Goal: Task Accomplishment & Management: Manage account settings

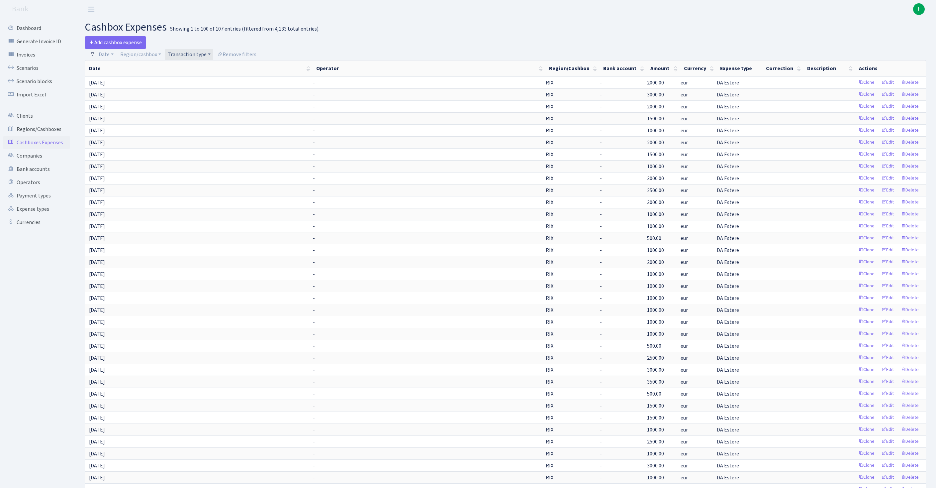
select select "100"
click at [34, 72] on link "Scenarios" at bounding box center [36, 67] width 66 height 13
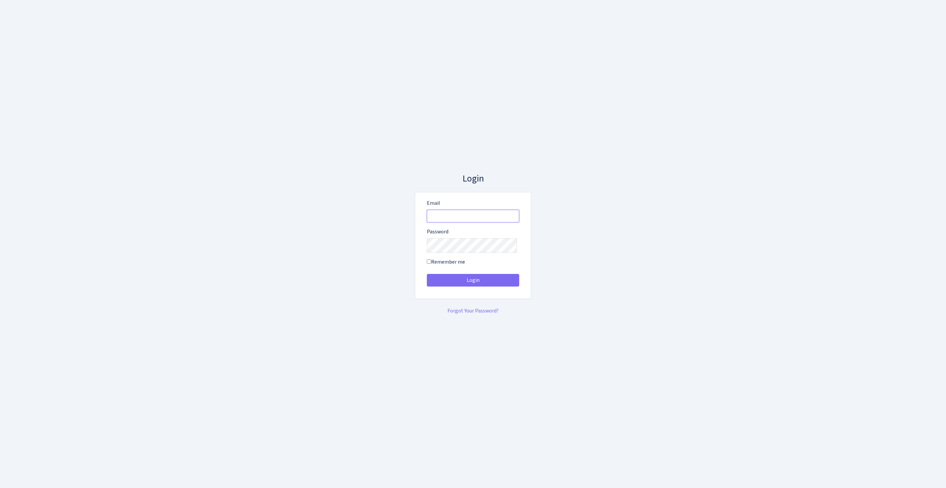
type input "feitan@bank.com"
click at [473, 282] on button "Login" at bounding box center [473, 280] width 92 height 13
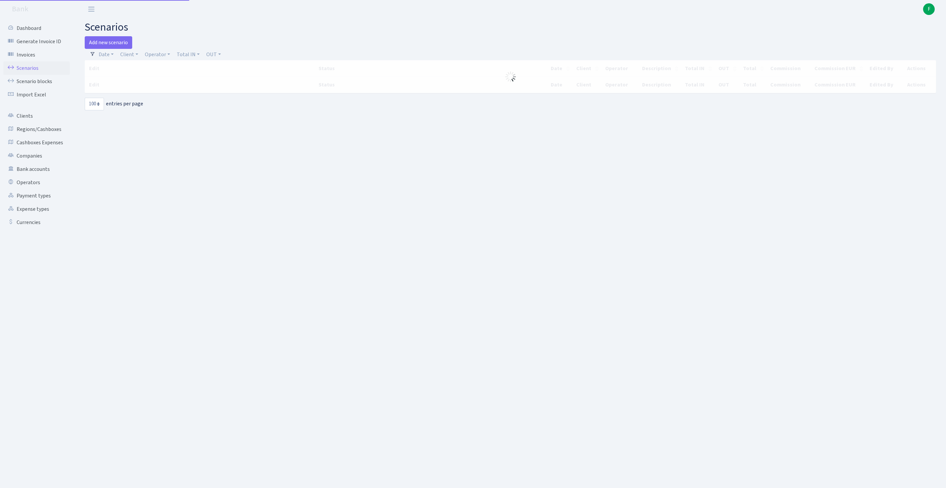
select select "100"
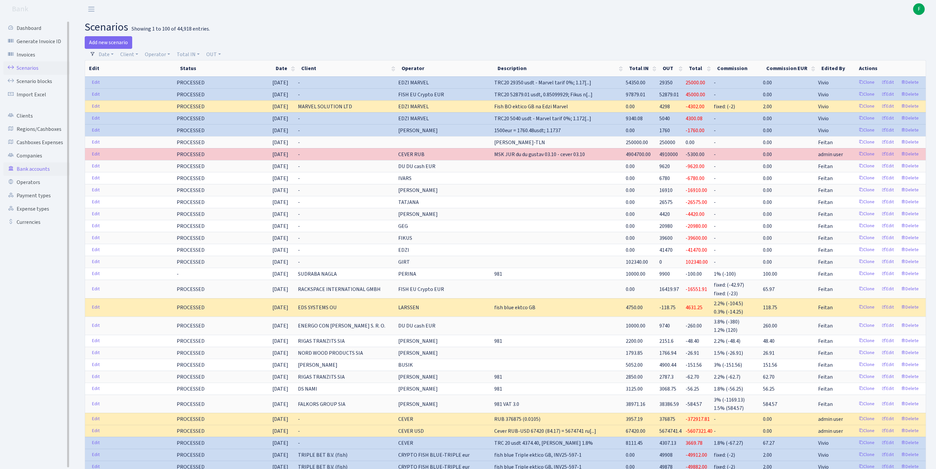
click at [45, 176] on link "Bank accounts" at bounding box center [36, 168] width 66 height 13
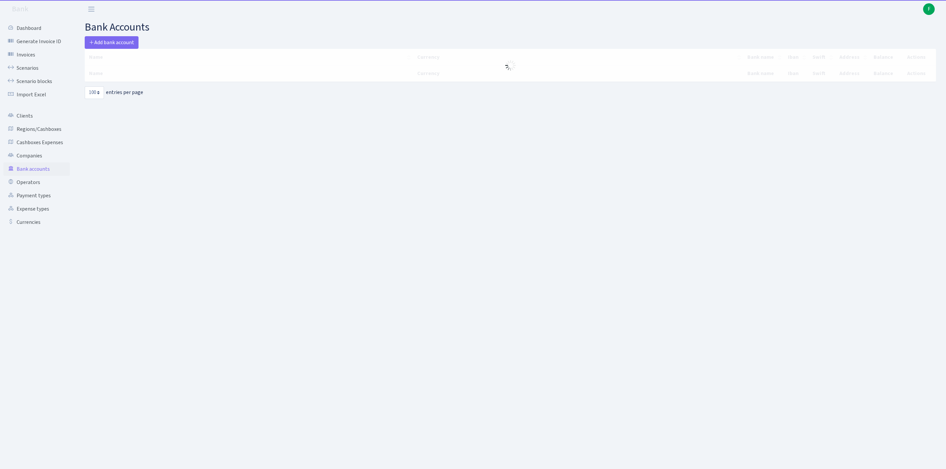
select select "100"
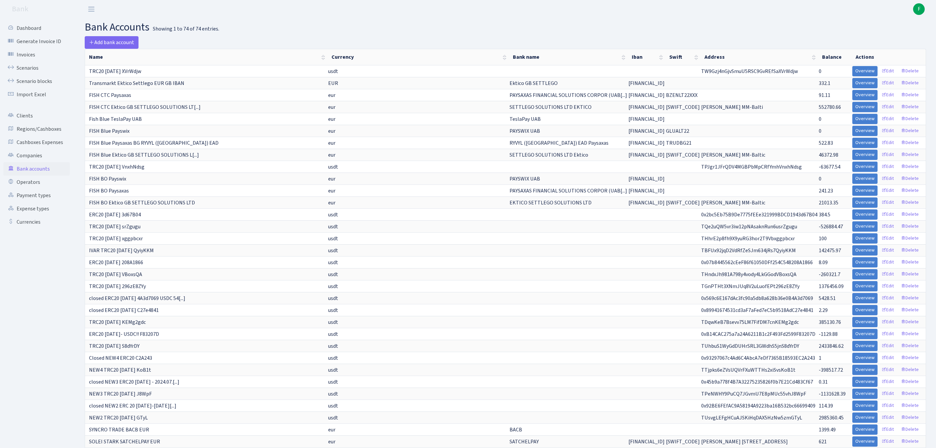
scroll to position [347, 0]
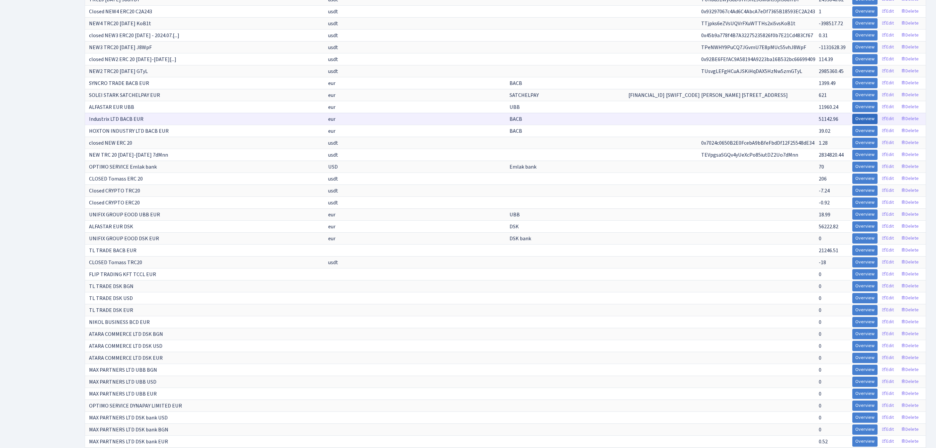
click at [852, 124] on link "Overview" at bounding box center [864, 119] width 25 height 10
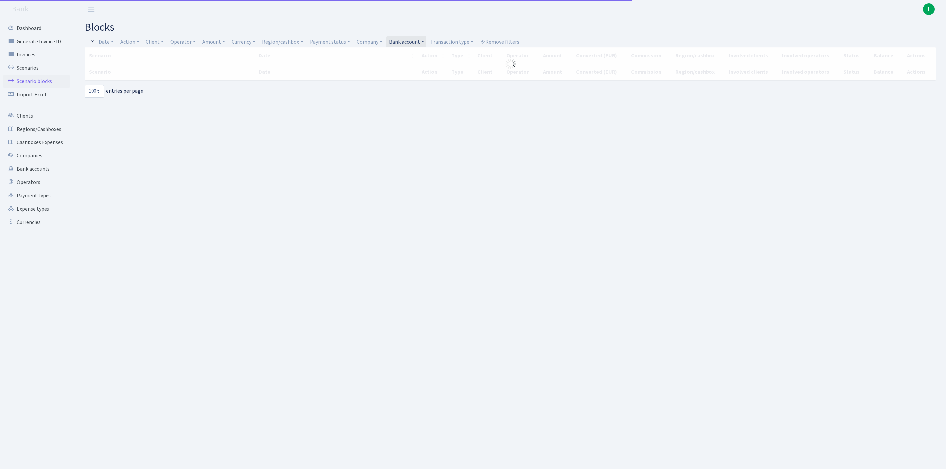
select select "100"
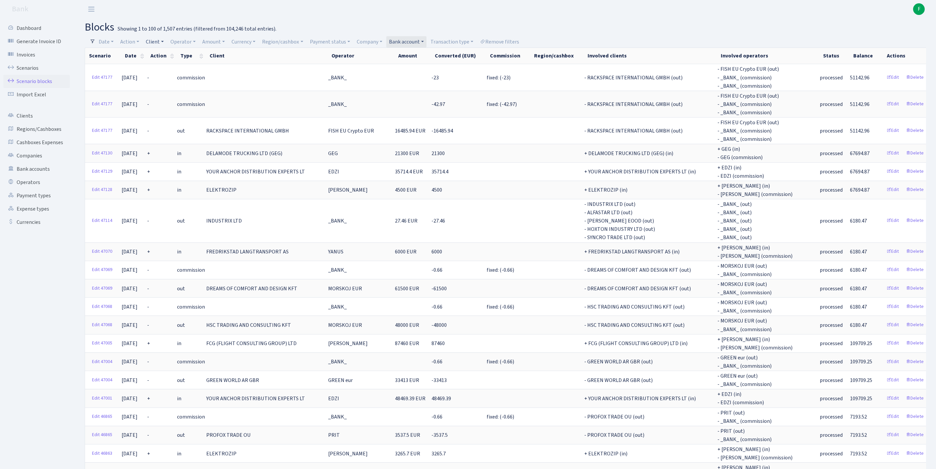
click at [165, 43] on link "Client" at bounding box center [154, 41] width 23 height 11
click at [171, 66] on input "search" at bounding box center [173, 65] width 55 height 10
type input "pt indo"
click at [31, 123] on link "Clients" at bounding box center [36, 115] width 66 height 13
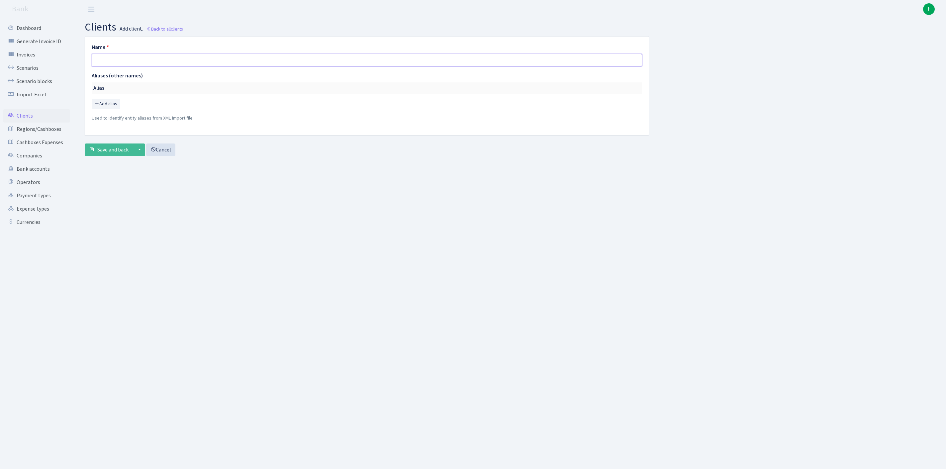
paste input "PT INDO PRIME COMMERCE"
type input "PT INDO PRIME COMMERCE"
click at [122, 153] on span "Save and back" at bounding box center [112, 149] width 31 height 7
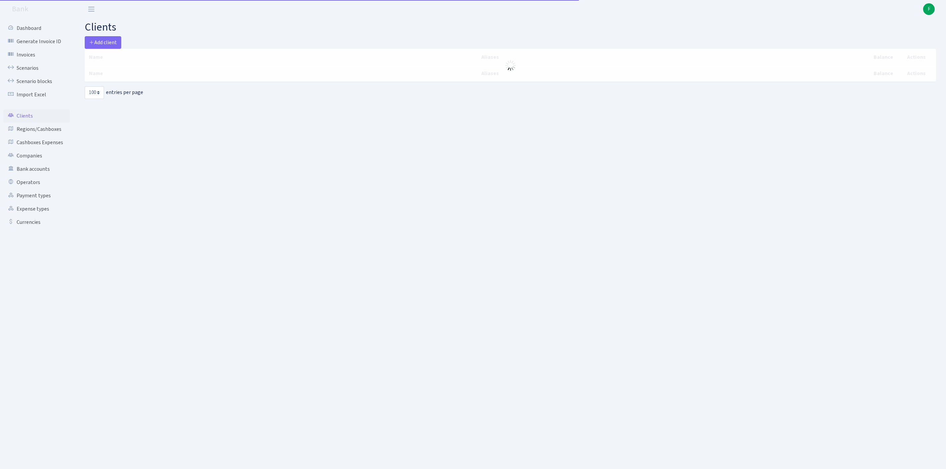
select select "100"
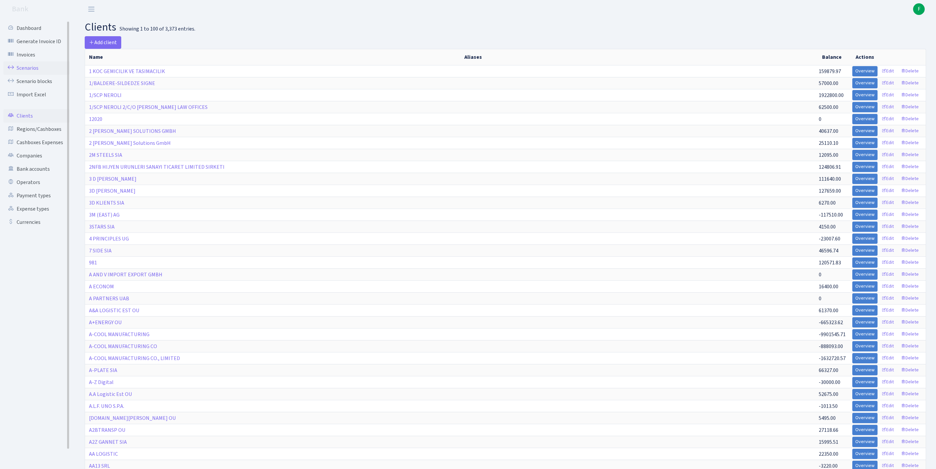
click at [31, 72] on link "Scenarios" at bounding box center [36, 67] width 66 height 13
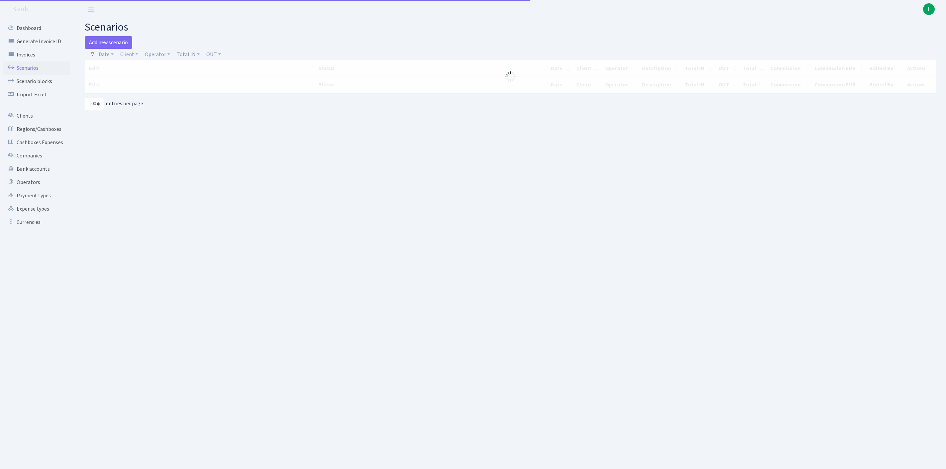
select select "100"
click at [124, 46] on link "Add new scenario" at bounding box center [109, 42] width 48 height 13
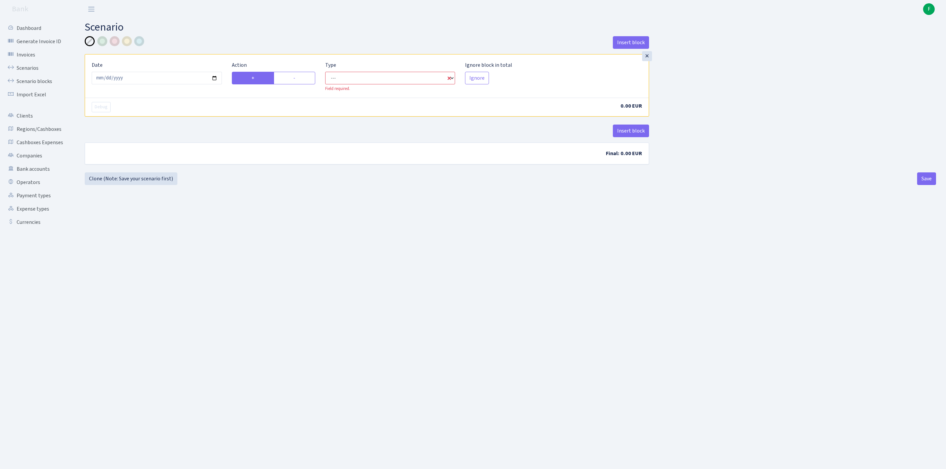
select select "in"
select select "1"
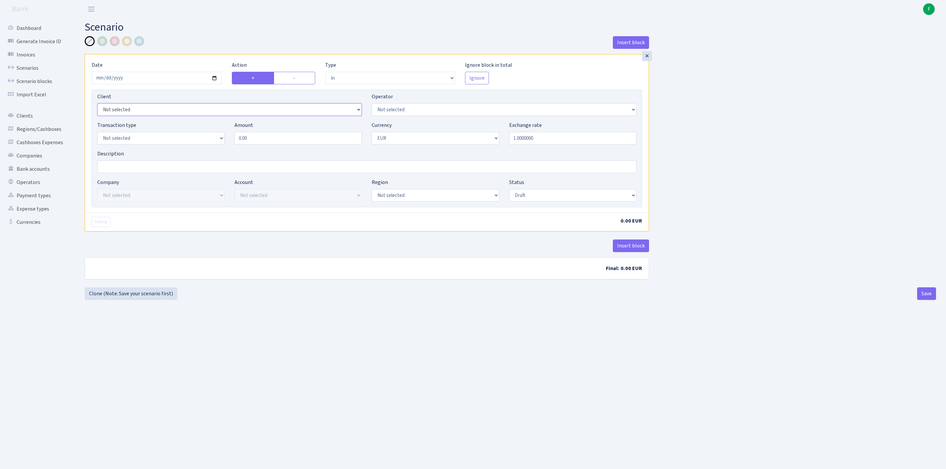
select select "3398"
select select "65"
select select "2"
drag, startPoint x: 258, startPoint y: 151, endPoint x: 229, endPoint y: 147, distance: 30.3
click at [229, 147] on div "Transaction type Not selected 981 ELF FISH crypto GIRT IVO dekl MM-BALTIC eur U…" at bounding box center [366, 135] width 549 height 29
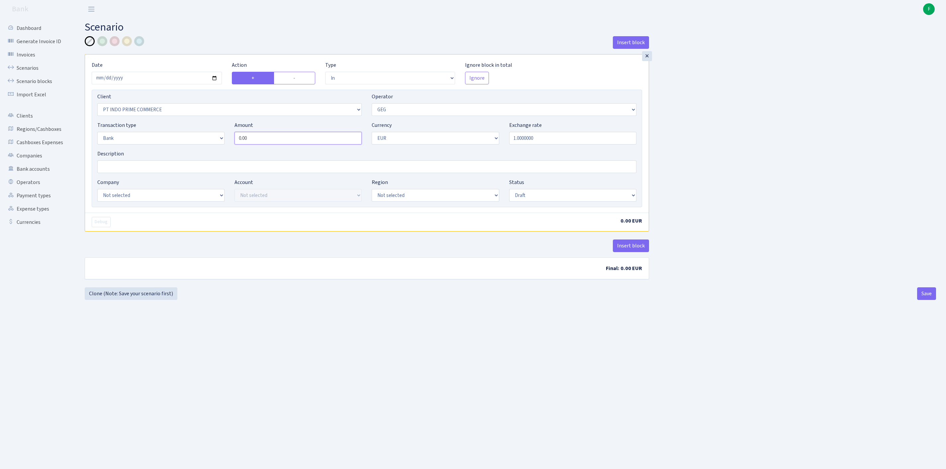
paste input "93128.78"
type input "93,128.78"
select select "17"
select select "41"
select select "processed"
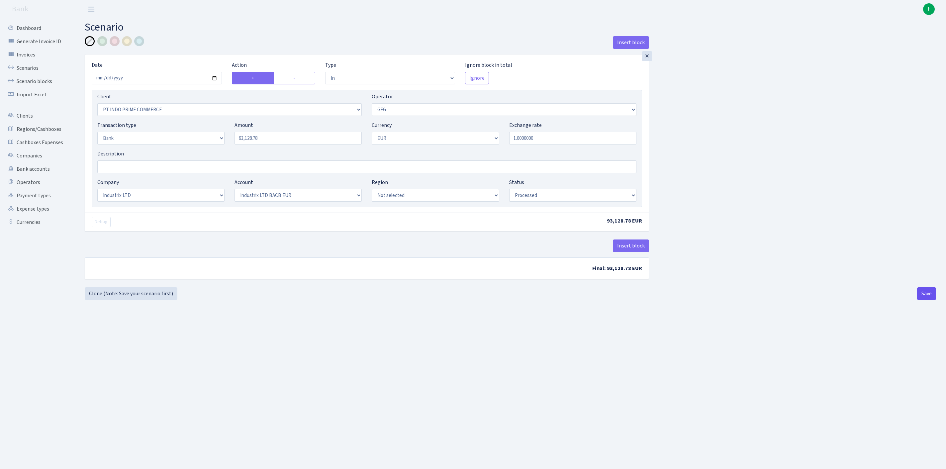
click at [925, 300] on button "Save" at bounding box center [926, 293] width 19 height 13
select select "in"
select select "3398"
select select "65"
select select "2"
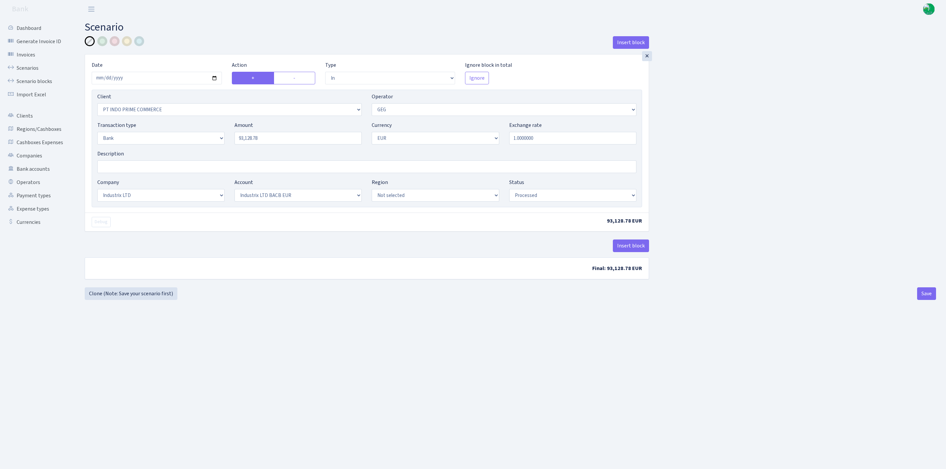
select select "1"
select select "17"
select select "41"
select select "processed"
click at [133, 173] on input "Description" at bounding box center [366, 166] width 539 height 13
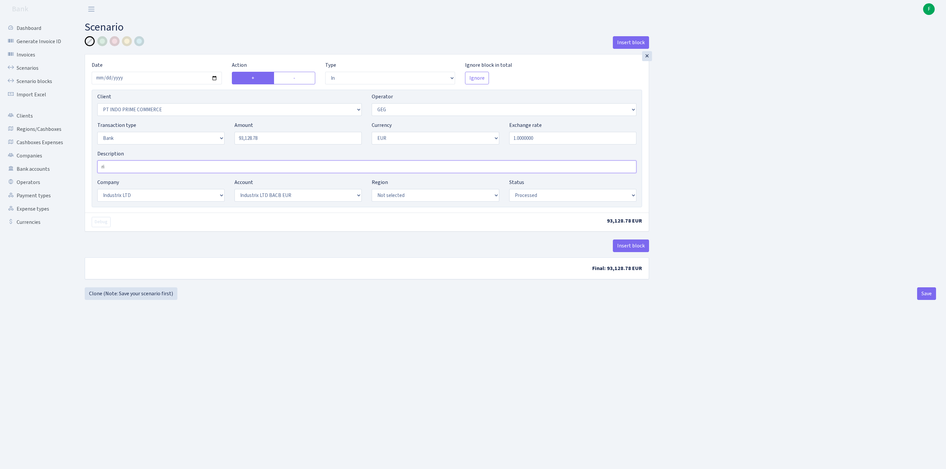
type input "r"
type input "msk 60000, [PERSON_NAME] 31731.85"
click at [924, 300] on button "Save" at bounding box center [926, 293] width 19 height 13
select select "in"
select select "3398"
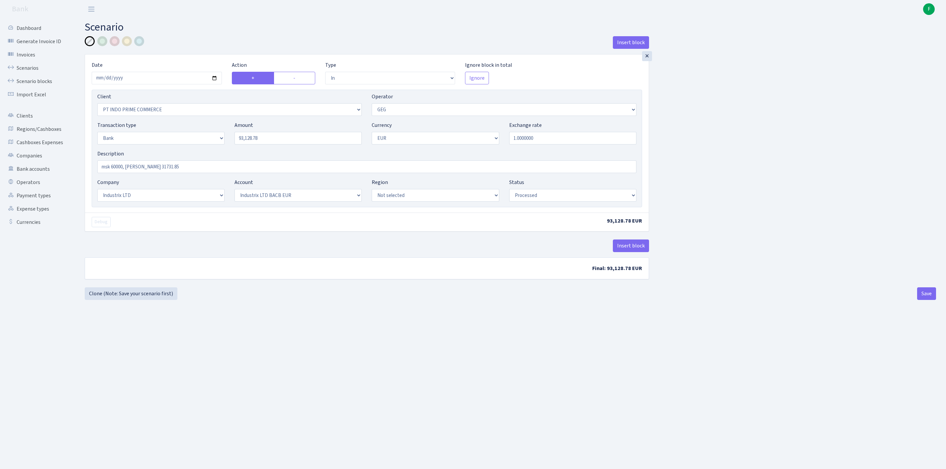
select select "65"
select select "2"
select select "1"
select select "17"
select select "41"
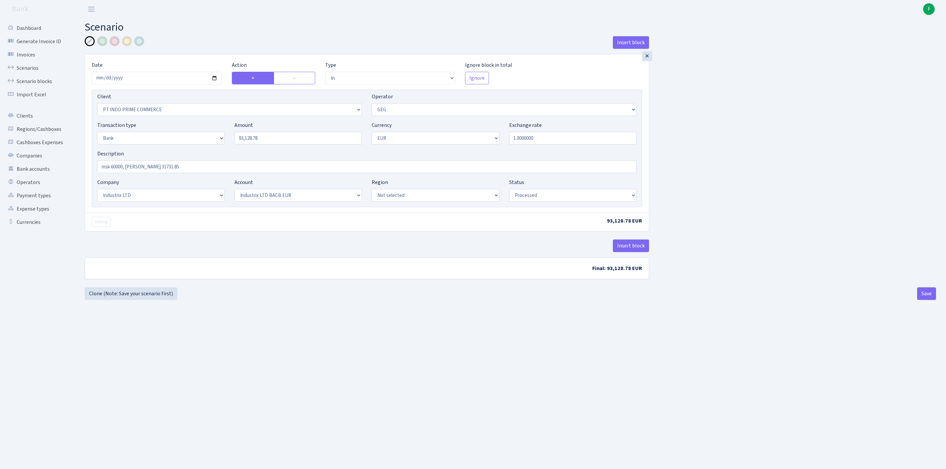
select select "processed"
click at [29, 73] on link "Scenarios" at bounding box center [36, 67] width 66 height 13
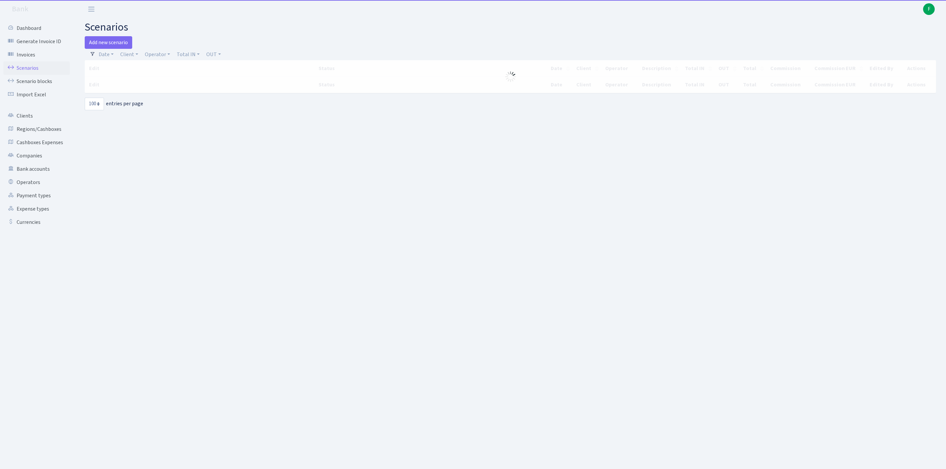
select select "100"
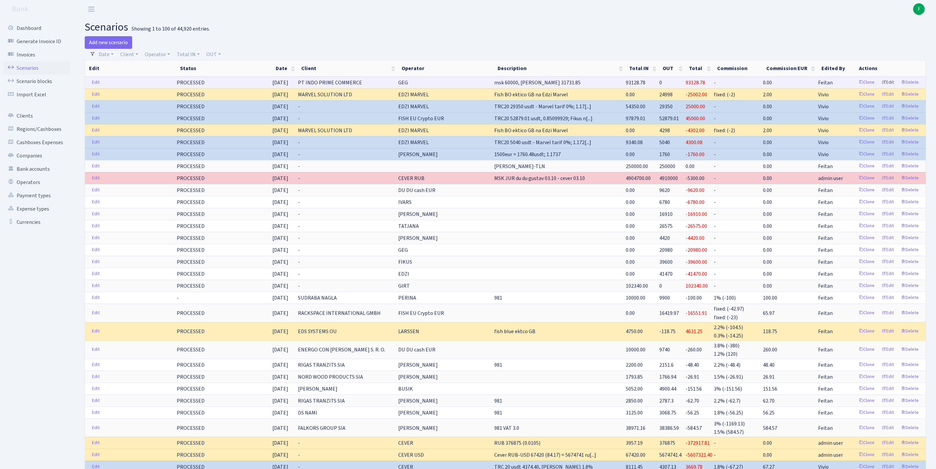
click at [882, 88] on link "Edit" at bounding box center [888, 82] width 18 height 10
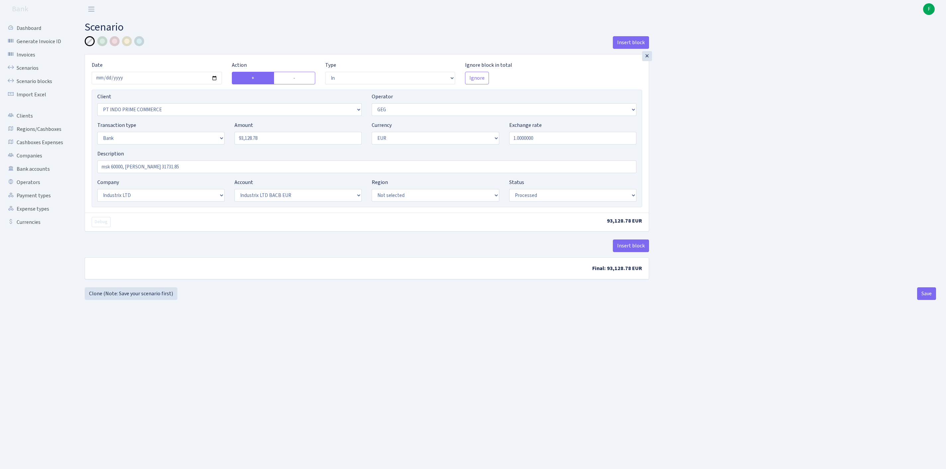
select select "in"
select select "3398"
select select "65"
select select "2"
select select "1"
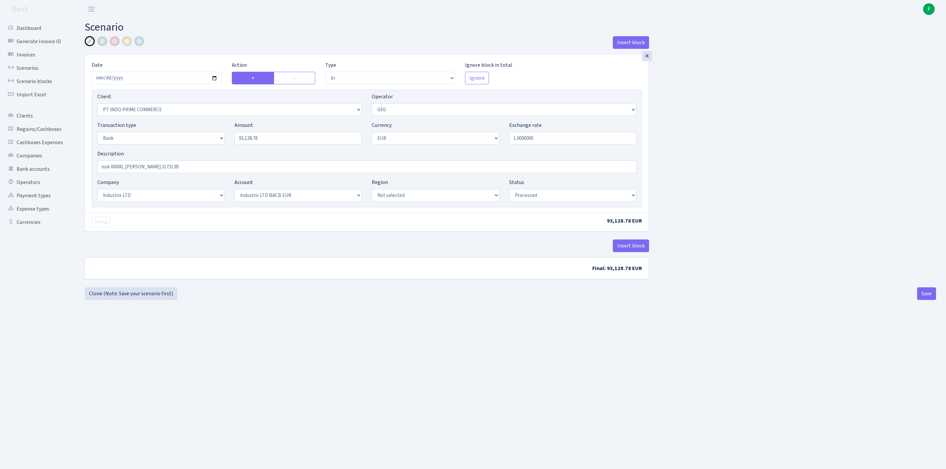
select select "17"
select select "41"
select select "processed"
click at [633, 252] on button "Insert block" at bounding box center [631, 246] width 36 height 13
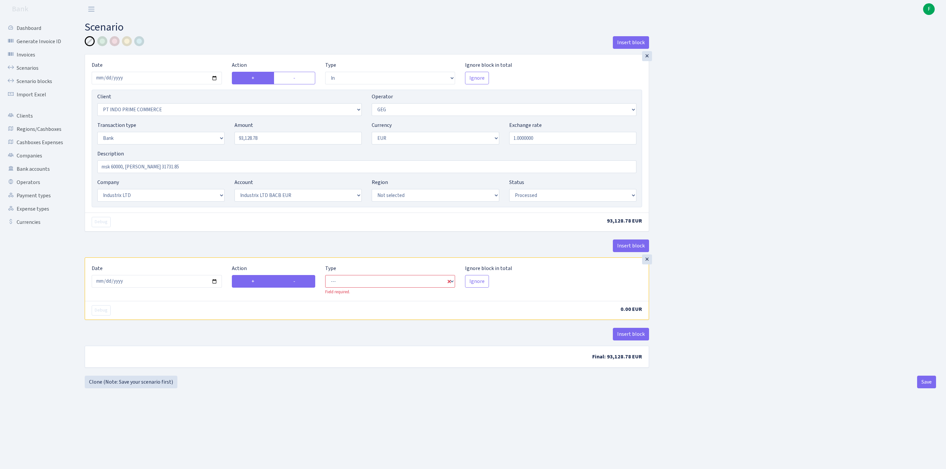
click at [298, 288] on label "-" at bounding box center [295, 281] width 42 height 13
click at [298, 282] on input "-" at bounding box center [295, 279] width 4 height 4
radio input "true"
radio input "false"
select select "commission"
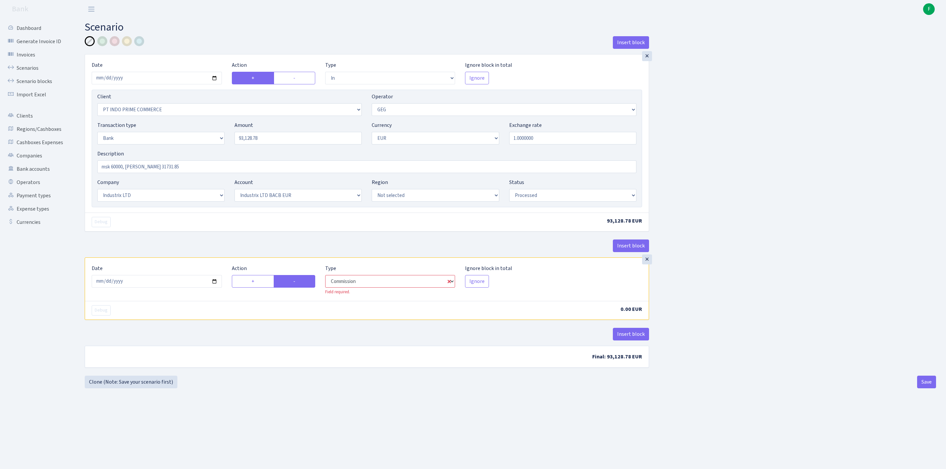
select select "65"
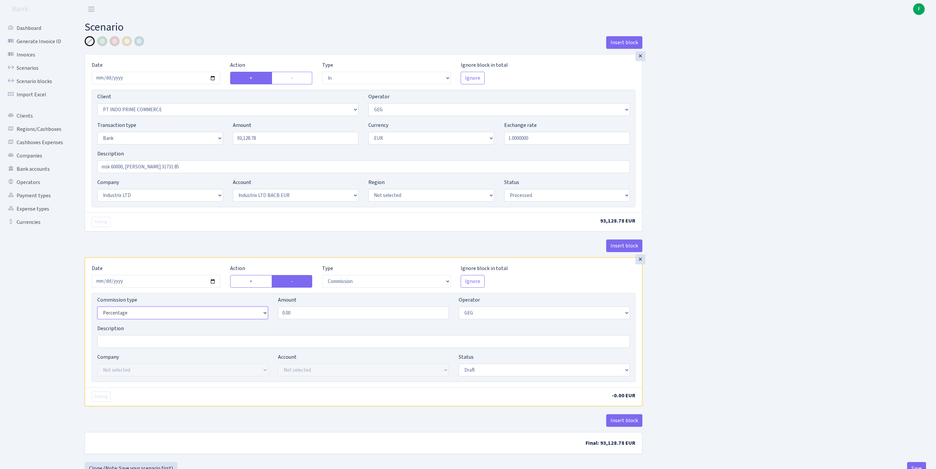
select select "fixed"
drag, startPoint x: 306, startPoint y: 352, endPoint x: 229, endPoint y: 351, distance: 77.1
click at [229, 325] on div "Commission type Percentage Fixed Bank Amount 0.00 Operator Not selected 981 981…" at bounding box center [363, 310] width 543 height 29
type input "93.13"
select select "1"
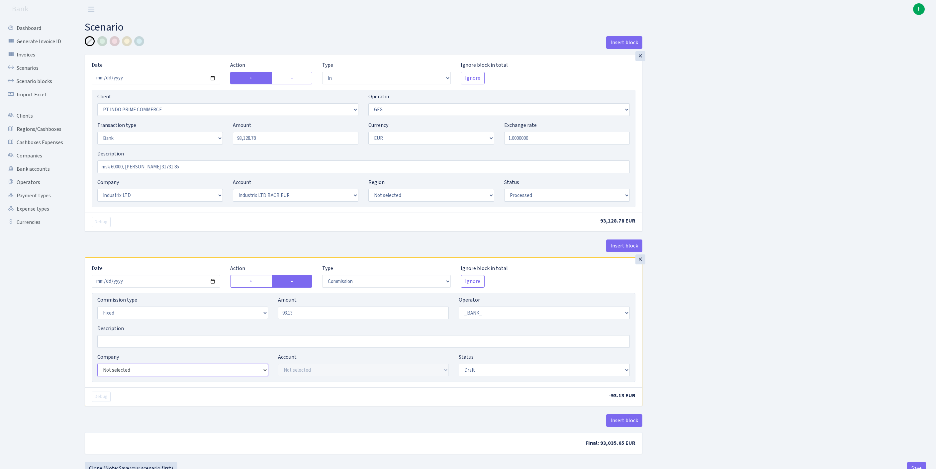
select select "17"
select select "41"
select select "processed"
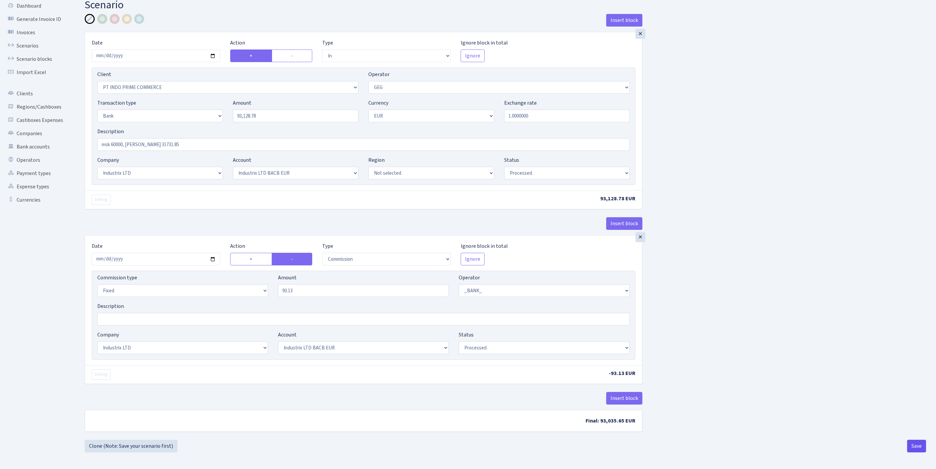
click at [911, 448] on button "Save" at bounding box center [916, 446] width 19 height 13
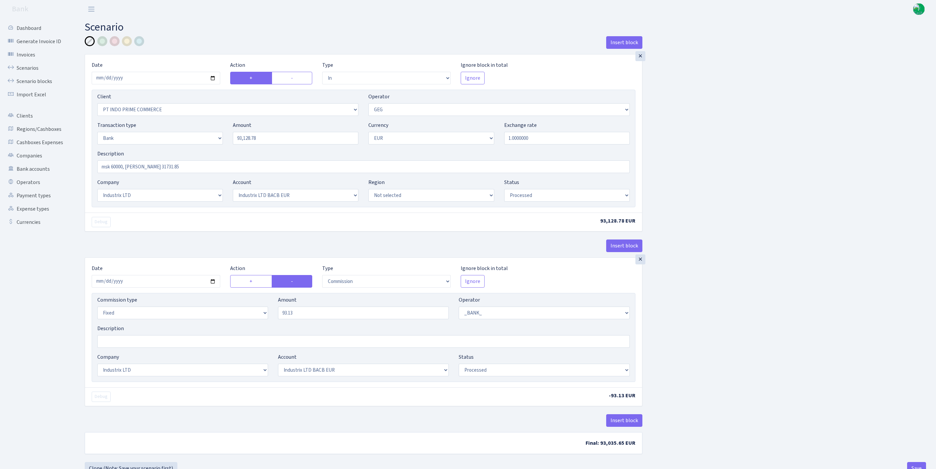
select select "in"
select select "3398"
select select "65"
select select "2"
select select "1"
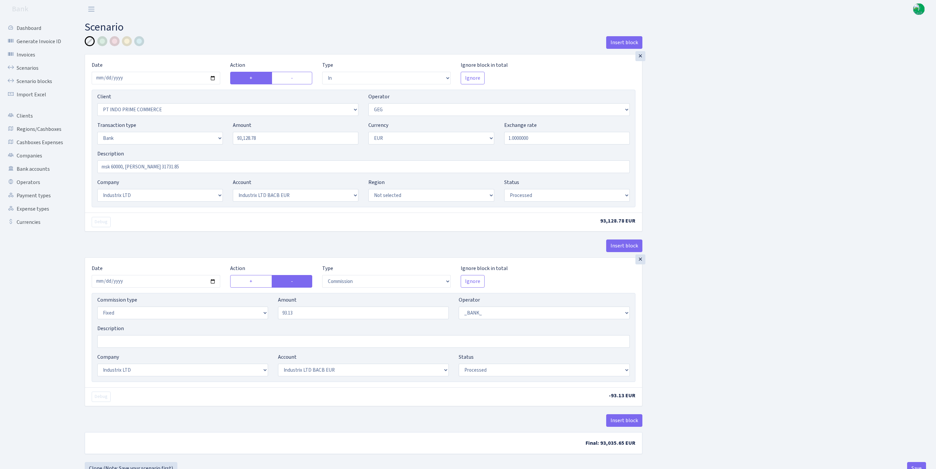
select select "17"
select select "41"
select select "processed"
select select "commission"
select select "fixed"
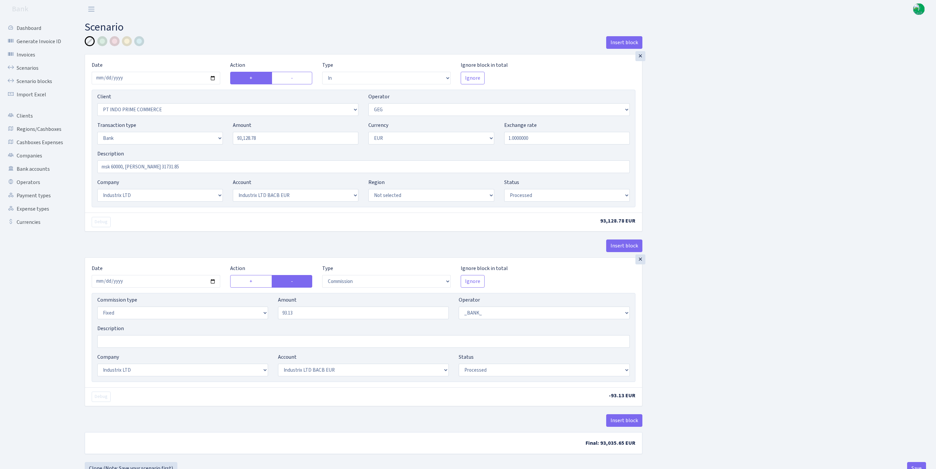
select select "1"
select select "17"
select select "41"
select select "processed"
click at [29, 74] on link "Scenarios" at bounding box center [36, 67] width 66 height 13
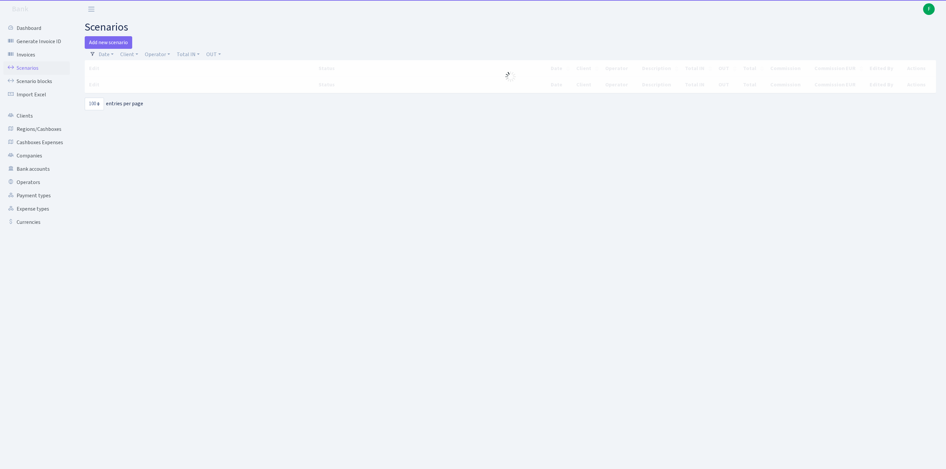
select select "100"
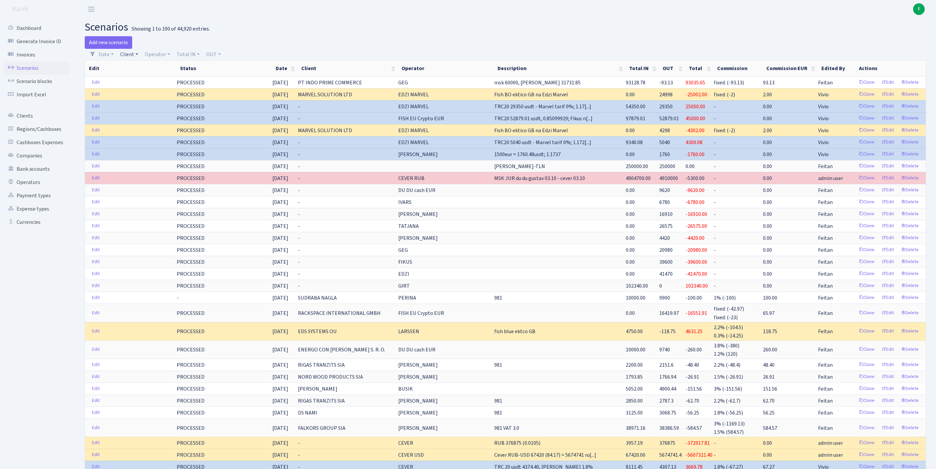
click at [134, 56] on link "Client" at bounding box center [129, 54] width 23 height 11
click at [141, 77] on input "search" at bounding box center [147, 78] width 55 height 10
type input "cn tradin"
click at [161, 96] on li "CN TRADING KFT" at bounding box center [147, 91] width 56 height 12
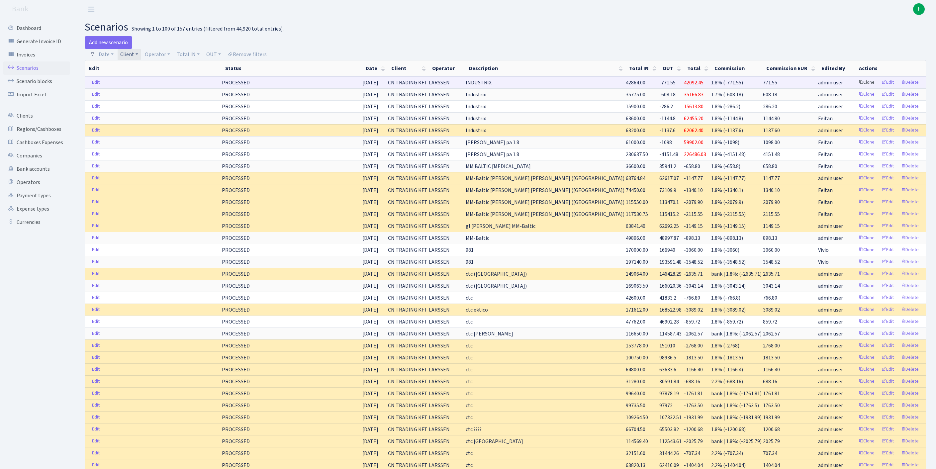
click at [856, 88] on link "Clone" at bounding box center [867, 82] width 22 height 10
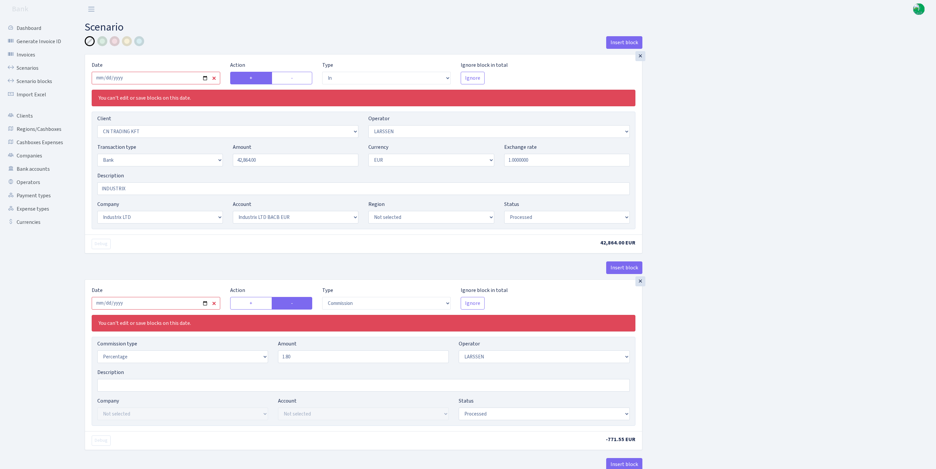
select select "in"
select select "115"
select select "36"
select select "2"
select select "1"
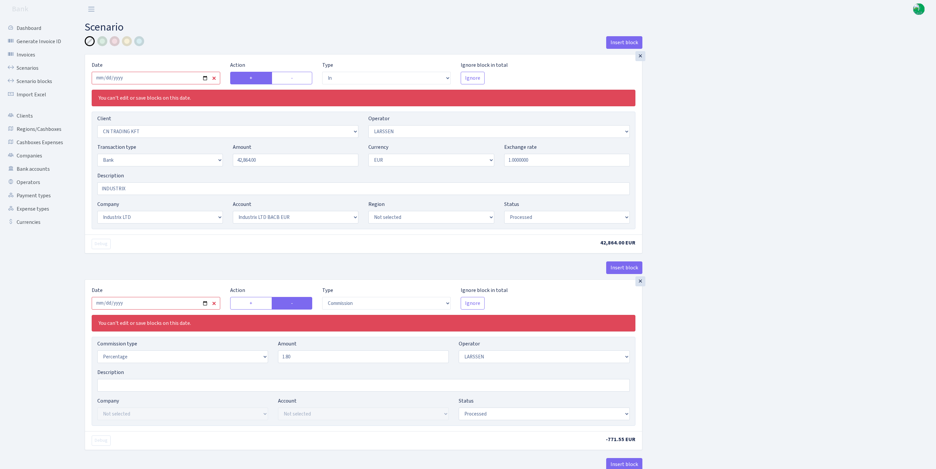
select select "17"
select select "41"
select select "processed"
select select "commission"
select select "36"
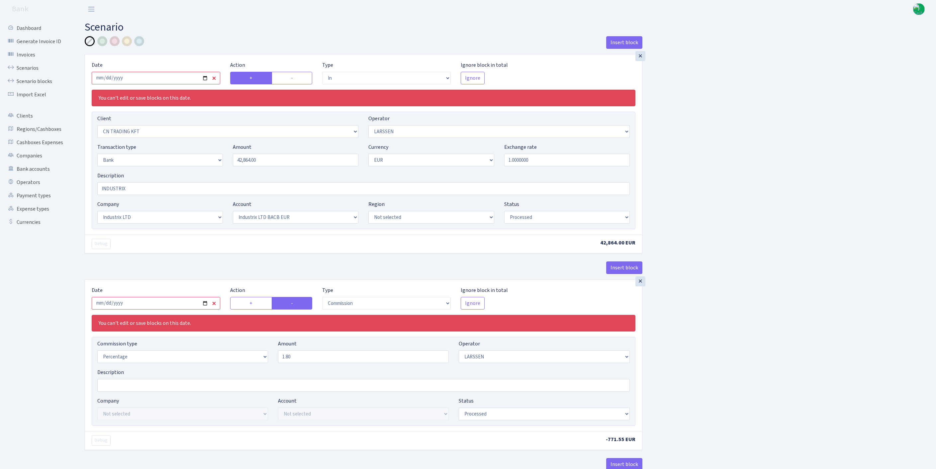
select select "processed"
click at [163, 82] on input "2025-08-28" at bounding box center [156, 78] width 129 height 13
type input "[DATE]"
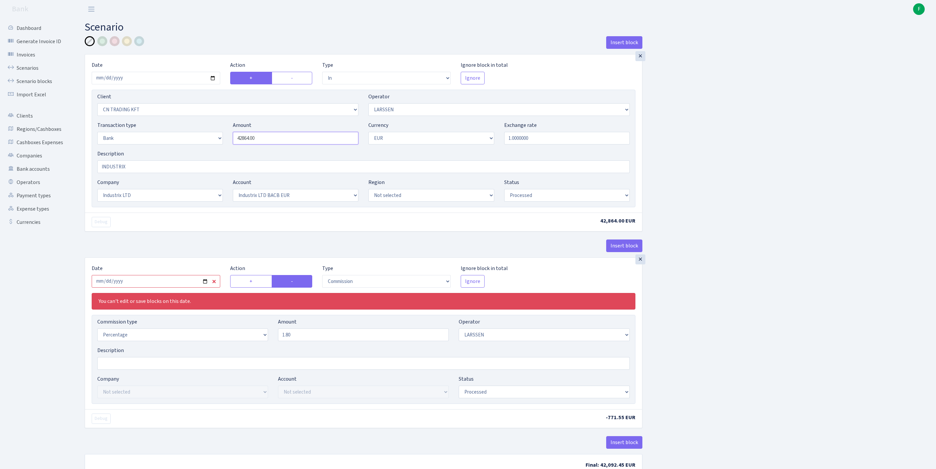
drag, startPoint x: 296, startPoint y: 151, endPoint x: 201, endPoint y: 151, distance: 95.0
click at [199, 150] on div "Transaction type Not selected 981 ELF FISH crypto GIRT IVO dekl MM-BALTIC eur U…" at bounding box center [363, 135] width 543 height 29
paste input "111345.5"
type input "111,345.50"
click at [179, 288] on input "2025-08-28" at bounding box center [156, 281] width 129 height 13
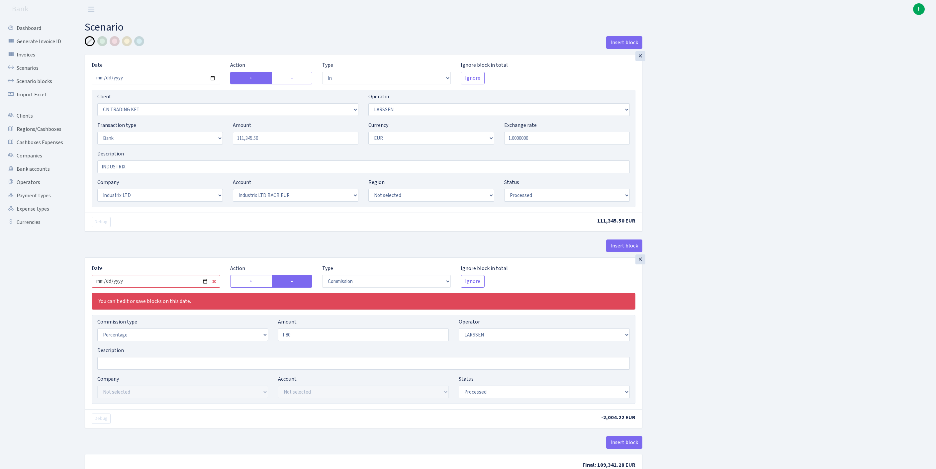
type input "[DATE]"
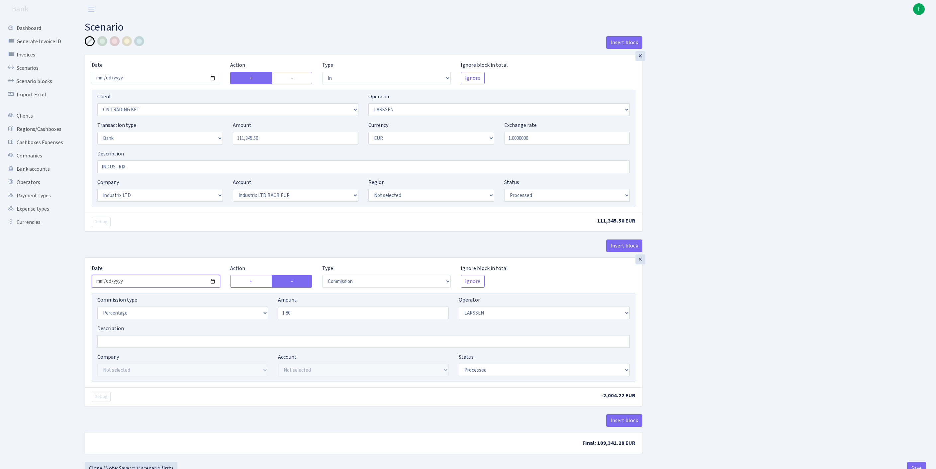
scroll to position [82, 0]
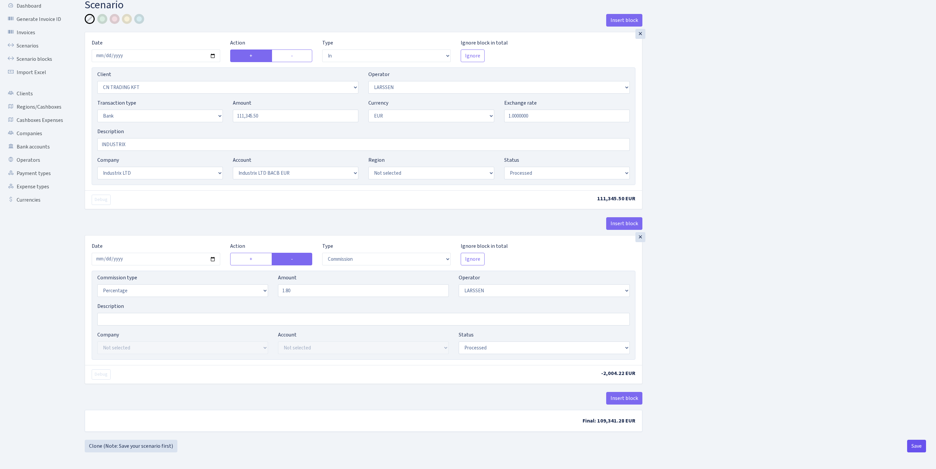
click at [919, 445] on button "Save" at bounding box center [916, 446] width 19 height 13
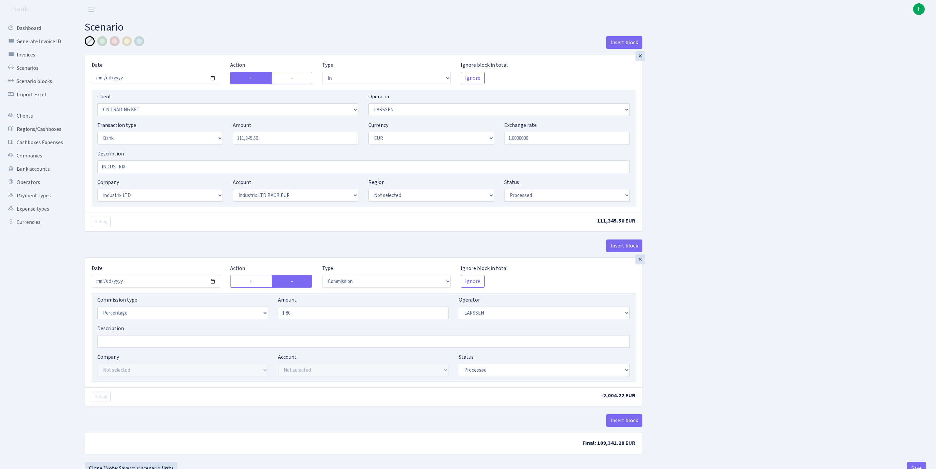
select select "in"
select select "115"
select select "36"
select select "2"
select select "1"
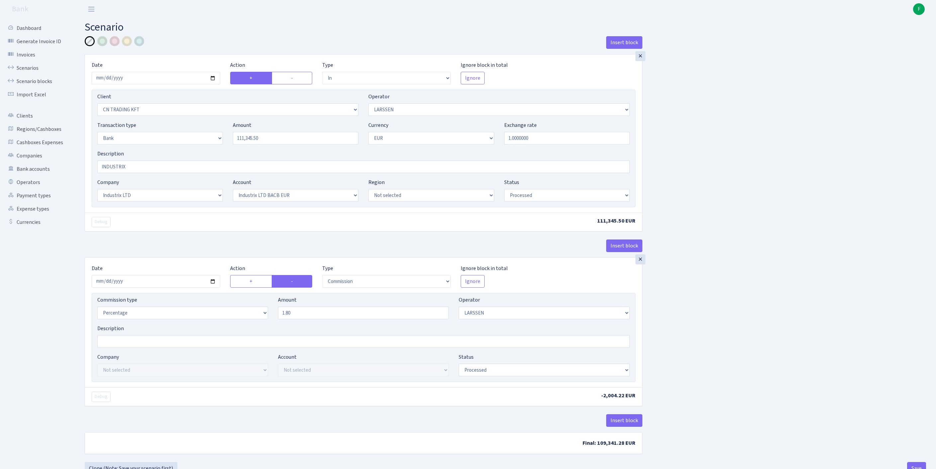
select select "17"
select select "41"
select select "processed"
select select "commission"
select select "36"
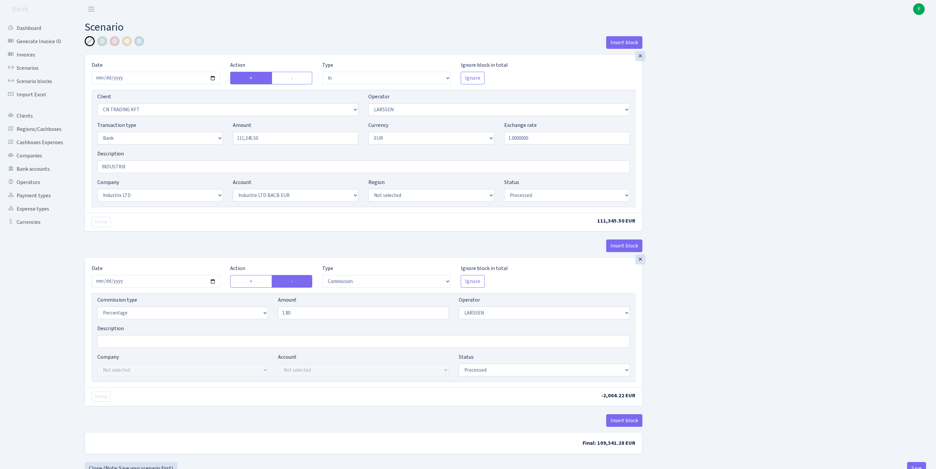
select select "processed"
click at [160, 173] on input "INDUSTRIX" at bounding box center [363, 166] width 533 height 13
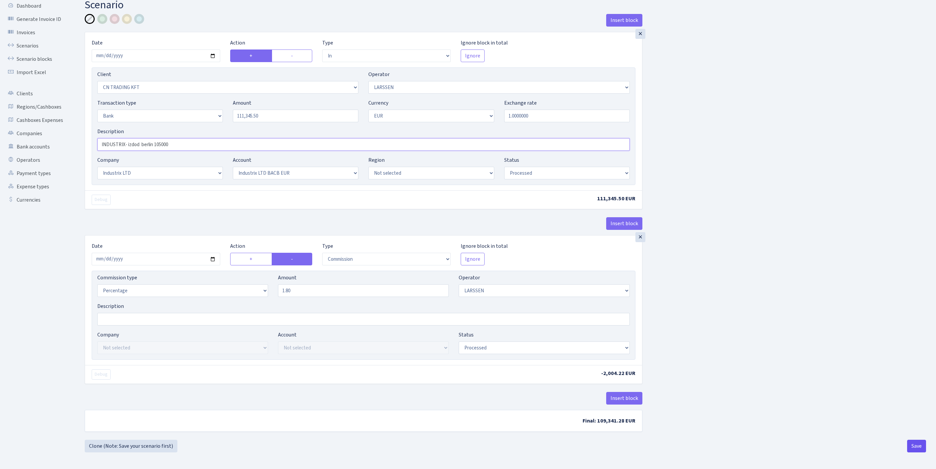
type input "INDUSTRIX- izdod berlin 105000"
click at [915, 447] on button "Save" at bounding box center [916, 446] width 19 height 13
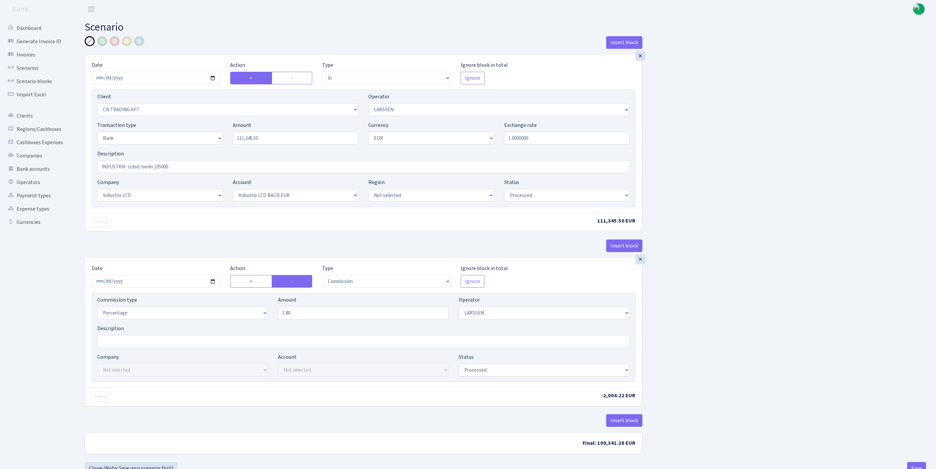
select select "in"
select select "115"
select select "36"
select select "2"
select select "1"
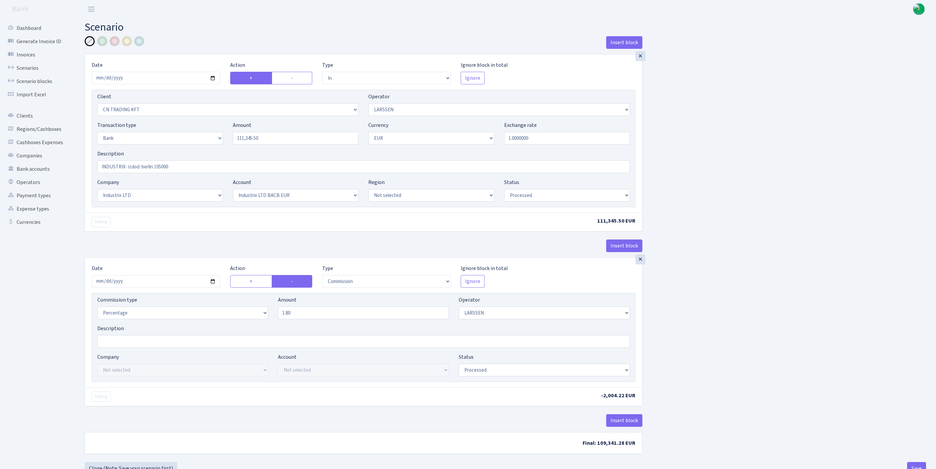
select select "17"
select select "41"
select select "processed"
select select "commission"
select select "36"
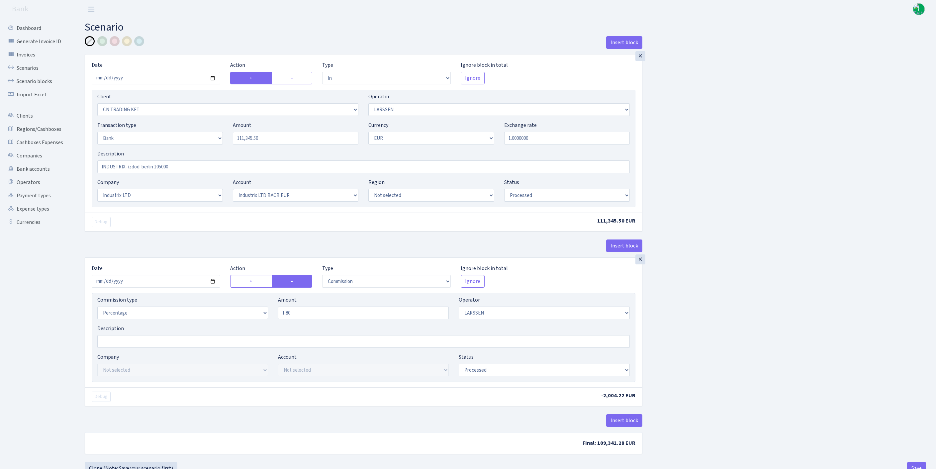
select select "processed"
click at [31, 74] on link "Scenarios" at bounding box center [36, 67] width 66 height 13
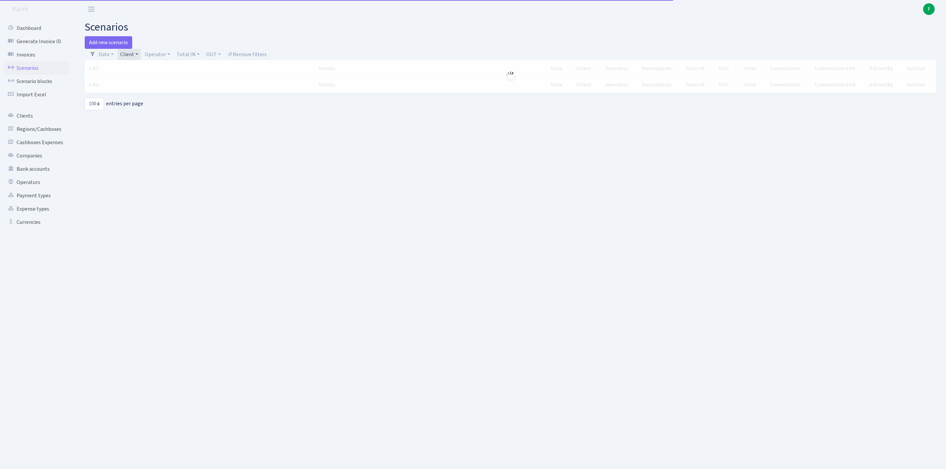
select select "100"
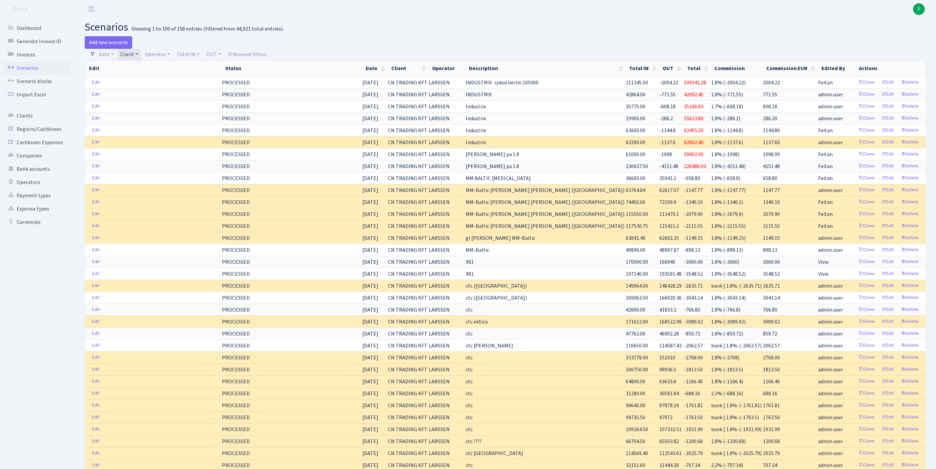
click at [141, 57] on link "Client" at bounding box center [129, 54] width 23 height 11
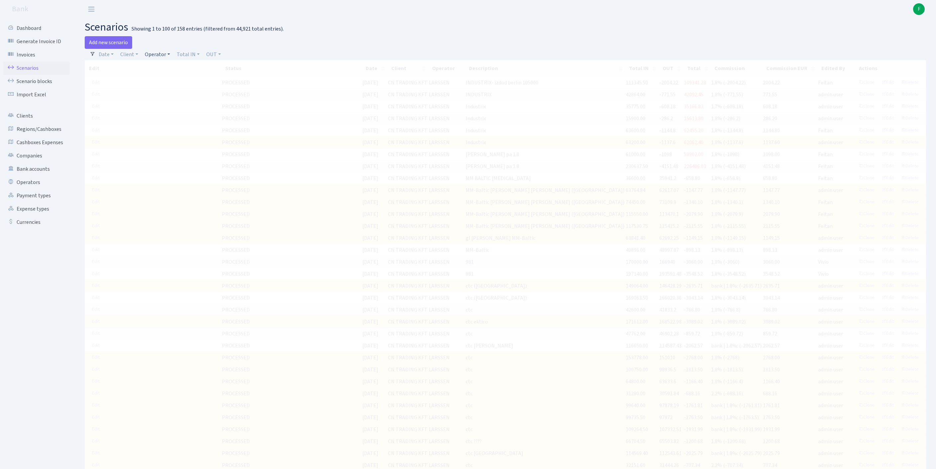
click at [169, 58] on link "Operator" at bounding box center [157, 54] width 31 height 11
click at [175, 83] on input "search" at bounding box center [172, 78] width 55 height 10
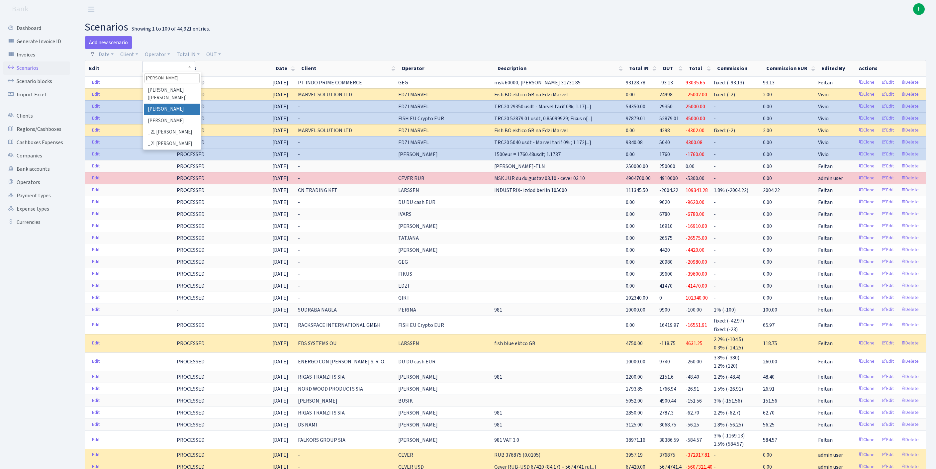
type input "janis"
click at [186, 115] on li "[PERSON_NAME]" at bounding box center [172, 110] width 56 height 12
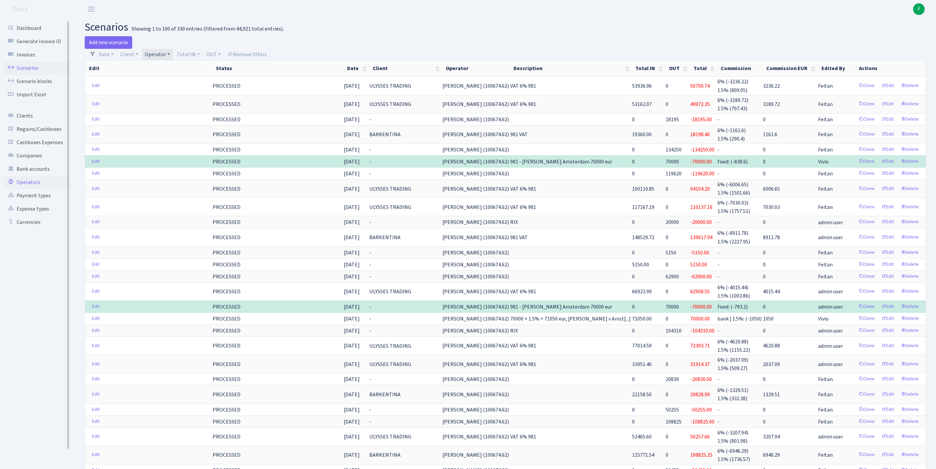
click at [23, 189] on link "Operators" at bounding box center [36, 182] width 66 height 13
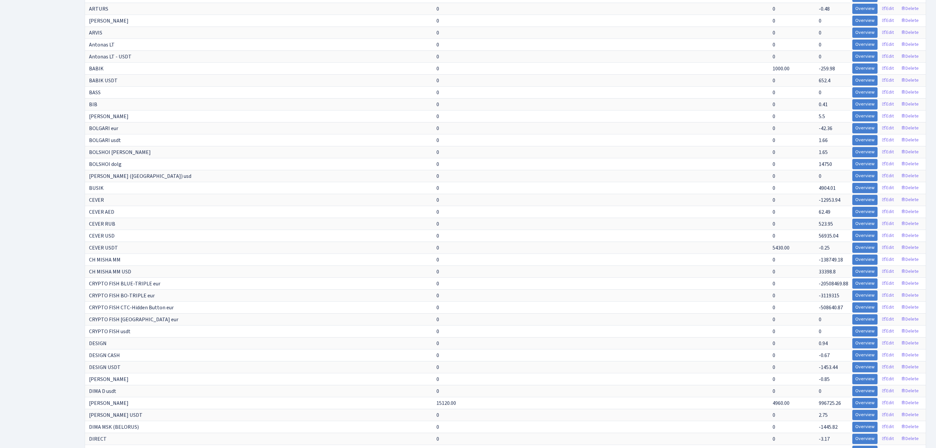
scroll to position [1184, 0]
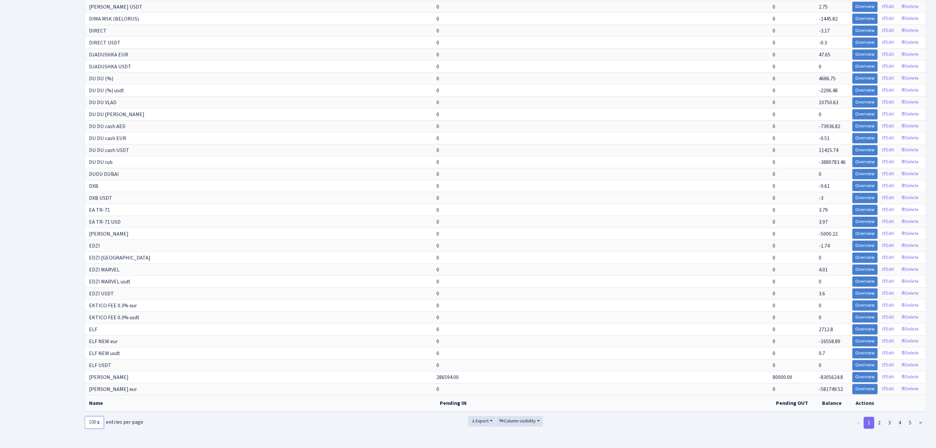
select select "-1"
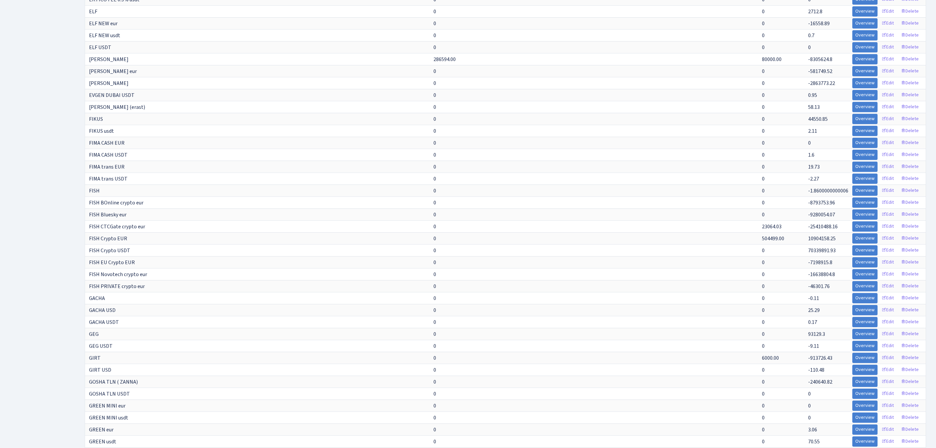
scroll to position [2231, 0]
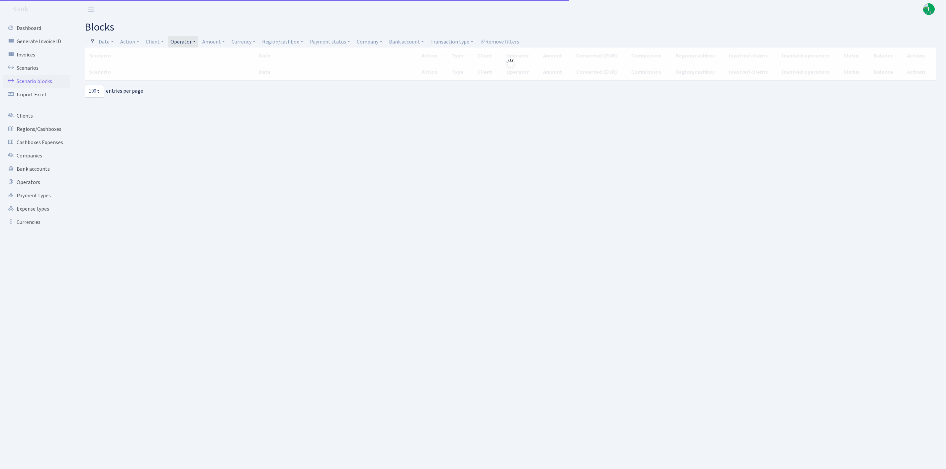
select select "100"
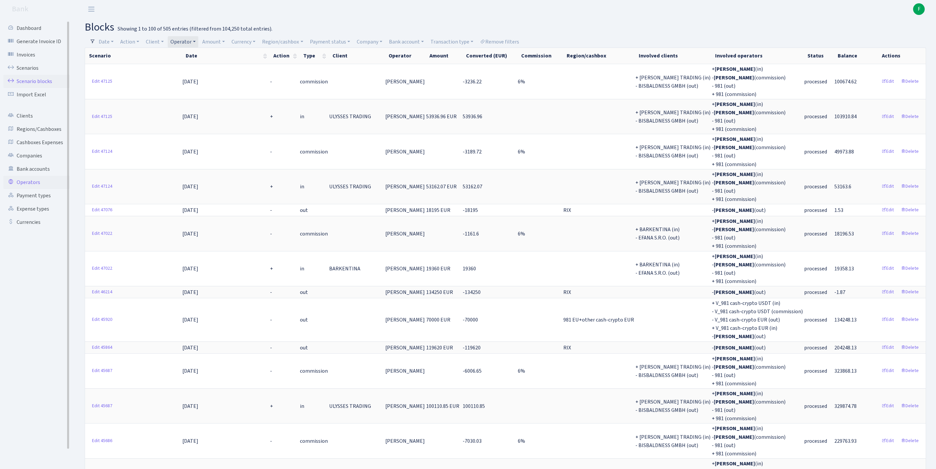
click at [29, 189] on link "Operators" at bounding box center [36, 182] width 66 height 13
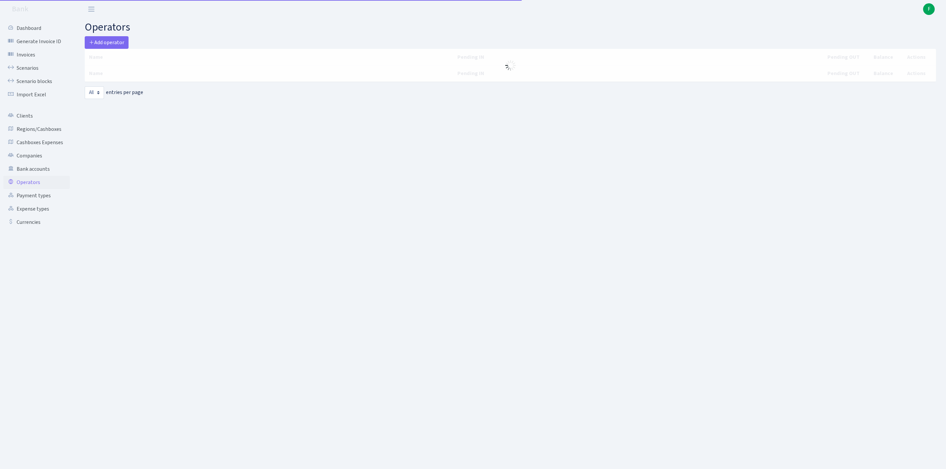
select select "-1"
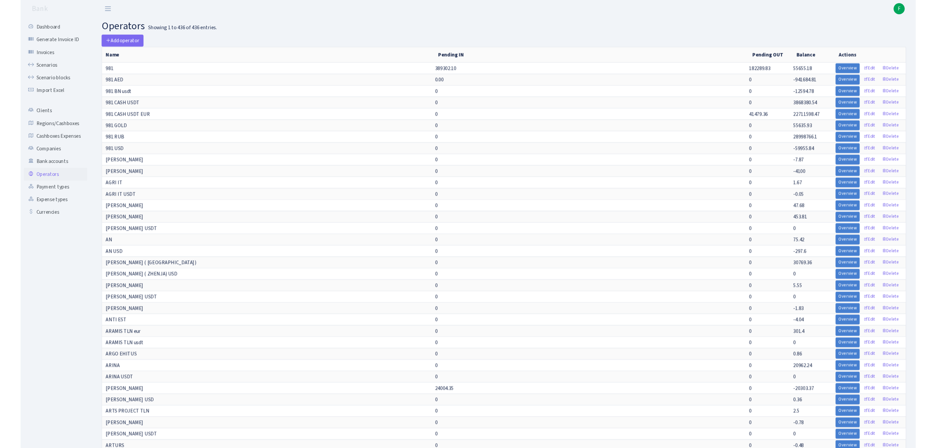
scroll to position [2221, 0]
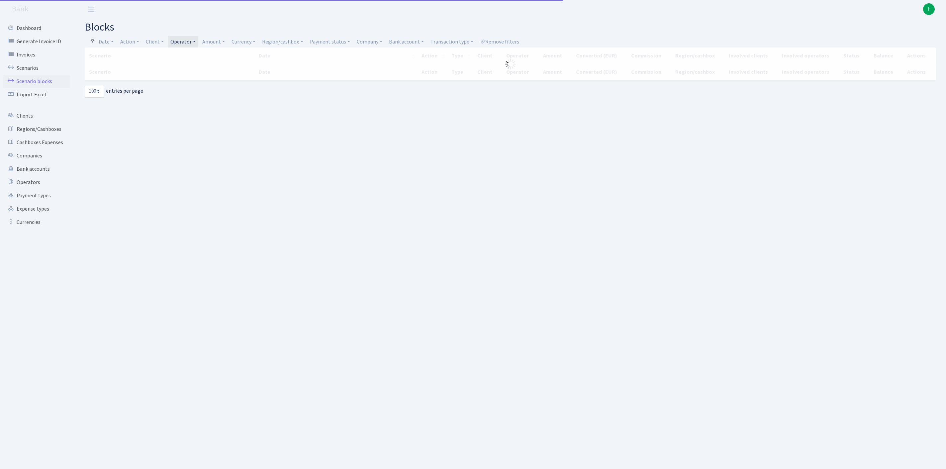
select select "100"
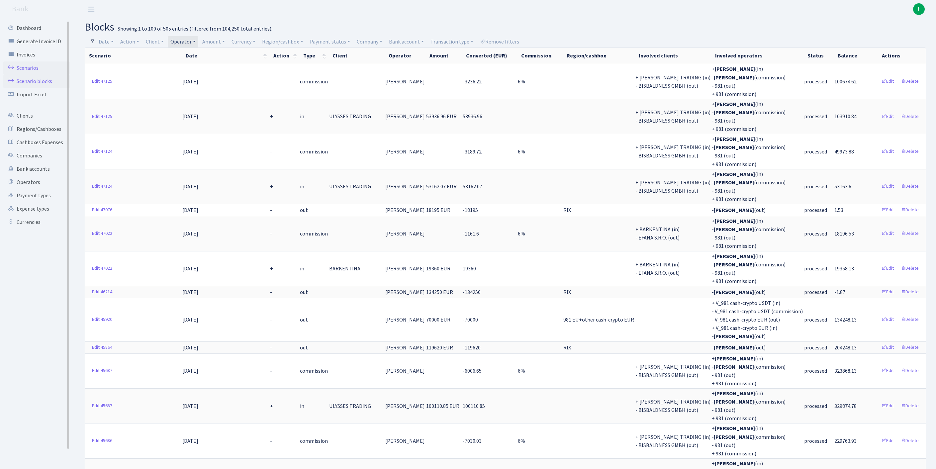
click at [35, 72] on link "Scenarios" at bounding box center [36, 67] width 66 height 13
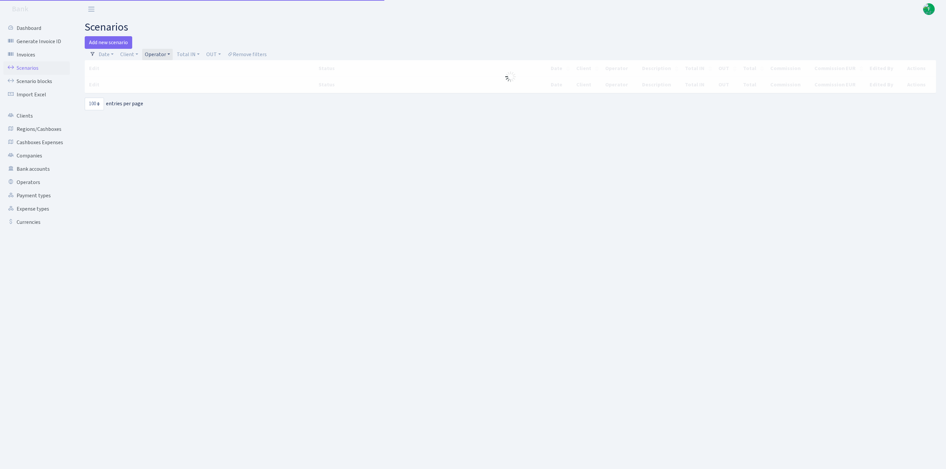
select select "100"
click at [173, 56] on link "Operator" at bounding box center [157, 54] width 31 height 11
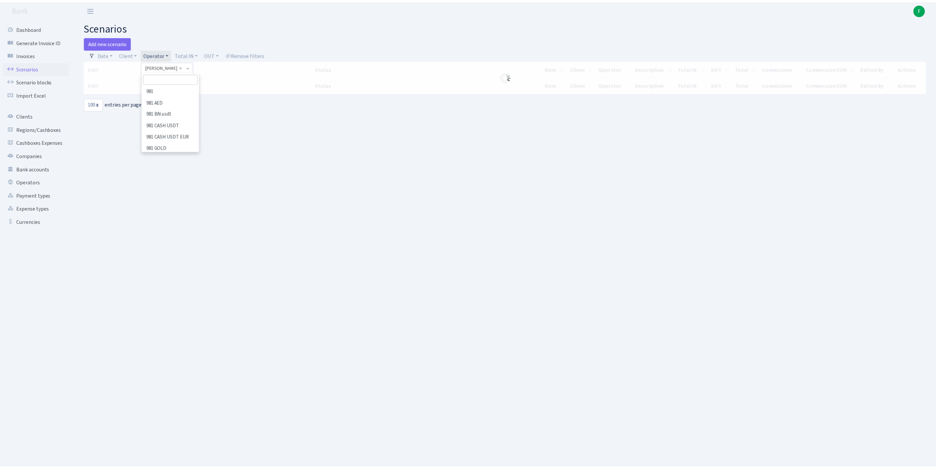
scroll to position [2565, 0]
click at [134, 57] on link "Client" at bounding box center [129, 54] width 23 height 11
click at [140, 82] on input "search" at bounding box center [147, 78] width 55 height 10
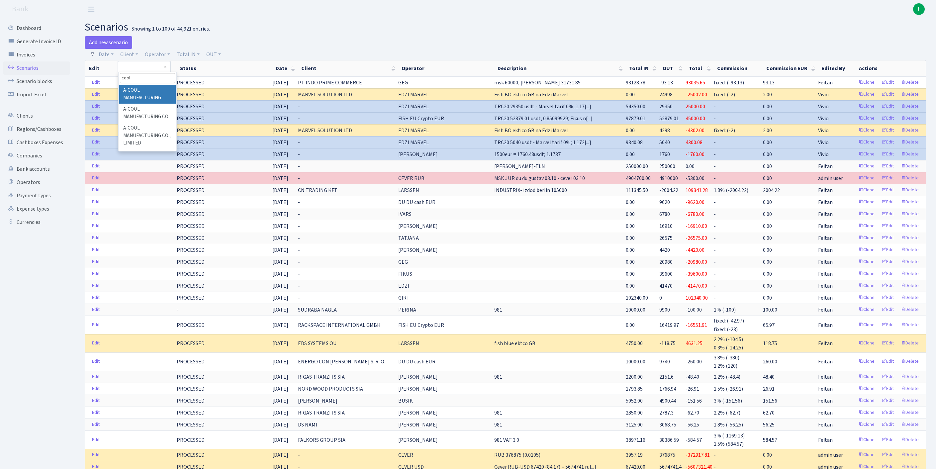
type input "cool"
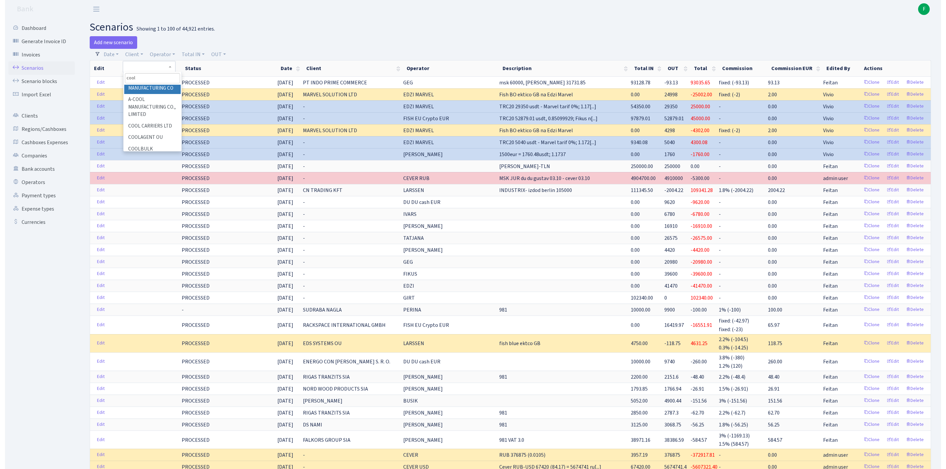
scroll to position [101, 0]
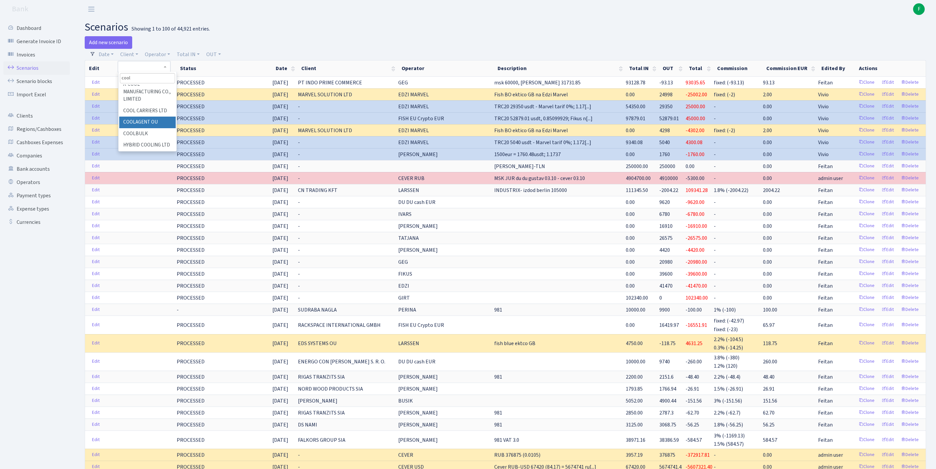
click at [145, 117] on li "COOLAGENT OU" at bounding box center [147, 123] width 56 height 12
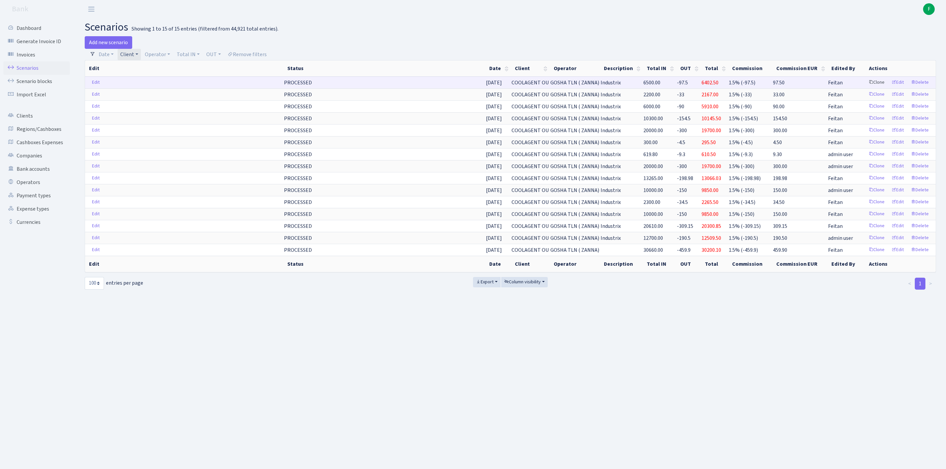
click at [866, 88] on link "Clone" at bounding box center [877, 82] width 22 height 10
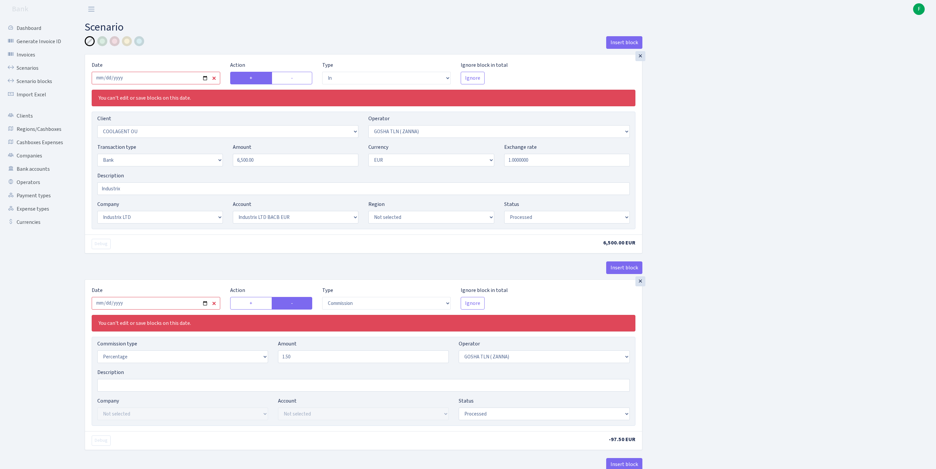
select select "in"
select select "3218"
select select "134"
select select "2"
select select "1"
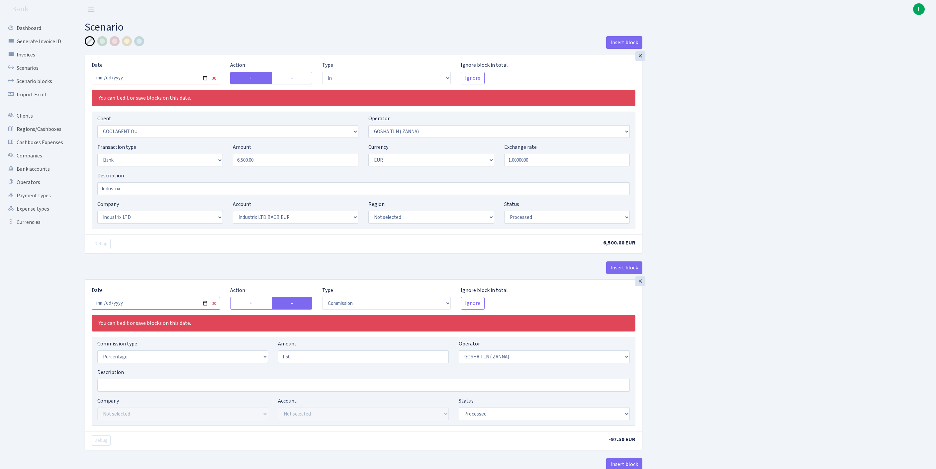
select select "17"
select select "41"
select select "processed"
select select "commission"
select select "134"
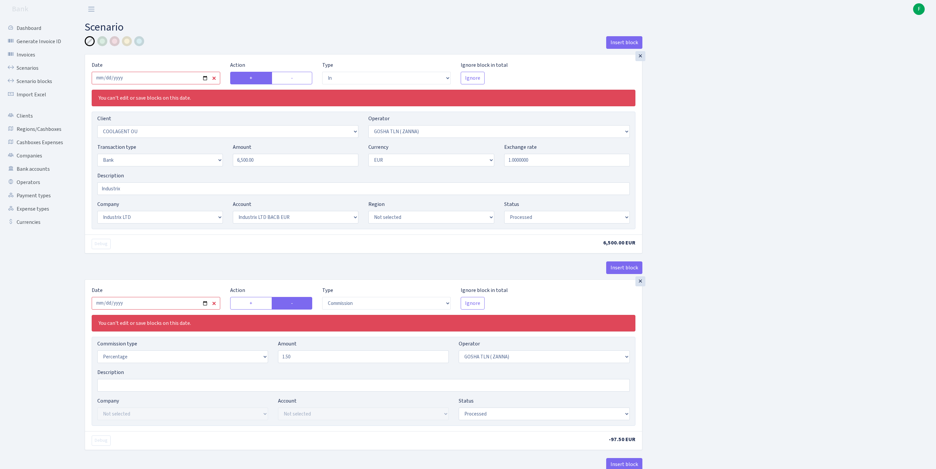
select select "processed"
click at [157, 81] on input "2025-09-24" at bounding box center [156, 78] width 129 height 13
type input "[DATE]"
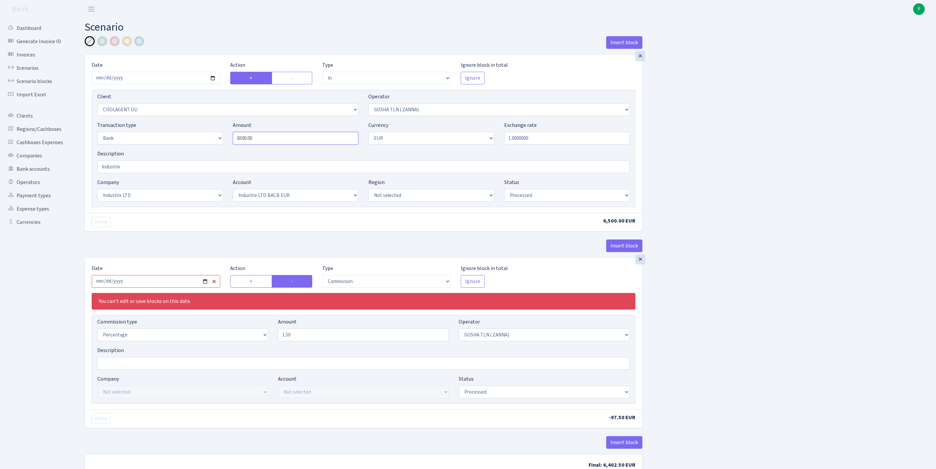
drag, startPoint x: 281, startPoint y: 155, endPoint x: 189, endPoint y: 152, distance: 92.4
click at [189, 150] on div "Transaction type Not selected 981 ELF FISH crypto GIRT IVO dekl MM-BALTIC eur U…" at bounding box center [363, 135] width 543 height 29
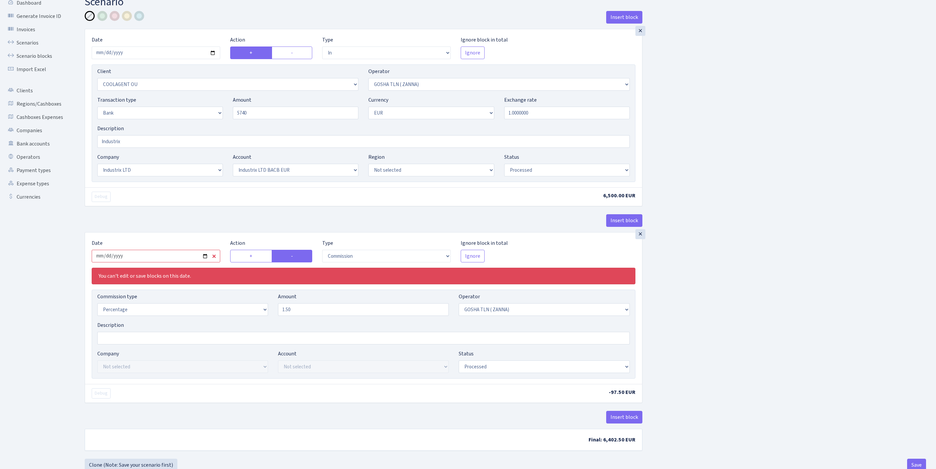
type input "5,740.00"
click at [155, 262] on input "2025-09-24" at bounding box center [156, 256] width 129 height 13
type input "2025-10-02"
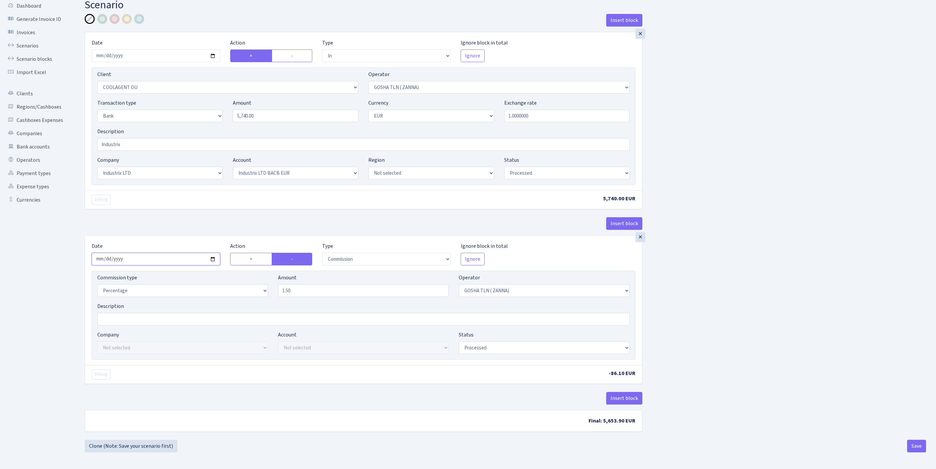
scroll to position [82, 0]
drag, startPoint x: 908, startPoint y: 444, endPoint x: 912, endPoint y: 447, distance: 4.8
click at [912, 447] on button "Save" at bounding box center [916, 446] width 19 height 13
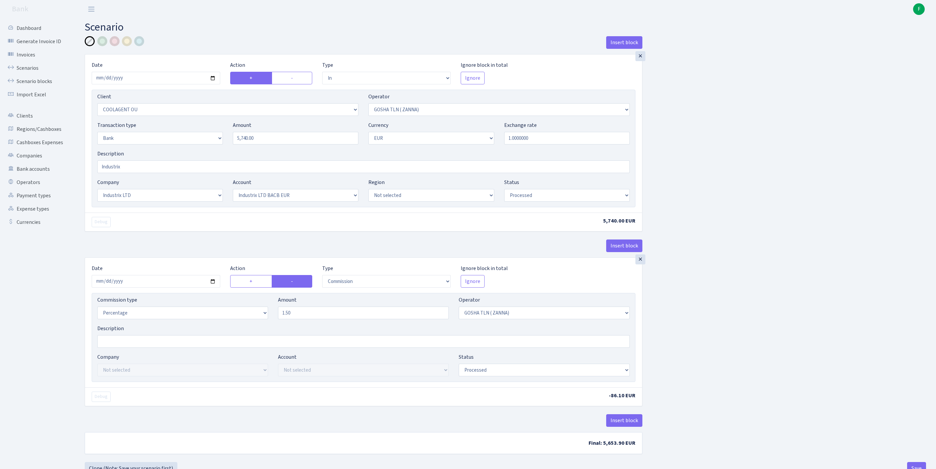
select select "in"
select select "3218"
select select "134"
select select "2"
select select "1"
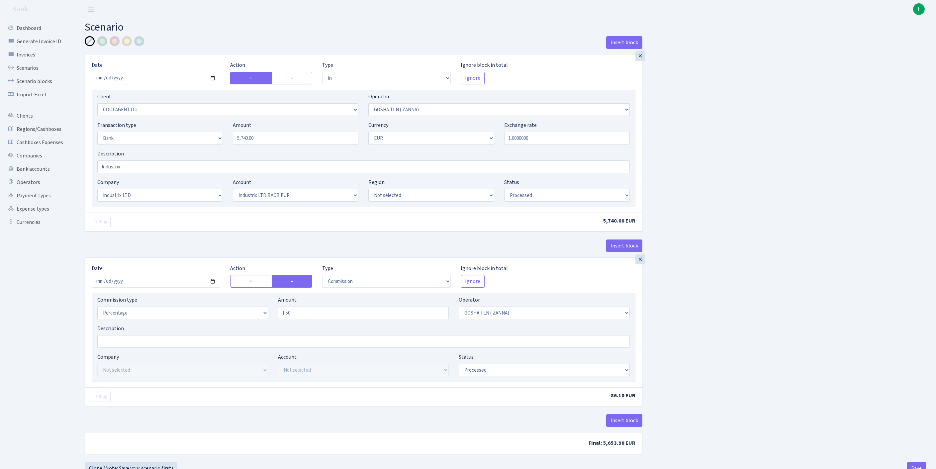
select select "17"
select select "41"
select select "processed"
select select "commission"
select select "134"
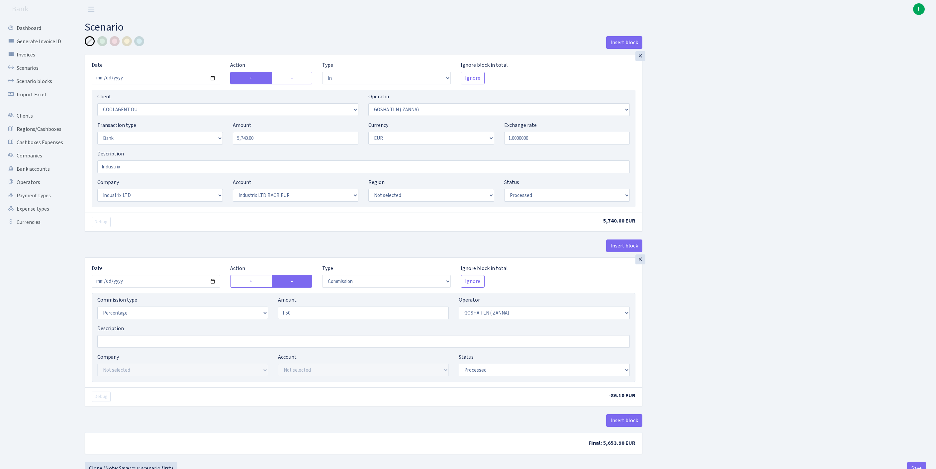
select select "processed"
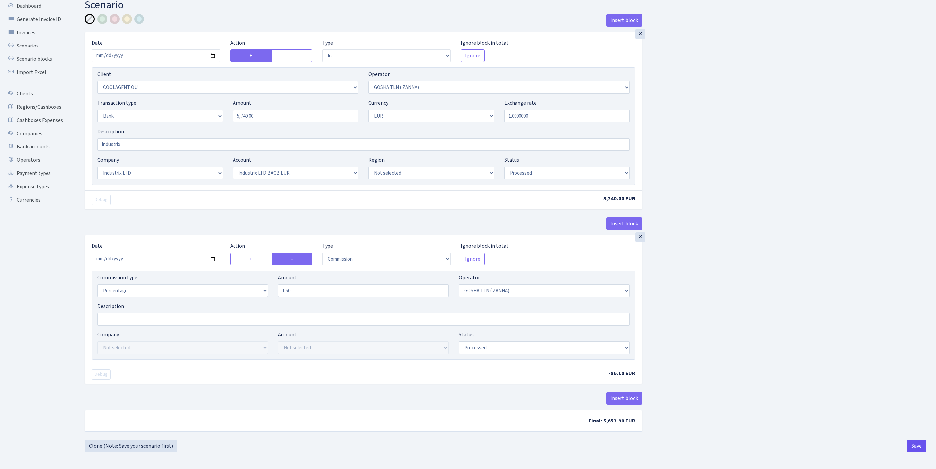
click at [910, 442] on button "Save" at bounding box center [916, 446] width 19 height 13
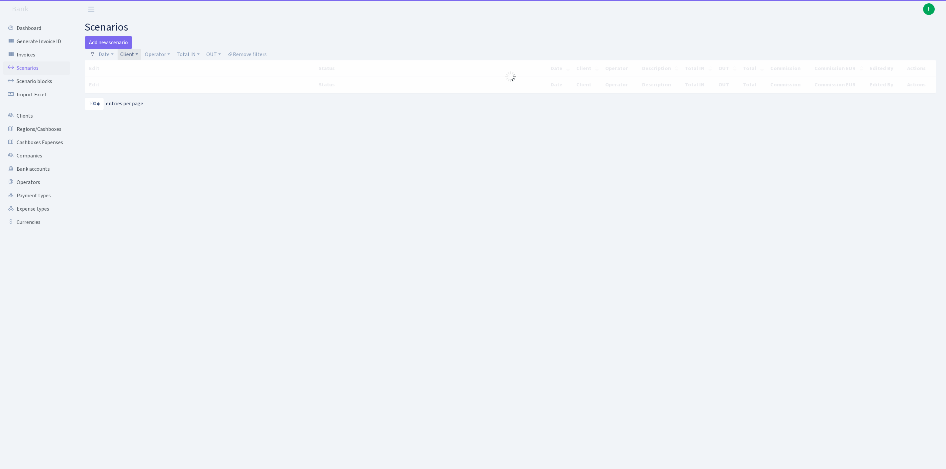
select select "100"
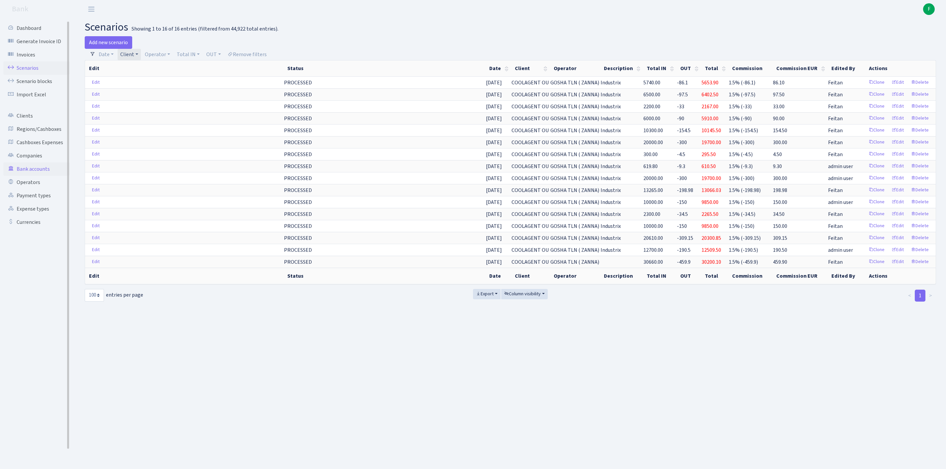
click at [32, 176] on link "Bank accounts" at bounding box center [36, 168] width 66 height 13
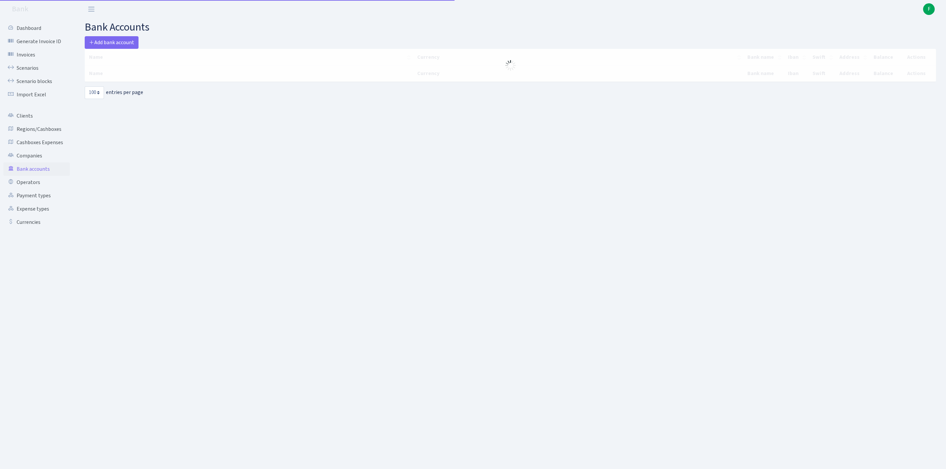
select select "100"
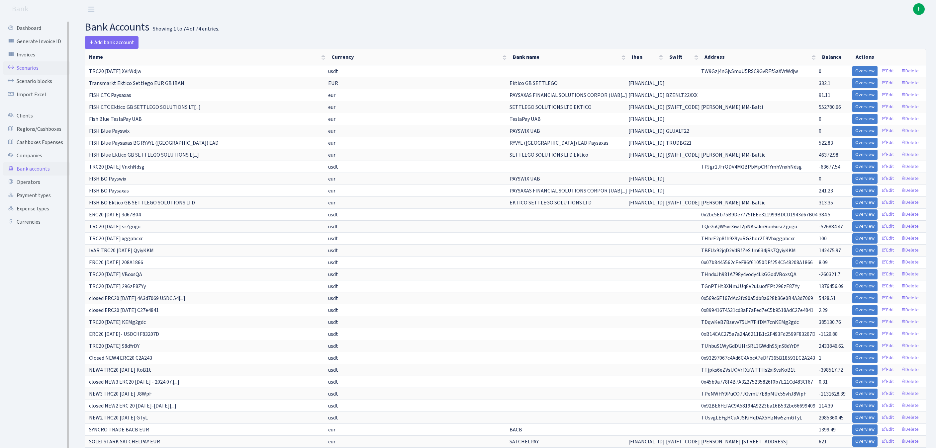
click at [30, 70] on link "Scenarios" at bounding box center [36, 67] width 66 height 13
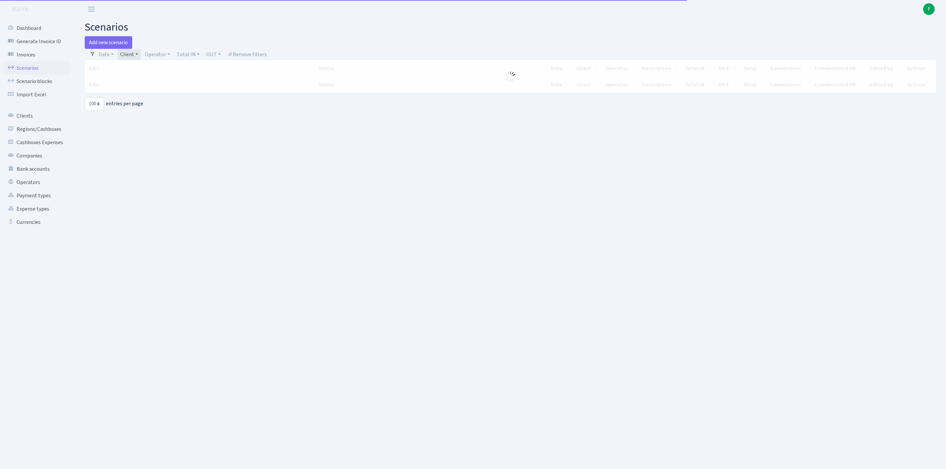
select select "100"
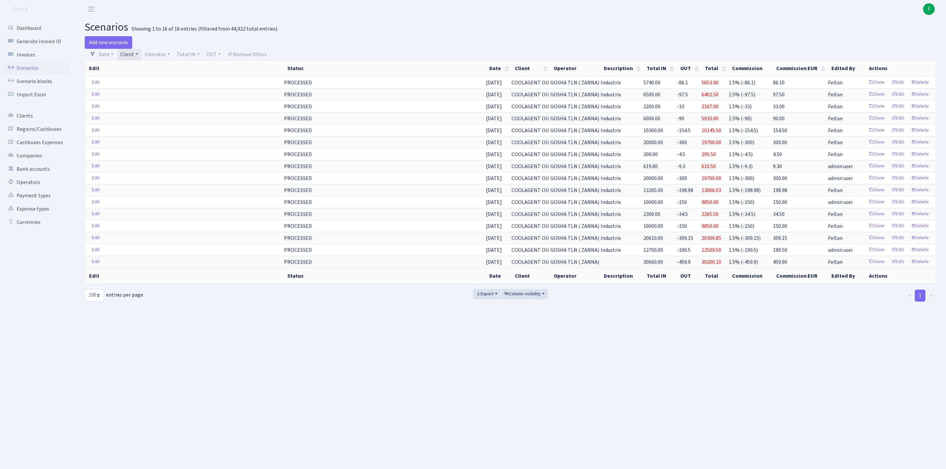
click at [141, 56] on link "Client" at bounding box center [129, 54] width 23 height 11
click at [146, 83] on input "search" at bounding box center [147, 78] width 55 height 10
type input "allied"
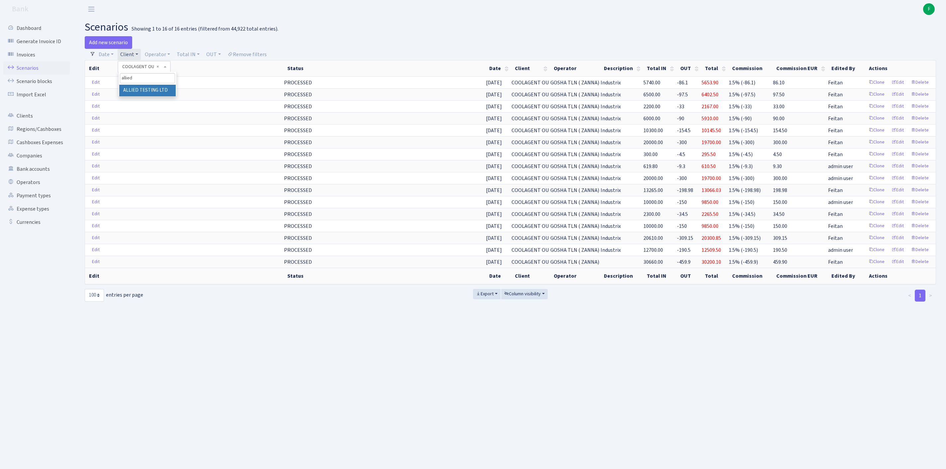
click at [159, 96] on li "ALLIED TESTING LTD" at bounding box center [147, 91] width 56 height 12
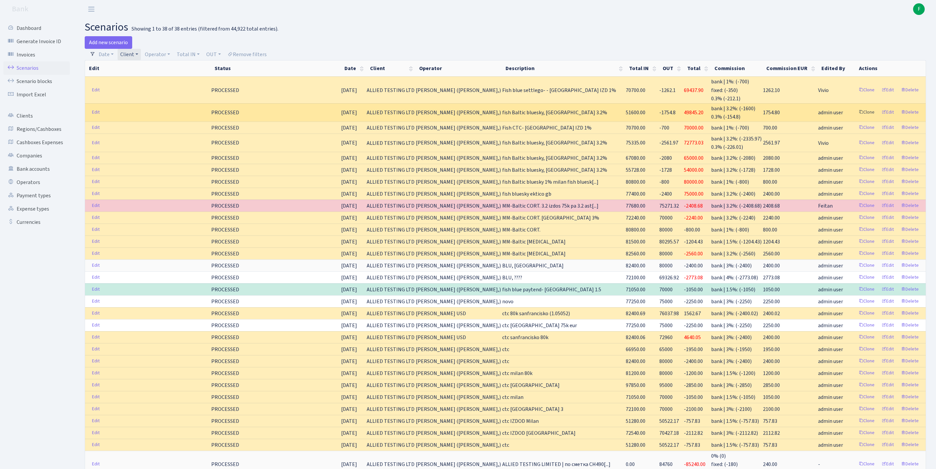
click at [856, 118] on link "Clone" at bounding box center [867, 112] width 22 height 10
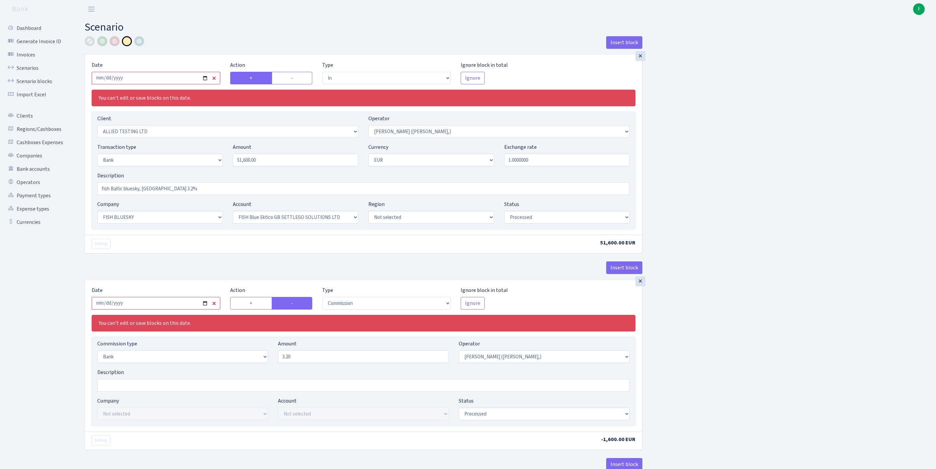
select select "in"
select select "1129"
select select "104"
select select "2"
select select "1"
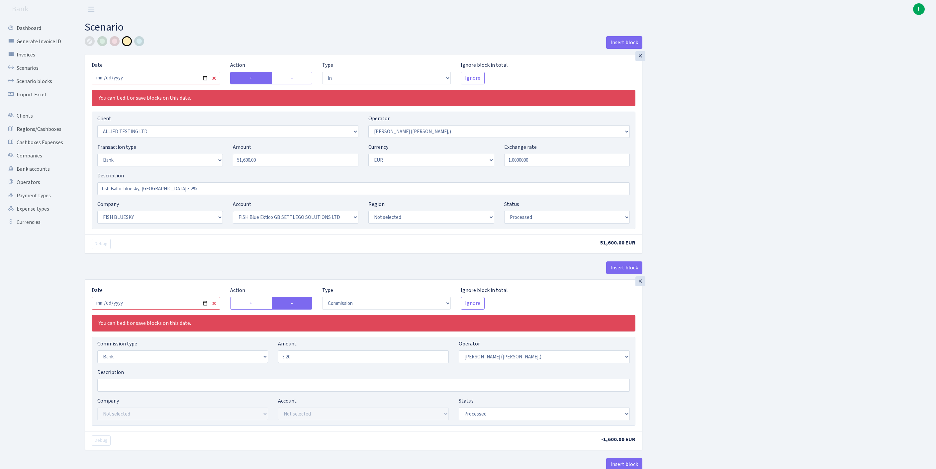
select select "23"
select select "67"
select select "processed"
select select "commission"
select select "bank"
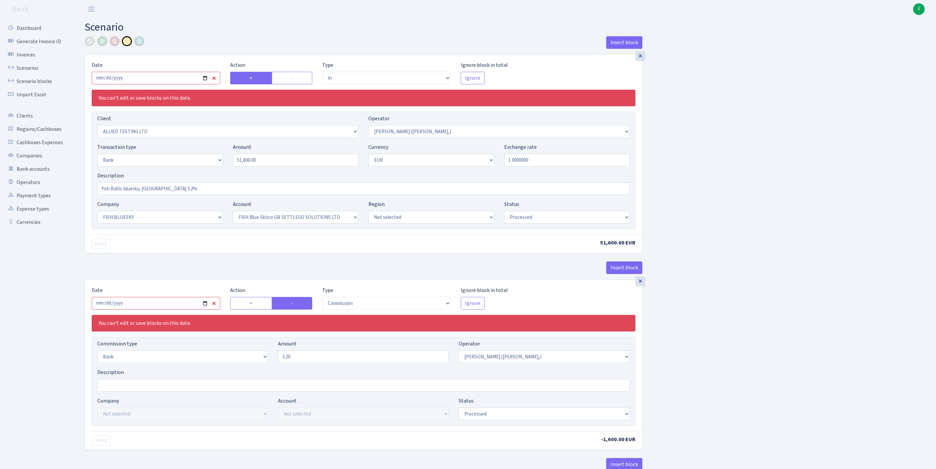
select select "104"
select select "processed"
select select "commission"
select select "1"
select select "23"
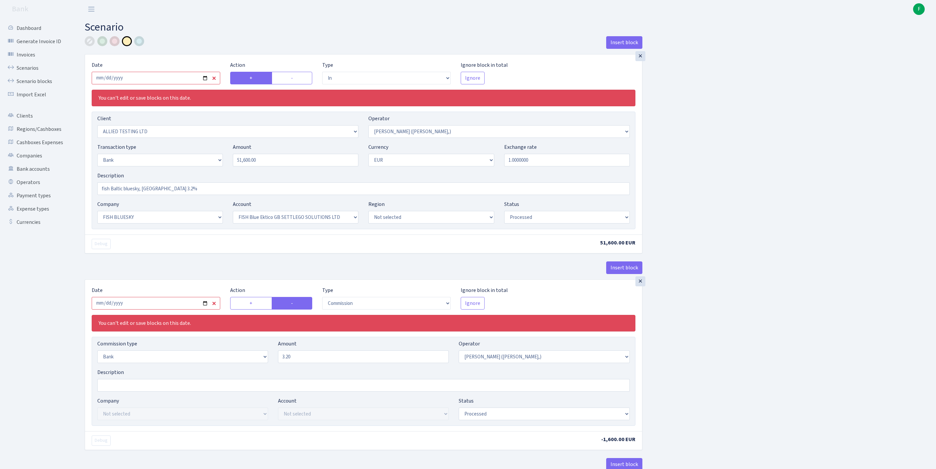
select select "67"
select select "processed"
click at [165, 84] on input "2025-09-04" at bounding box center [156, 78] width 129 height 13
type input "2025-10-03"
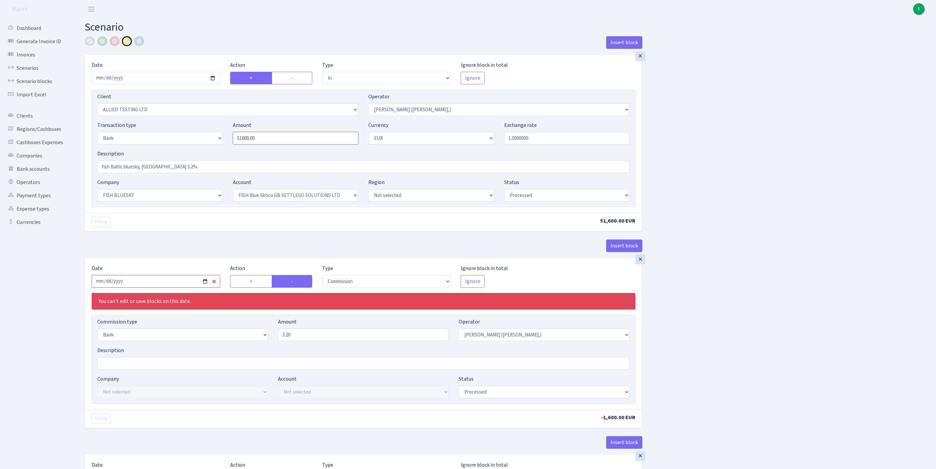
drag, startPoint x: 275, startPoint y: 152, endPoint x: 175, endPoint y: 148, distance: 99.7
click at [175, 148] on div "Transaction type Not selected 981 ELF FISH crypto GIRT IVO dekl MM-BALTIC eur U…" at bounding box center [363, 135] width 543 height 29
type input "61,500.00"
drag, startPoint x: 191, startPoint y: 183, endPoint x: 177, endPoint y: 183, distance: 14.6
click at [177, 173] on input "fish Baltic bluesky, [GEOGRAPHIC_DATA] 3.2%" at bounding box center [363, 166] width 533 height 13
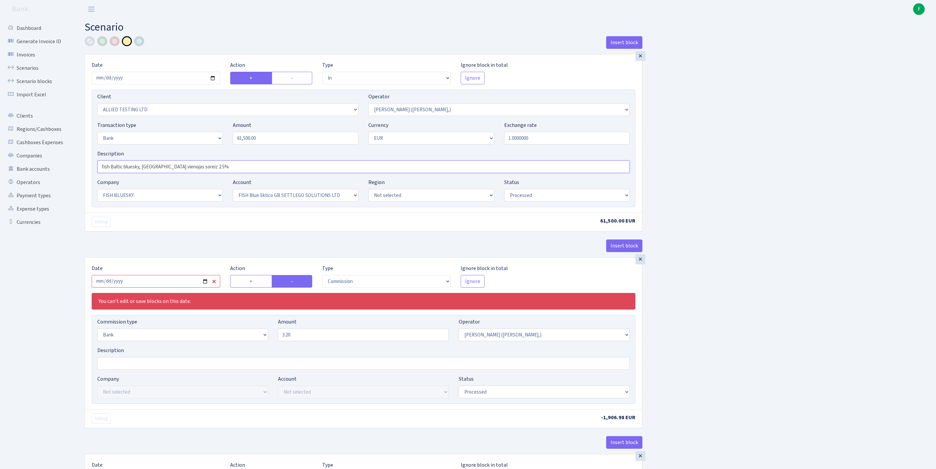
scroll to position [21, 0]
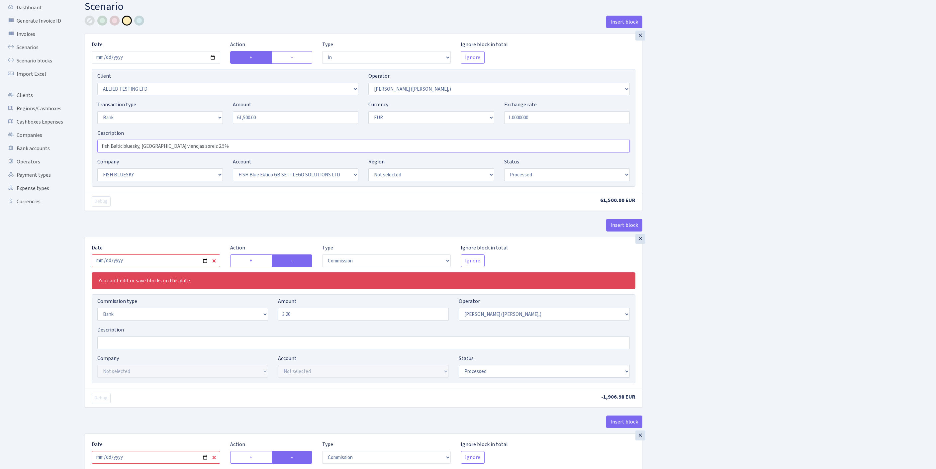
type input "fish Baltic bluesky, Belgrada vienojas soreiz 2.5%"
click at [188, 267] on input "2025-09-04" at bounding box center [156, 260] width 129 height 13
type input "2025-10-03"
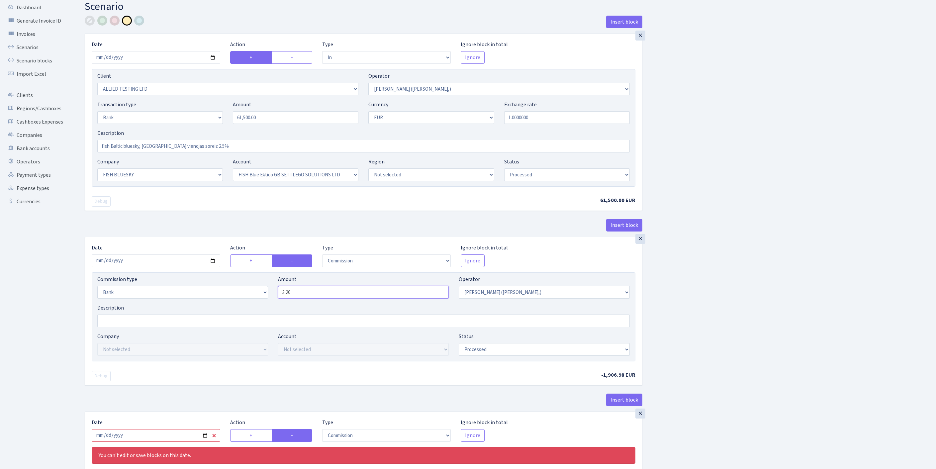
drag, startPoint x: 309, startPoint y: 330, endPoint x: 209, endPoint y: 326, distance: 99.7
click at [223, 304] on div "Commission type Percentage Fixed Bank Amount 3.20 Operator Not selected 981 981…" at bounding box center [363, 289] width 543 height 29
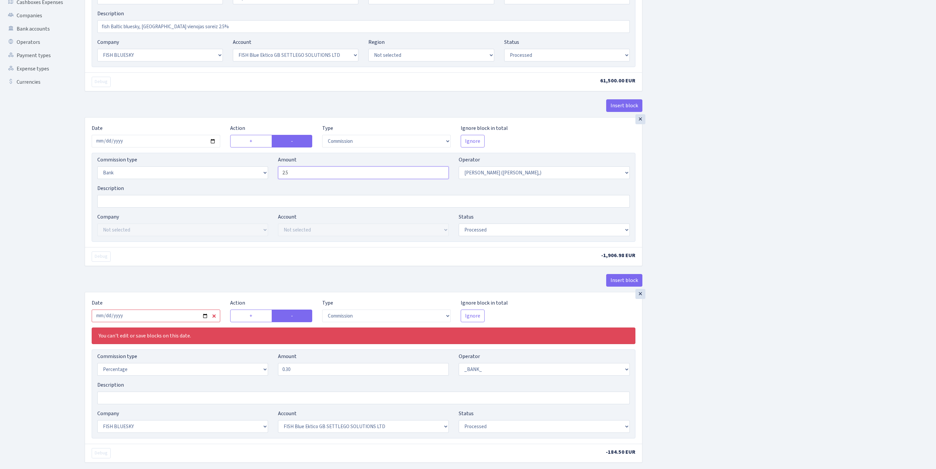
scroll to position [240, 0]
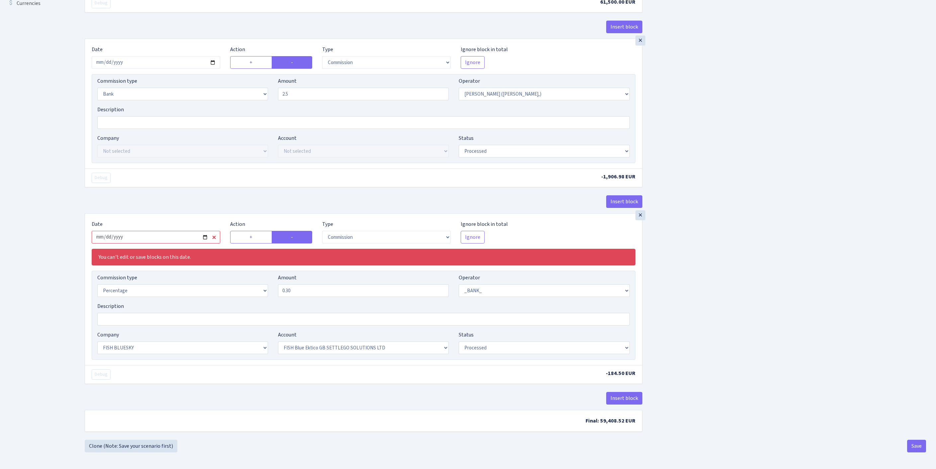
type input "2.50"
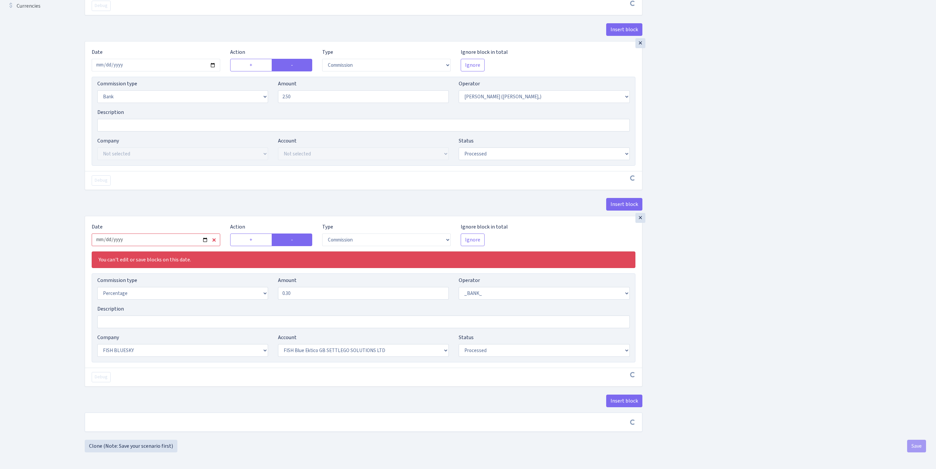
click at [183, 246] on input "2025-09-04" at bounding box center [156, 240] width 129 height 13
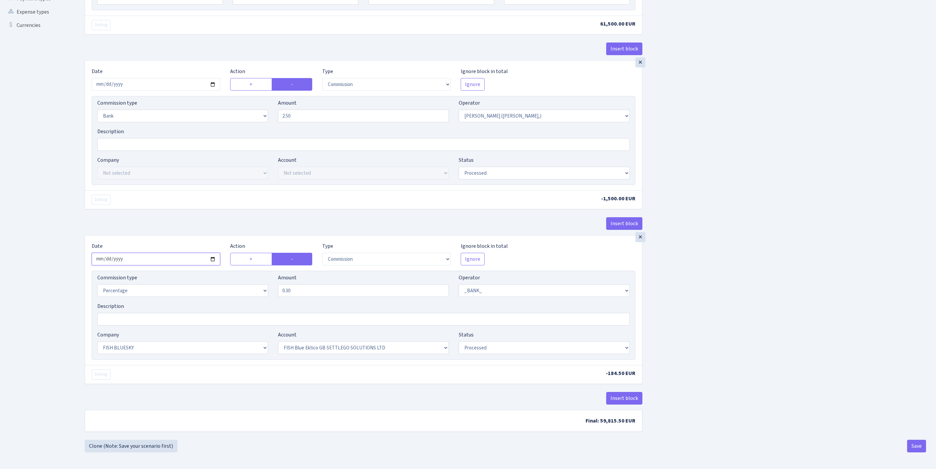
type input "2025-10-03"
click at [914, 447] on button "Save" at bounding box center [916, 446] width 19 height 13
click at [913, 447] on button "Save" at bounding box center [916, 446] width 19 height 13
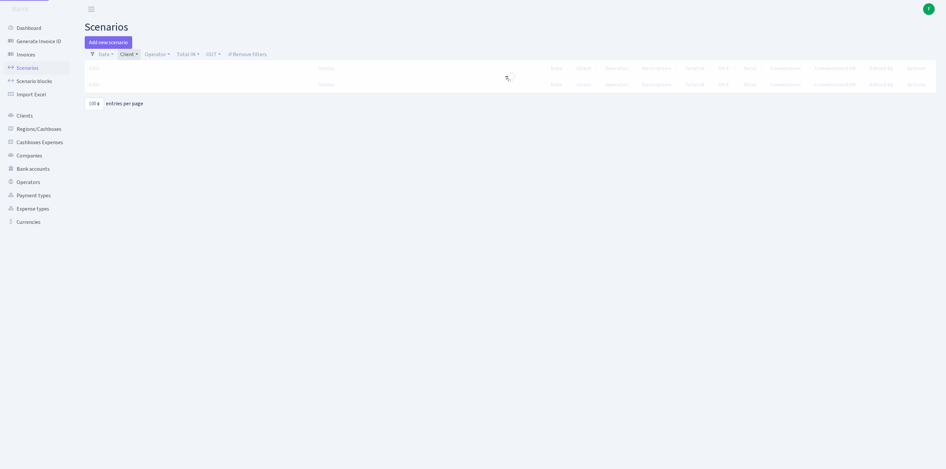
select select "100"
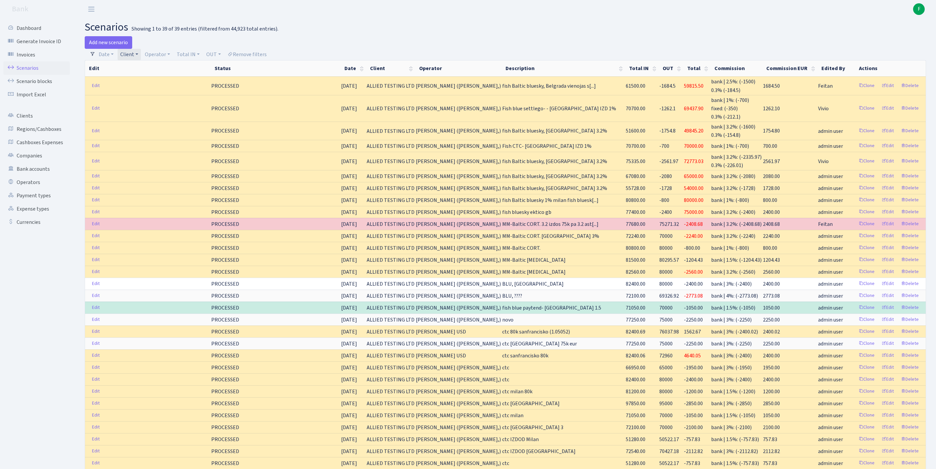
click at [141, 56] on link "Client" at bounding box center [129, 54] width 23 height 11
click at [148, 81] on input "search" at bounding box center [151, 78] width 62 height 10
type input "eds s"
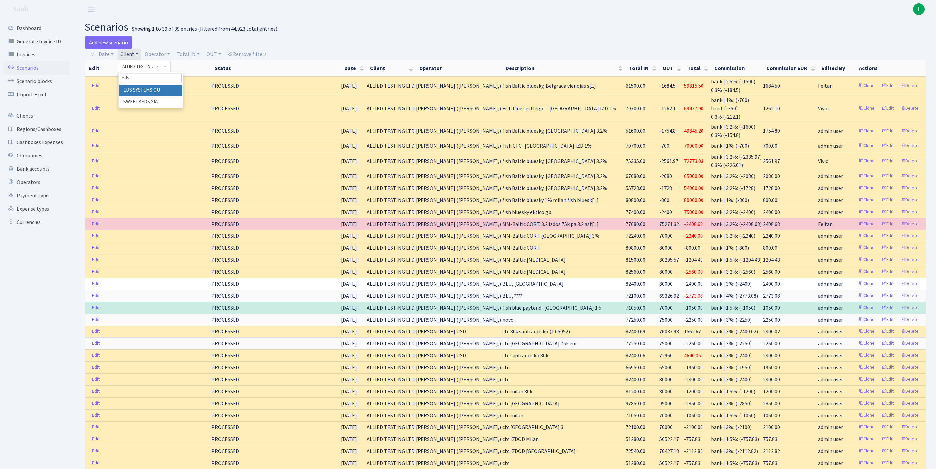
click at [163, 96] on li "EDS SYSTEMS OU" at bounding box center [150, 91] width 63 height 12
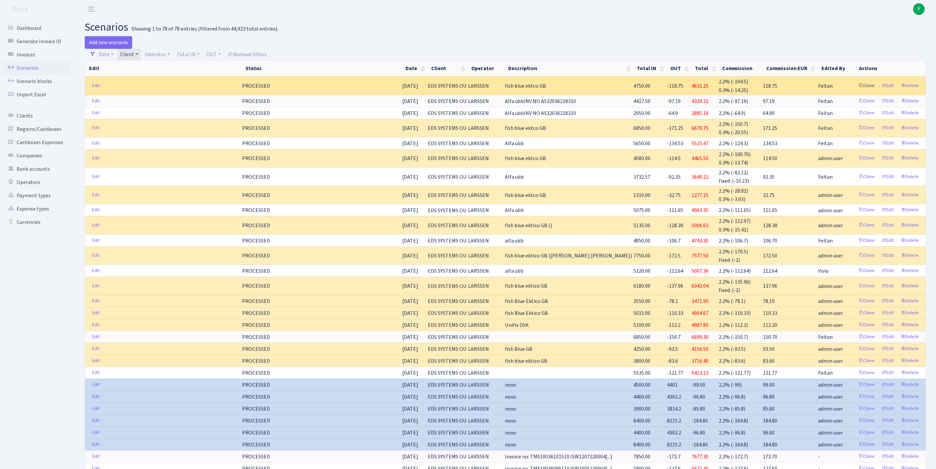
click at [856, 91] on link "Clone" at bounding box center [867, 86] width 22 height 10
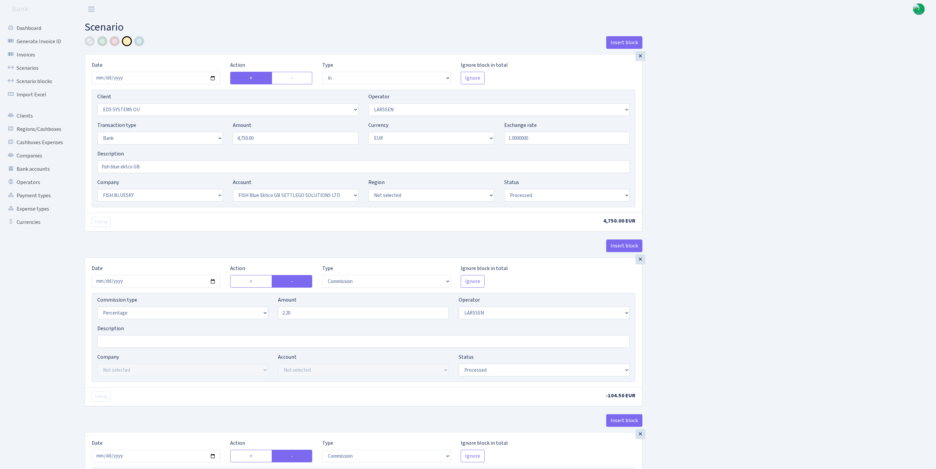
select select "in"
select select "304"
select select "36"
select select "2"
select select "1"
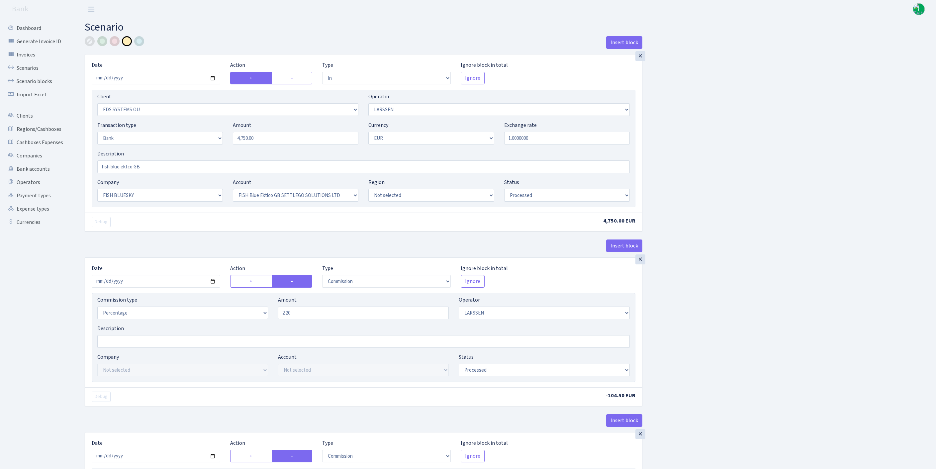
select select "23"
select select "67"
select select "processed"
select select "commission"
select select "36"
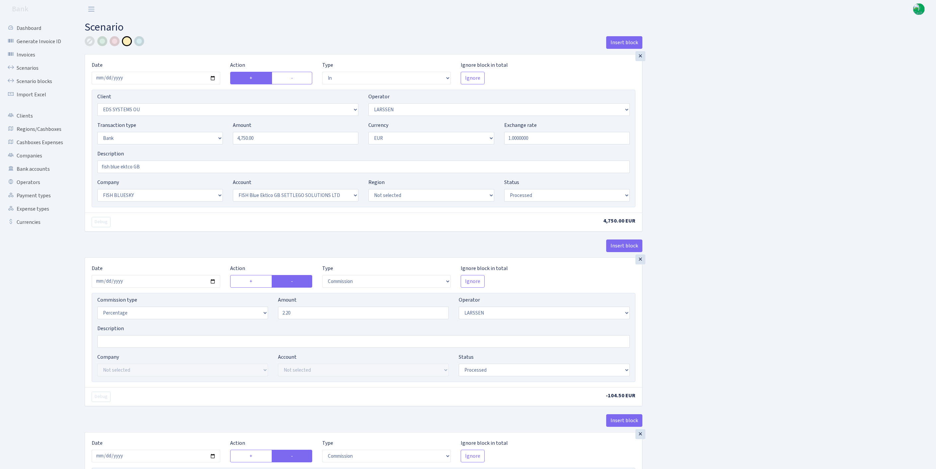
select select "processed"
select select "commission"
select select "1"
select select "23"
select select "67"
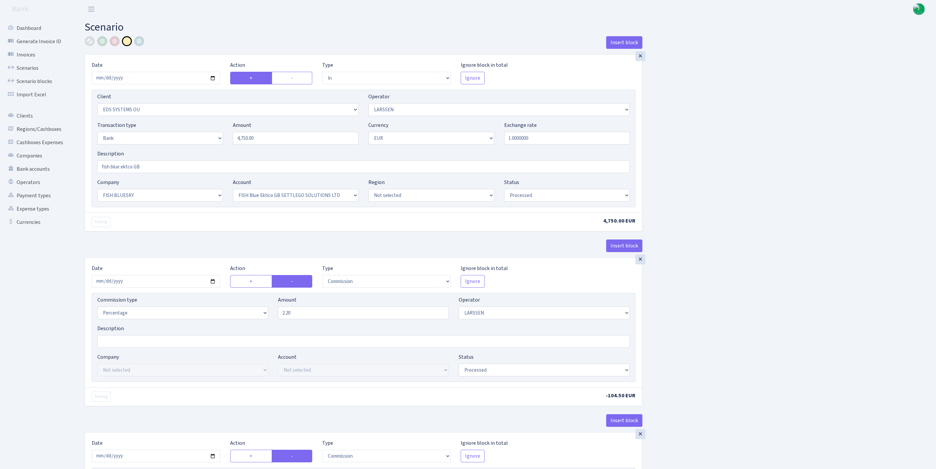
select select "processed"
click at [184, 80] on input "2025-10-02" at bounding box center [156, 78] width 129 height 13
type input "[DATE]"
drag, startPoint x: 268, startPoint y: 153, endPoint x: 219, endPoint y: 146, distance: 49.1
click at [219, 146] on div "Transaction type Not selected 981 ELF FISH crypto GIRT IVO dekl MM-BALTIC eur U…" at bounding box center [363, 135] width 543 height 29
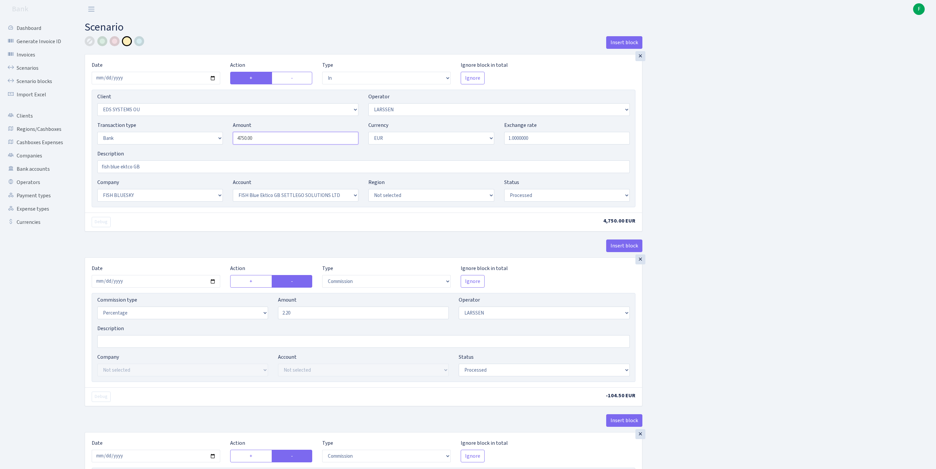
paste input "12"
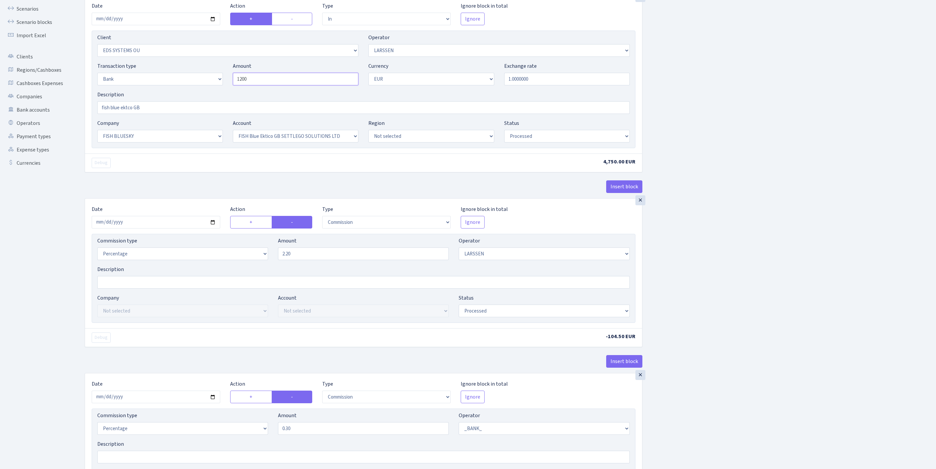
scroll to position [70, 0]
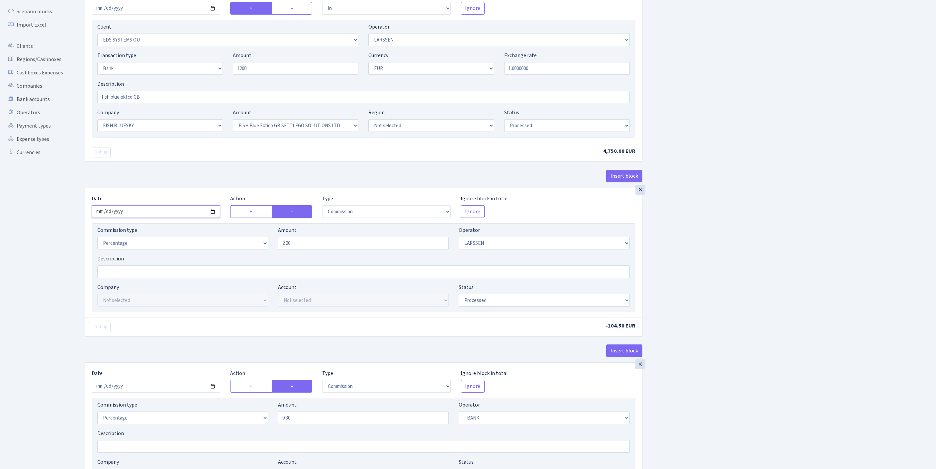
type input "1,200.00"
click at [161, 218] on input "2025-10-02" at bounding box center [156, 211] width 129 height 13
type input "2025-10-03"
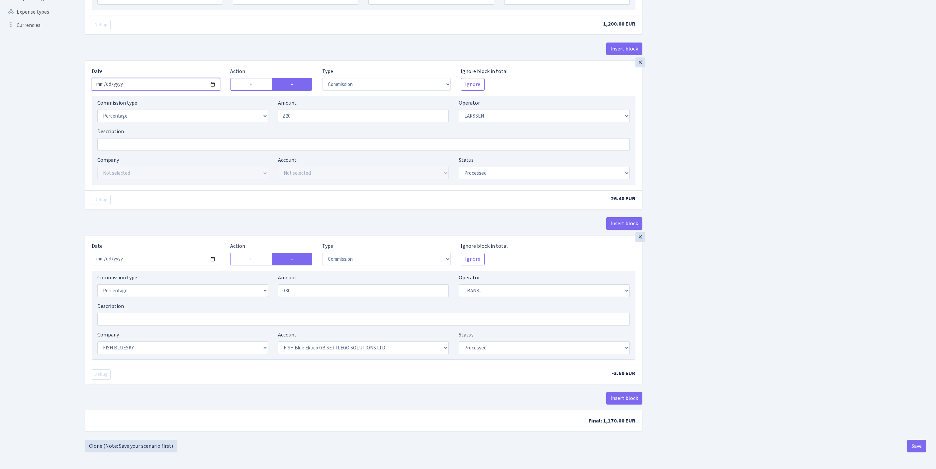
scroll to position [248, 0]
click at [187, 263] on input "2025-10-02" at bounding box center [156, 259] width 129 height 13
type input "2025-10-03"
click at [912, 446] on button "Save" at bounding box center [916, 446] width 19 height 13
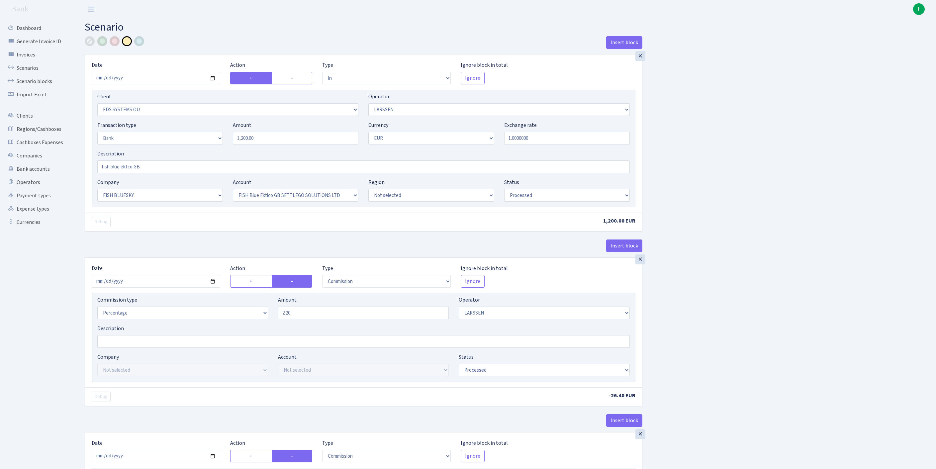
select select "in"
select select "304"
select select "36"
select select "2"
select select "1"
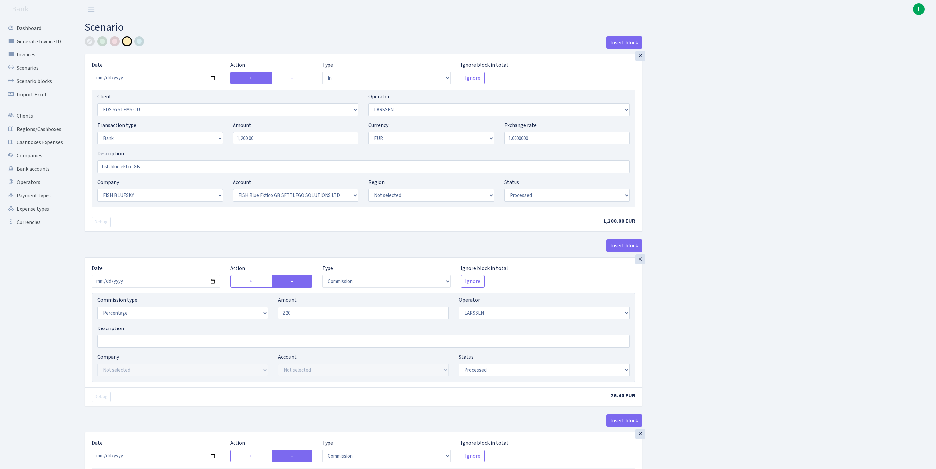
select select "23"
select select "67"
select select "processed"
select select "commission"
select select "36"
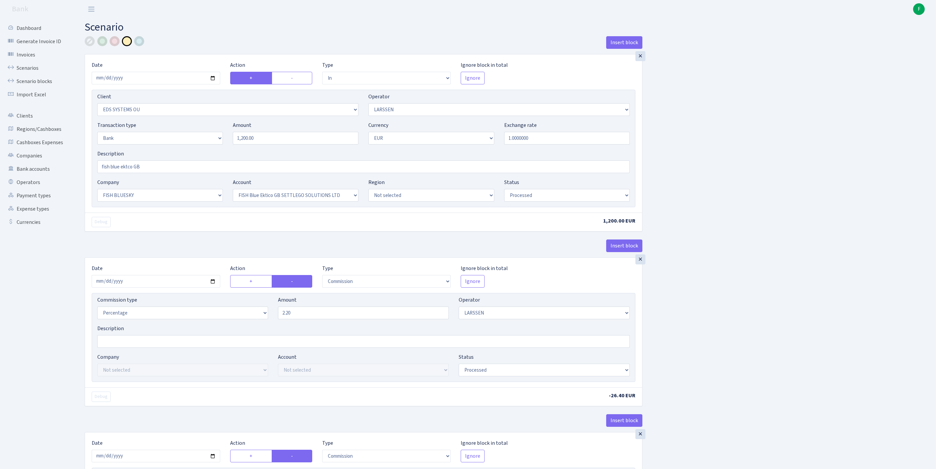
select select "processed"
select select "commission"
select select "1"
select select "23"
select select "67"
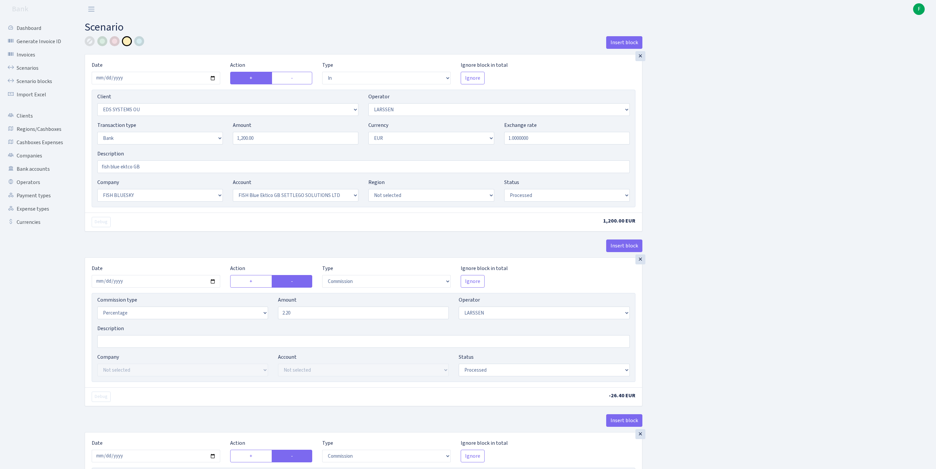
select select "processed"
click at [35, 74] on link "Scenarios" at bounding box center [36, 67] width 66 height 13
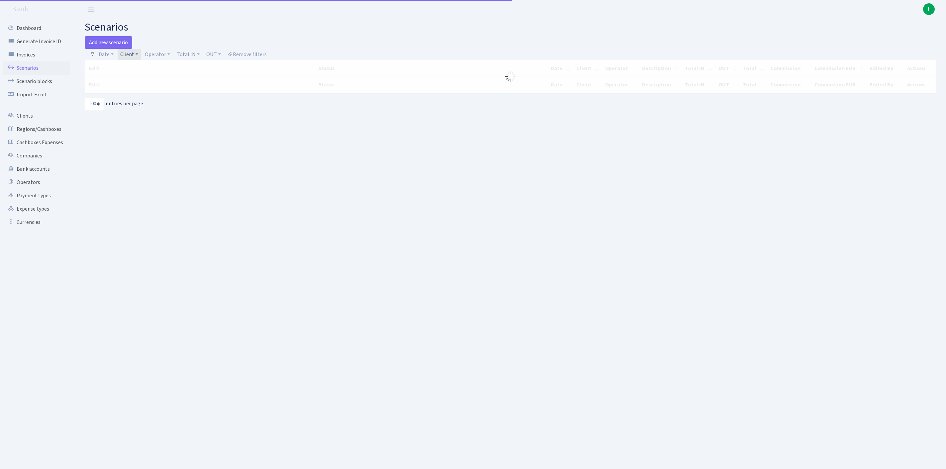
select select "100"
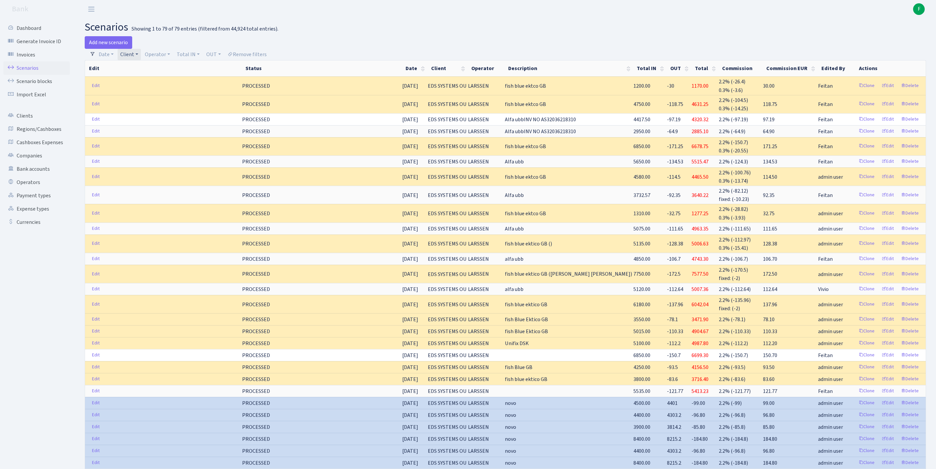
click at [141, 56] on link "Client" at bounding box center [129, 54] width 23 height 11
click at [149, 81] on input "search" at bounding box center [147, 78] width 55 height 10
type input "rentufre"
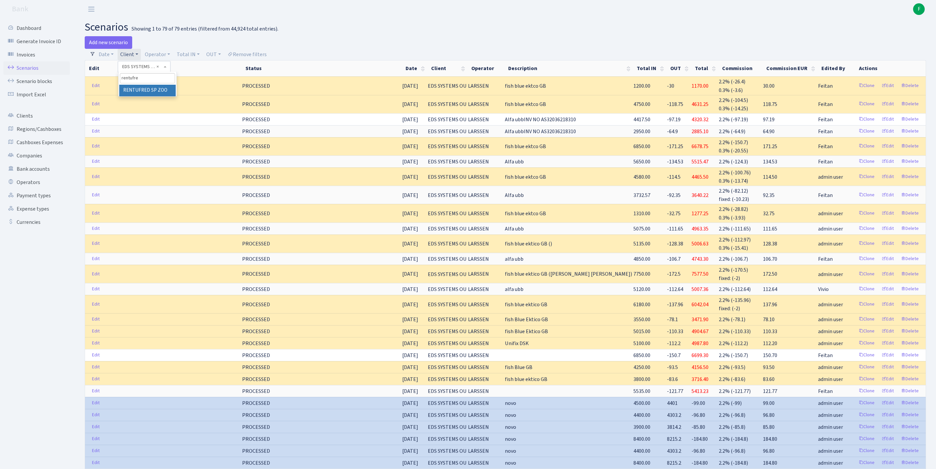
click at [153, 96] on li "RENTUFRED SP ZOO" at bounding box center [147, 91] width 56 height 12
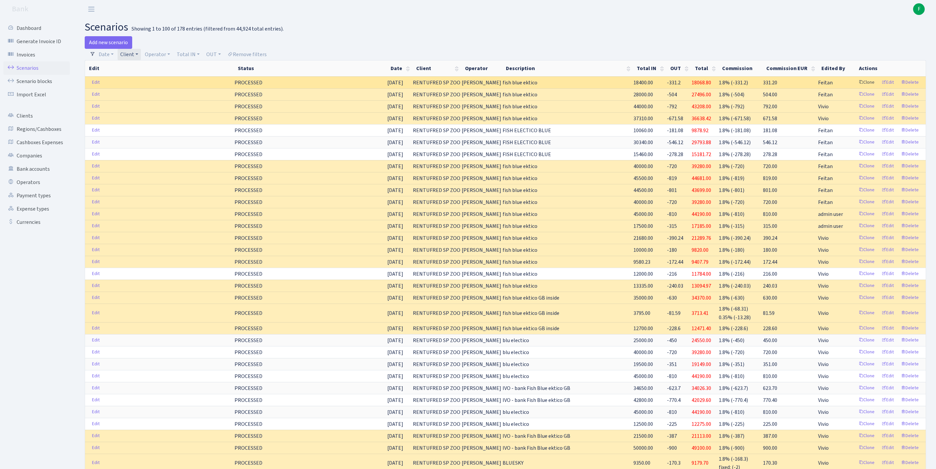
click at [856, 88] on link "Clone" at bounding box center [867, 82] width 22 height 10
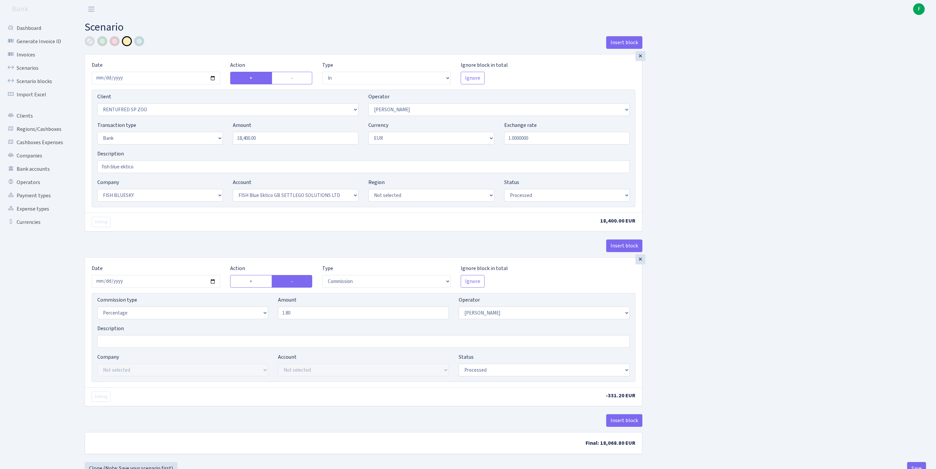
select select "in"
select select "2517"
select select "10"
select select "2"
select select "1"
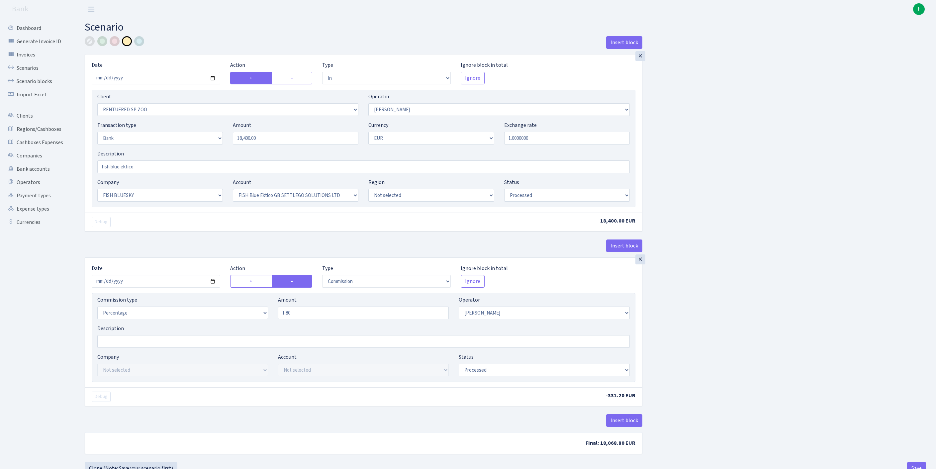
select select "23"
select select "67"
select select "processed"
select select "commission"
select select "10"
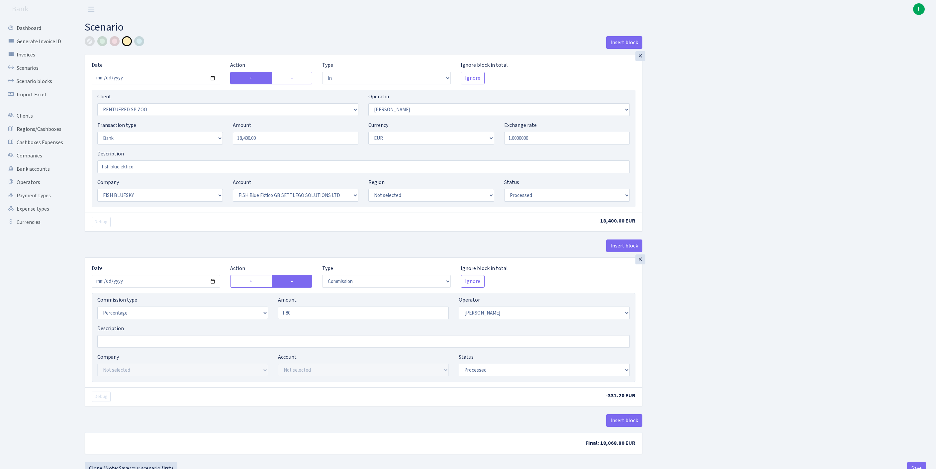
select select "processed"
click at [181, 84] on input "[DATE]" at bounding box center [156, 78] width 129 height 13
type input "[DATE]"
drag, startPoint x: 272, startPoint y: 151, endPoint x: 192, endPoint y: 148, distance: 79.8
click at [192, 148] on div "Transaction type Not selected 981 ELF FISH crypto GIRT IVO dekl MM-BALTIC eur U…" at bounding box center [363, 135] width 543 height 29
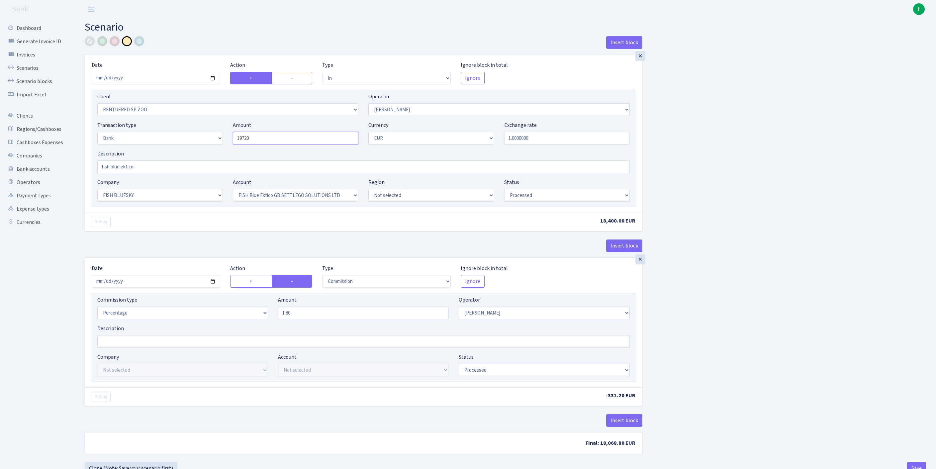
scroll to position [82, 0]
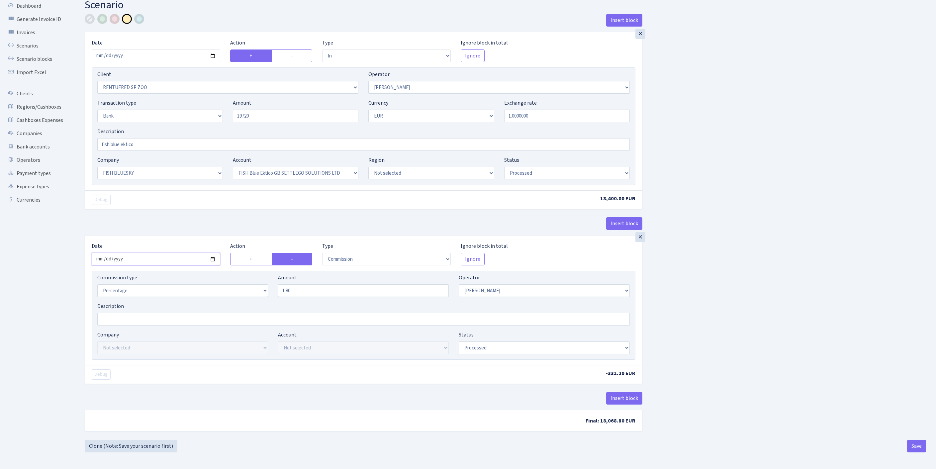
type input "19,720.00"
click at [155, 253] on input "2025-09-30" at bounding box center [156, 259] width 129 height 13
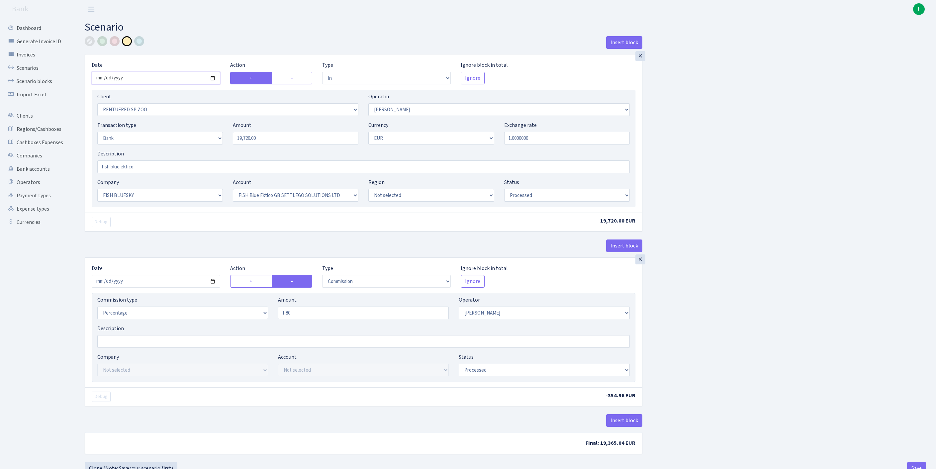
click at [148, 84] on input "2025-10-02" at bounding box center [156, 78] width 129 height 13
type input "2025-10-03"
click at [157, 288] on input "2025-09-30" at bounding box center [156, 281] width 129 height 13
type input "2025-10-03"
click at [839, 344] on div "Insert block × Date 2025-10-03 Action + - Type --- In Out Commission Field requ…" at bounding box center [505, 249] width 851 height 426
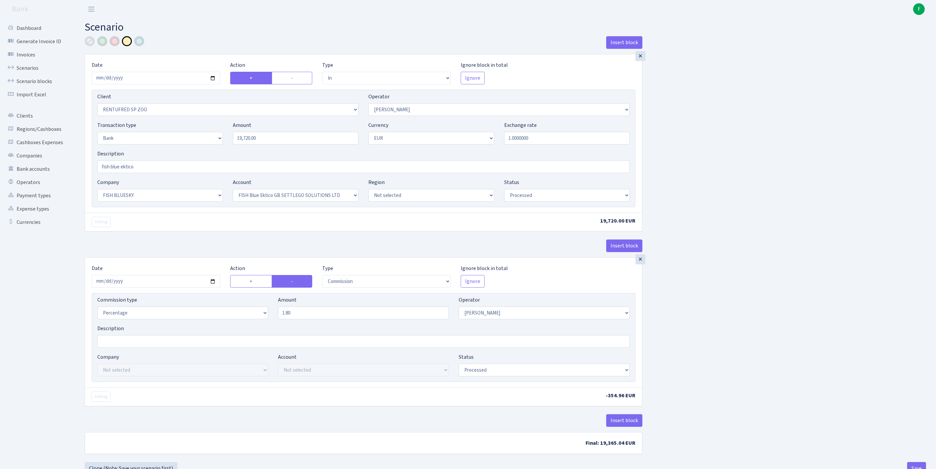
scroll to position [82, 0]
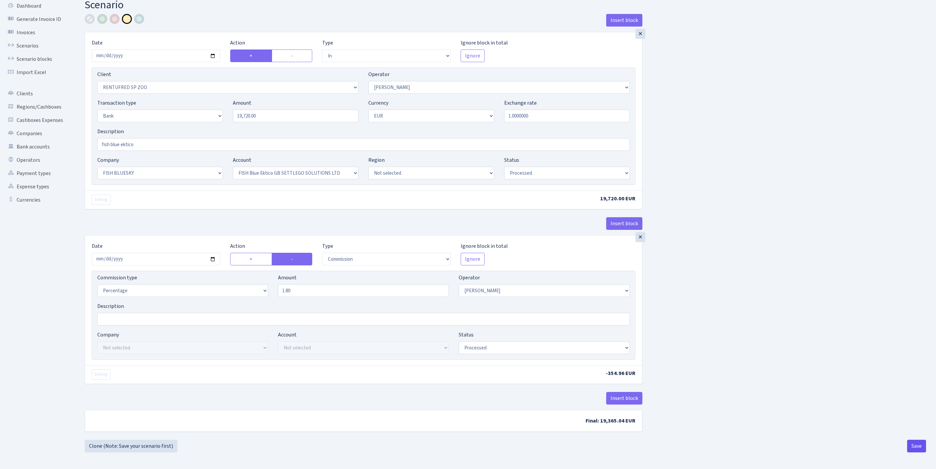
click at [913, 448] on button "Save" at bounding box center [916, 446] width 19 height 13
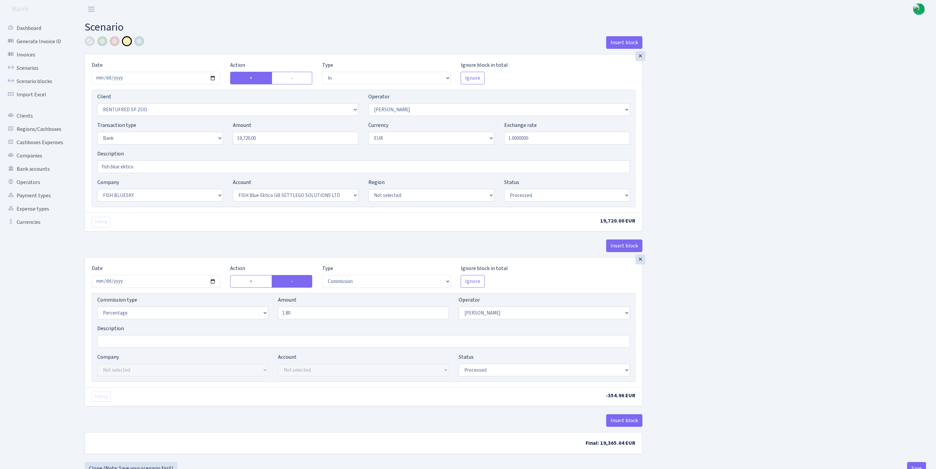
select select "in"
select select "2517"
select select "10"
select select "2"
select select "1"
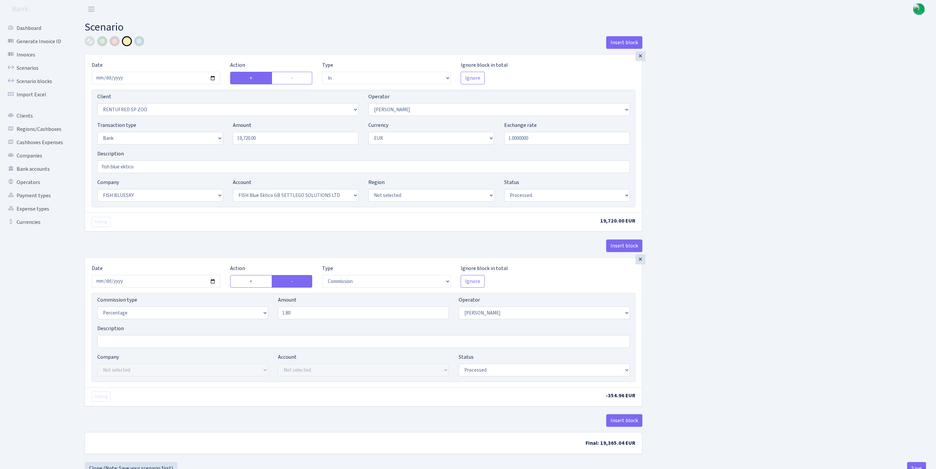
select select "23"
select select "67"
select select "processed"
select select "commission"
select select "10"
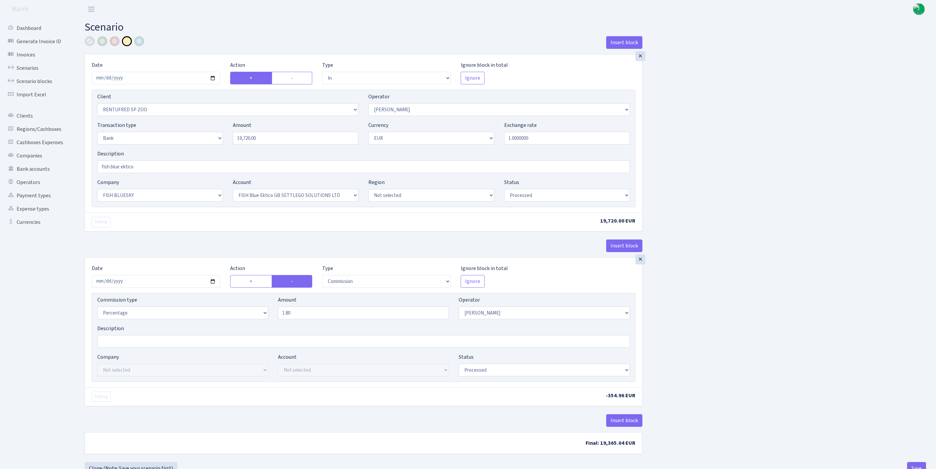
select select "processed"
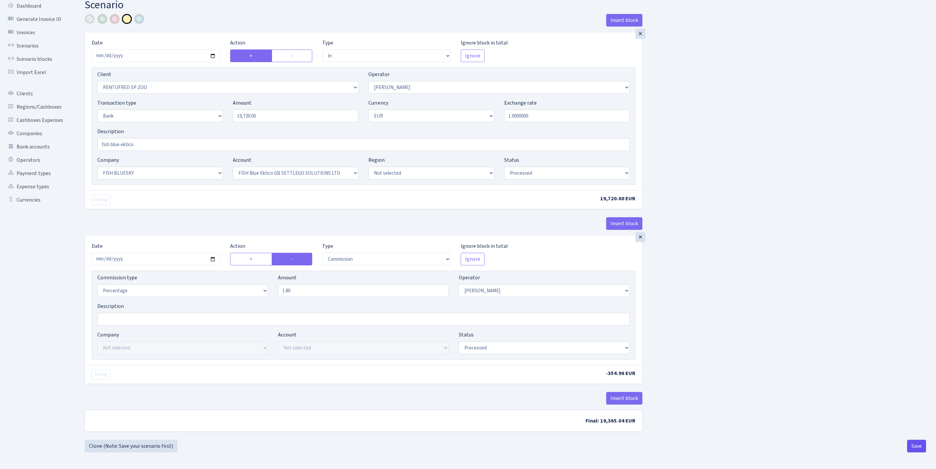
click at [914, 444] on button "Save" at bounding box center [916, 446] width 19 height 13
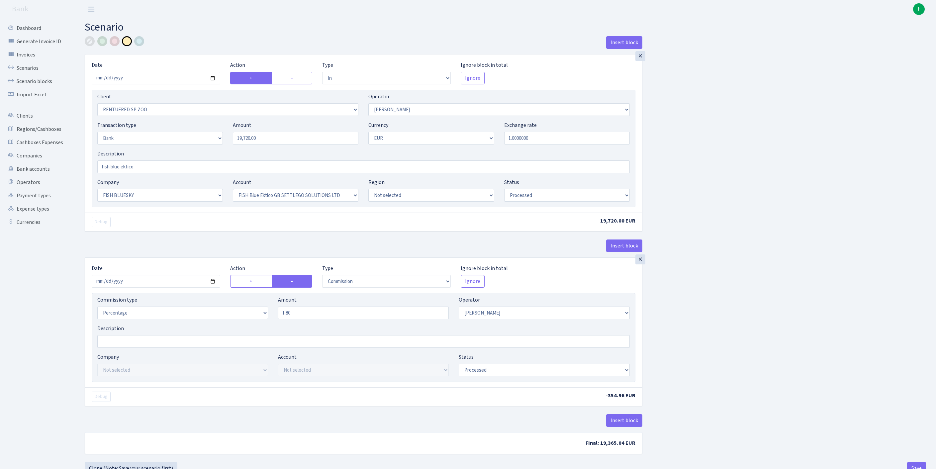
select select "in"
select select "2517"
select select "10"
select select "2"
select select "1"
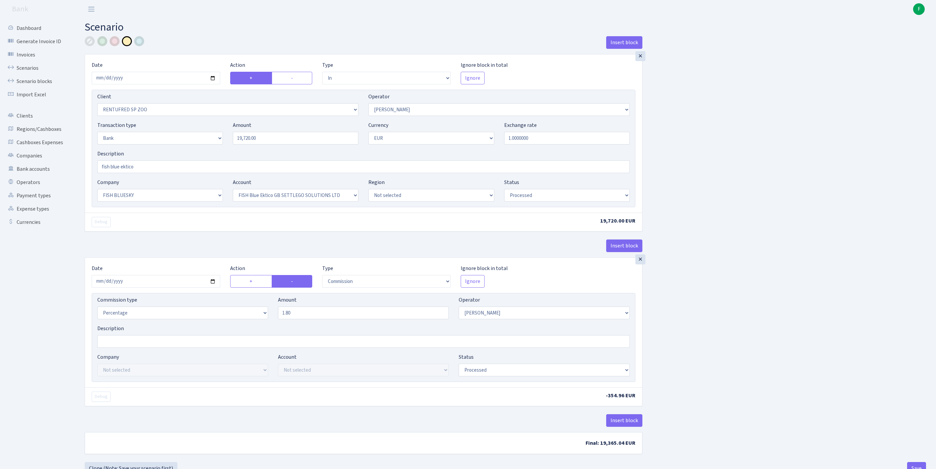
select select "23"
select select "67"
select select "processed"
select select "commission"
select select "10"
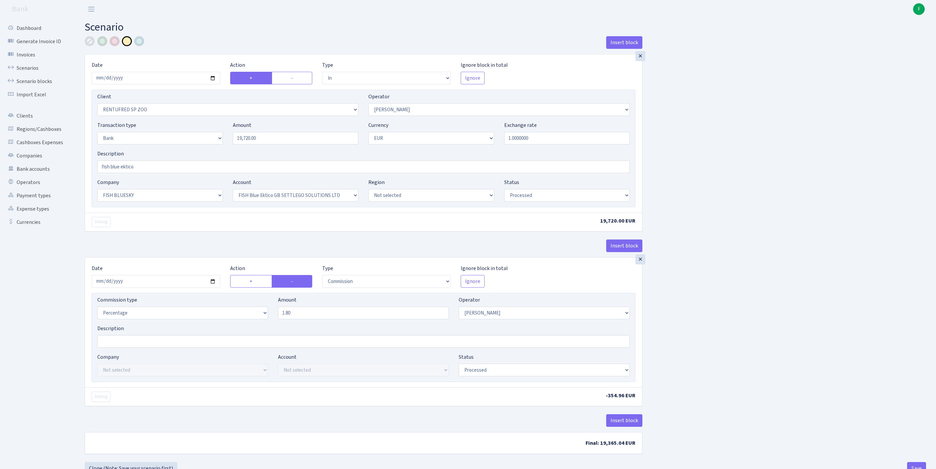
select select "processed"
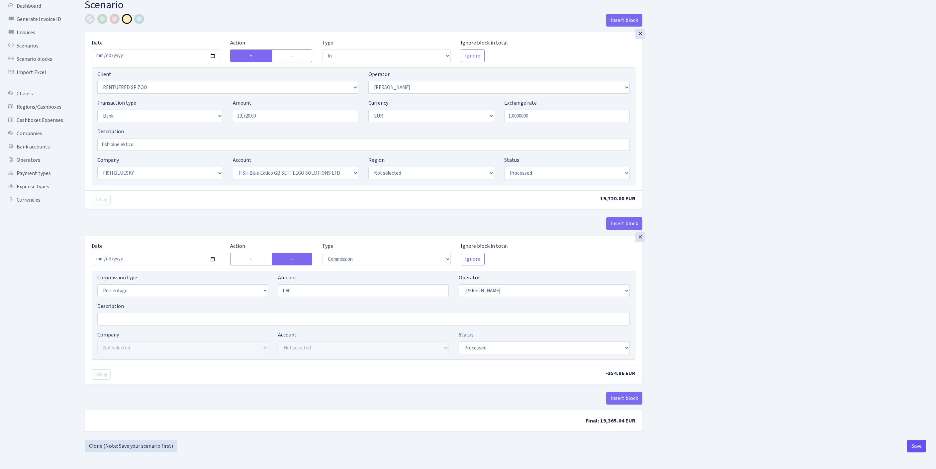
click at [914, 447] on button "Save" at bounding box center [916, 446] width 19 height 13
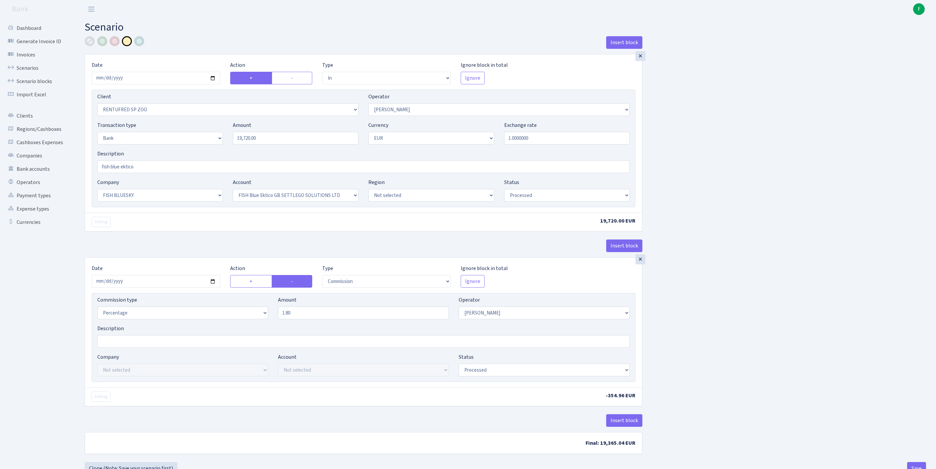
select select "in"
select select "2517"
select select "10"
select select "2"
select select "1"
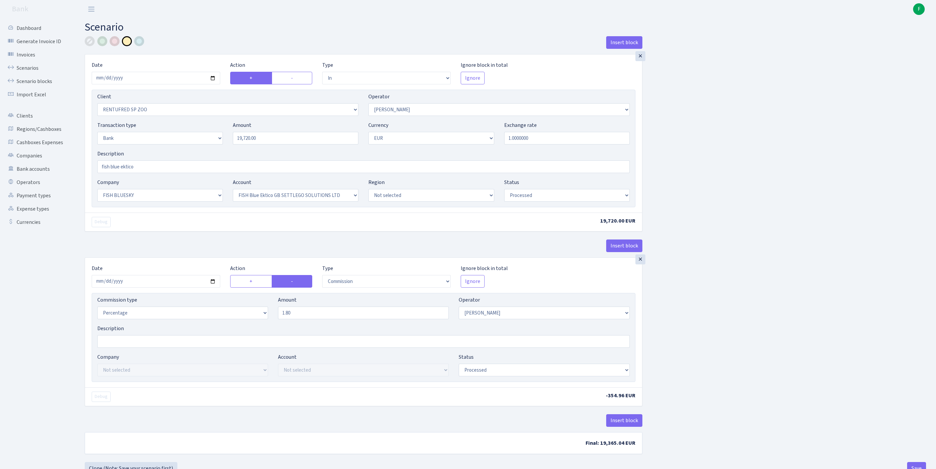
select select "23"
select select "67"
select select "processed"
select select "commission"
select select "10"
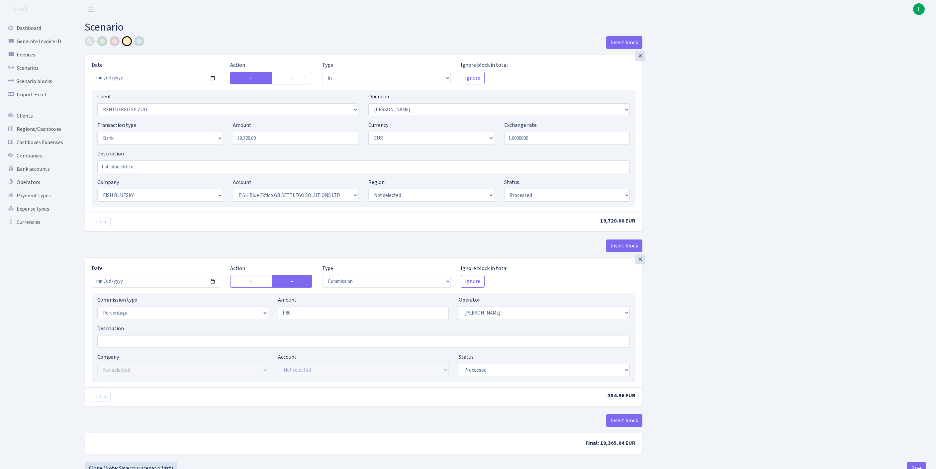
select select "processed"
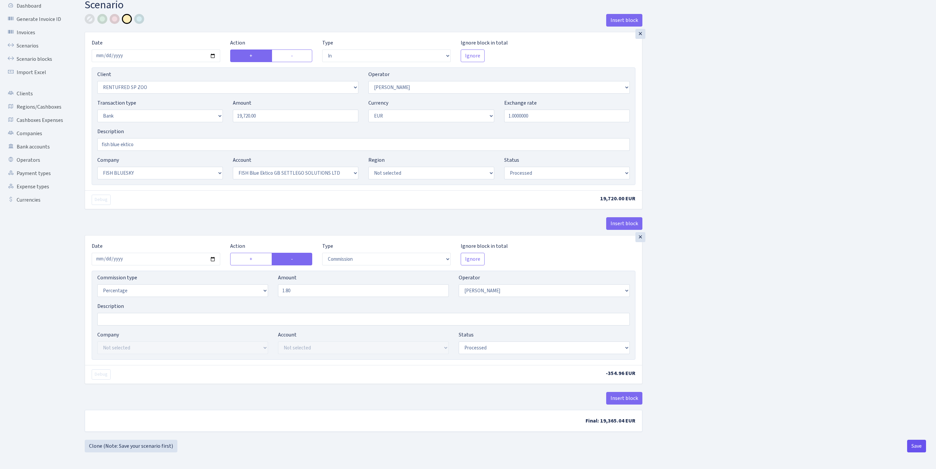
click at [922, 444] on button "Save" at bounding box center [916, 446] width 19 height 13
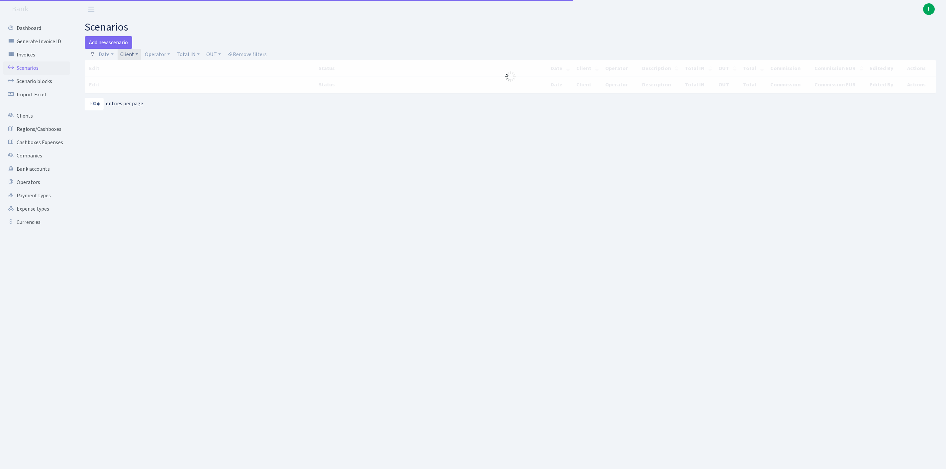
select select "100"
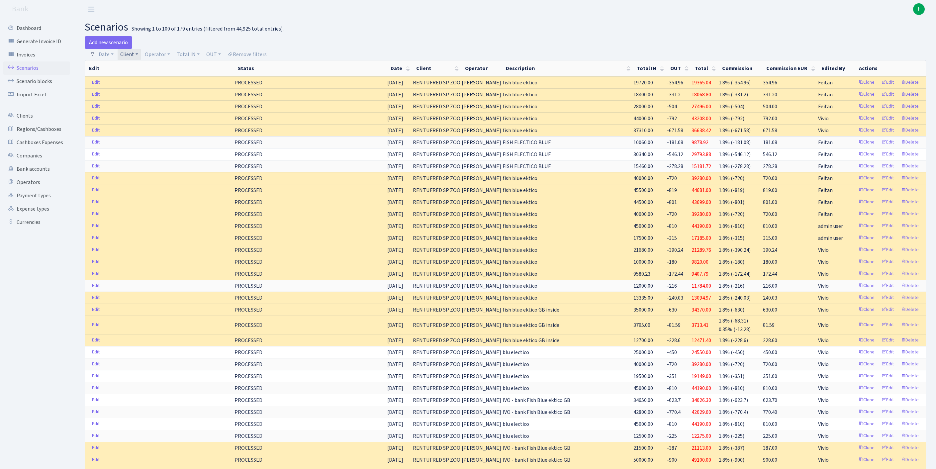
click at [141, 56] on link "Client" at bounding box center [129, 54] width 23 height 11
click at [150, 80] on input "search" at bounding box center [151, 78] width 62 height 10
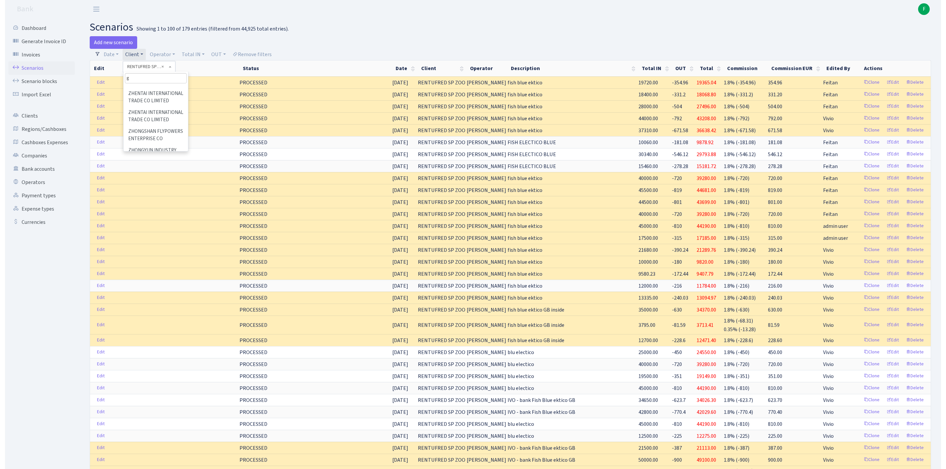
scroll to position [0, 0]
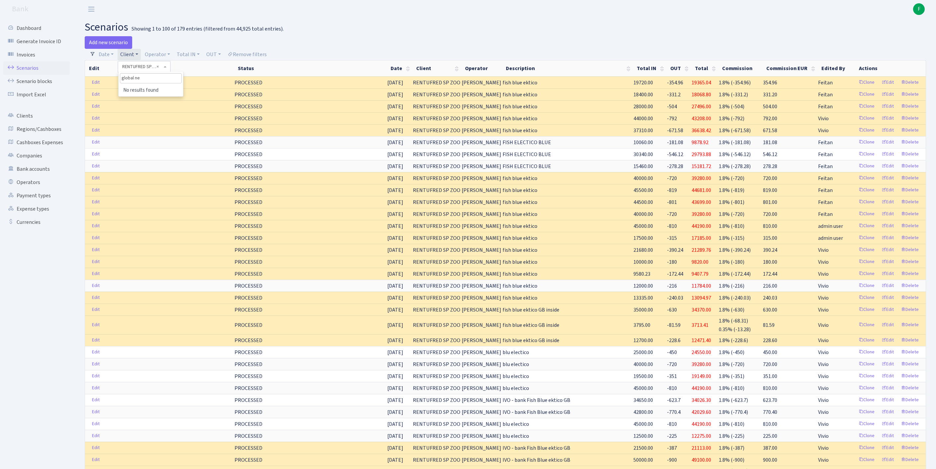
type input "global net"
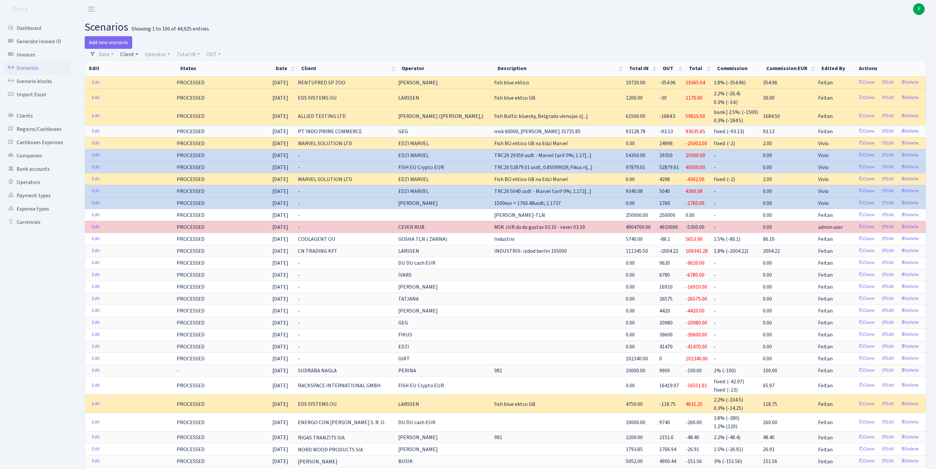
click at [137, 56] on link "Client" at bounding box center [129, 54] width 23 height 11
click at [140, 82] on input "search" at bounding box center [147, 78] width 55 height 10
type input "global inet"
click at [140, 102] on li "GLOBAL INET WORLD SRL" at bounding box center [147, 94] width 56 height 19
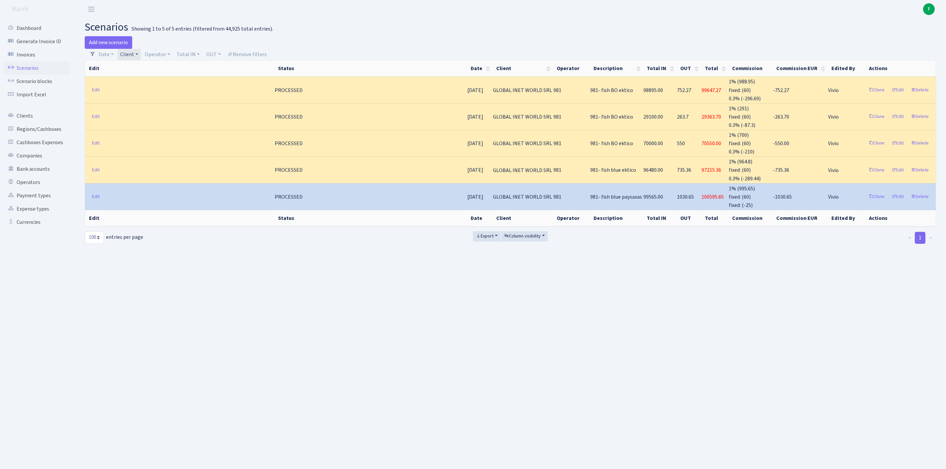
click at [141, 55] on link "Client" at bounding box center [129, 54] width 23 height 11
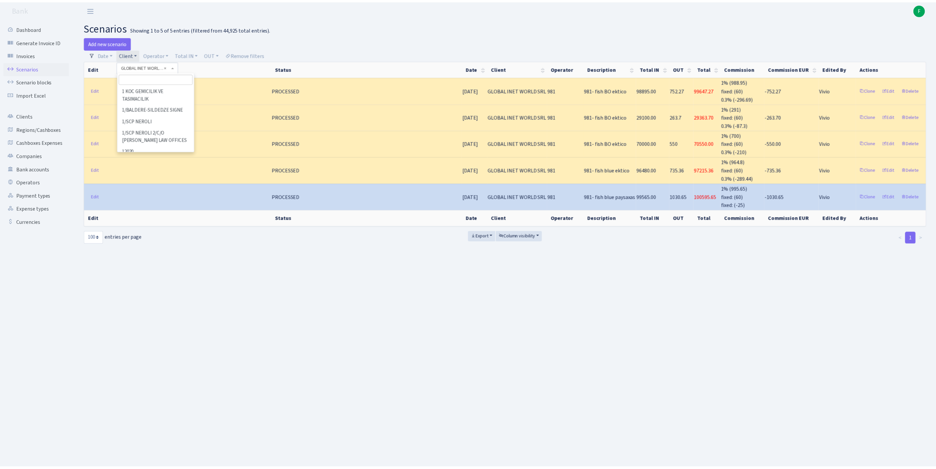
scroll to position [19067, 0]
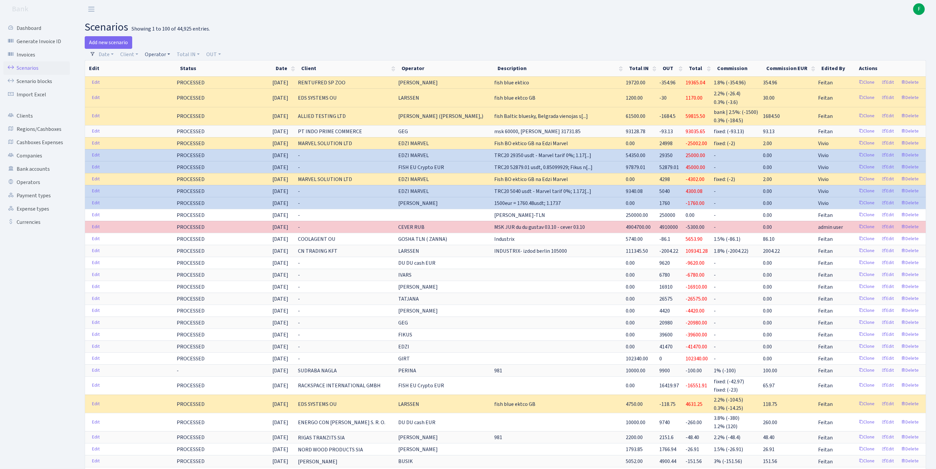
click at [166, 54] on link "Operator" at bounding box center [157, 54] width 31 height 11
click at [162, 83] on input "search" at bounding box center [172, 78] width 55 height 10
type input "uldi"
click at [176, 96] on li "[PERSON_NAME]" at bounding box center [172, 91] width 56 height 12
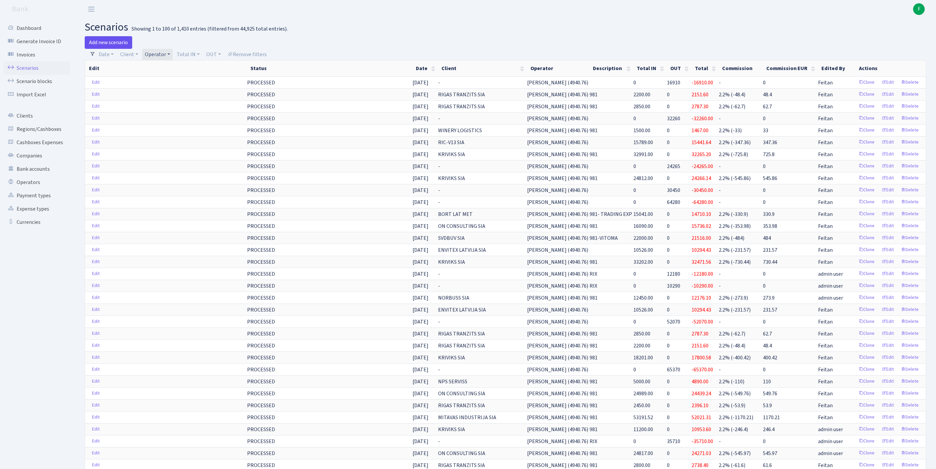
click at [120, 43] on link "Add new scenario" at bounding box center [109, 42] width 48 height 13
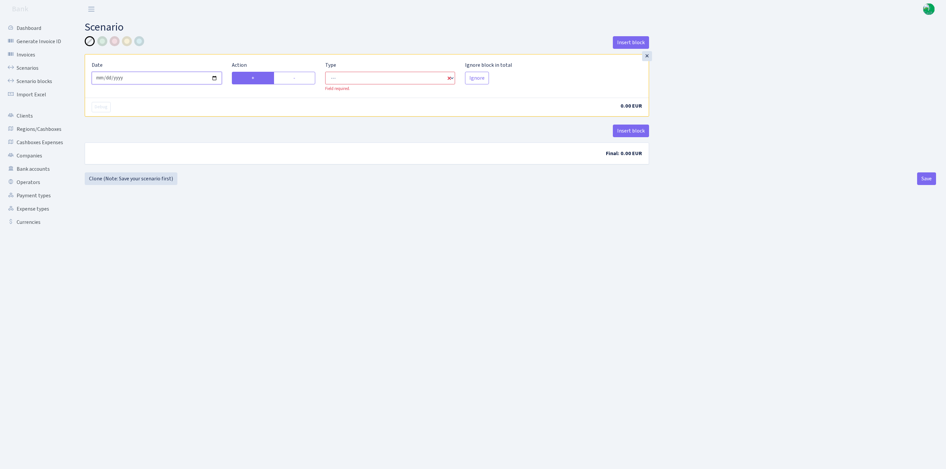
click at [157, 82] on input "2025-10-03" at bounding box center [157, 78] width 130 height 13
type input "[DATE]"
click at [306, 84] on label "-" at bounding box center [295, 78] width 42 height 13
click at [298, 78] on input "-" at bounding box center [295, 76] width 4 height 4
radio input "true"
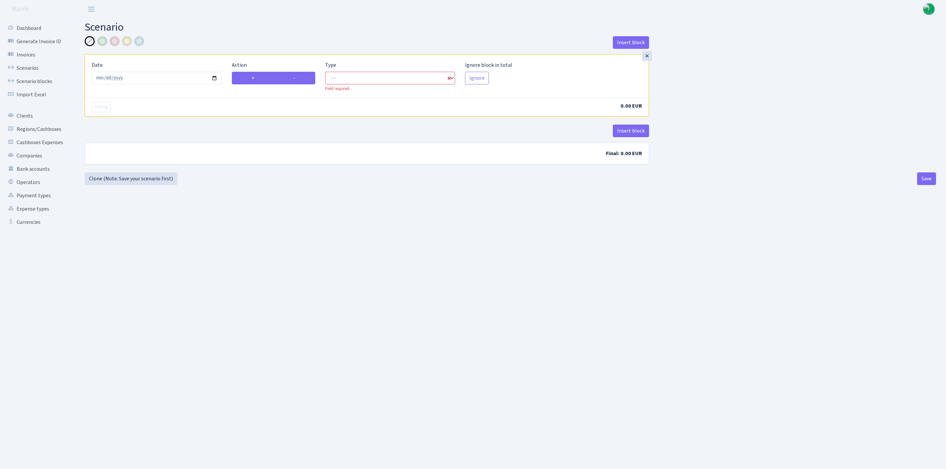
radio input "false"
select select "out"
select select "1"
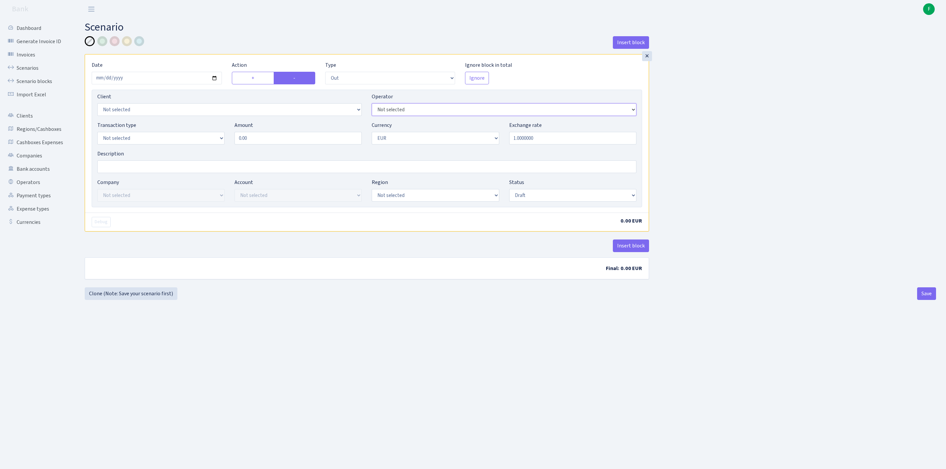
select select "131"
select select "1"
drag, startPoint x: 276, startPoint y: 151, endPoint x: 206, endPoint y: 149, distance: 70.5
click at [206, 149] on div "Transaction type Not selected 981 ELF FISH crypto GIRT IVO dekl MM-BALTIC eur U…" at bounding box center [366, 135] width 549 height 29
type input "30,770.00"
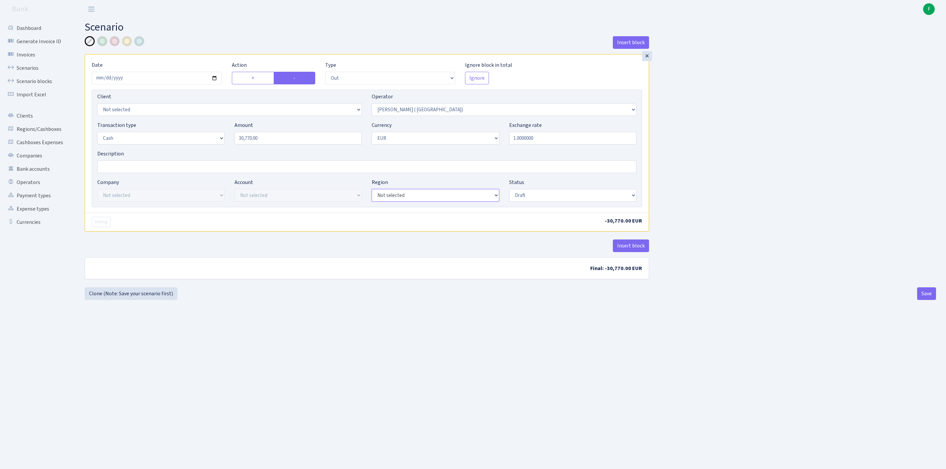
select select "1"
select select "processed"
click at [925, 300] on button "Save" at bounding box center [926, 293] width 19 height 13
select select "out"
select select "131"
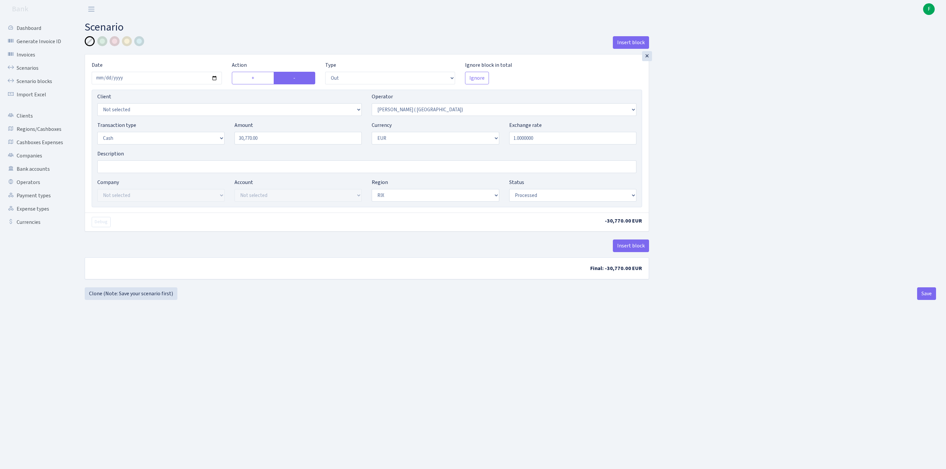
select select "1"
select select "processed"
click at [133, 300] on link "Clone (Note: Save your scenario first)" at bounding box center [131, 293] width 93 height 13
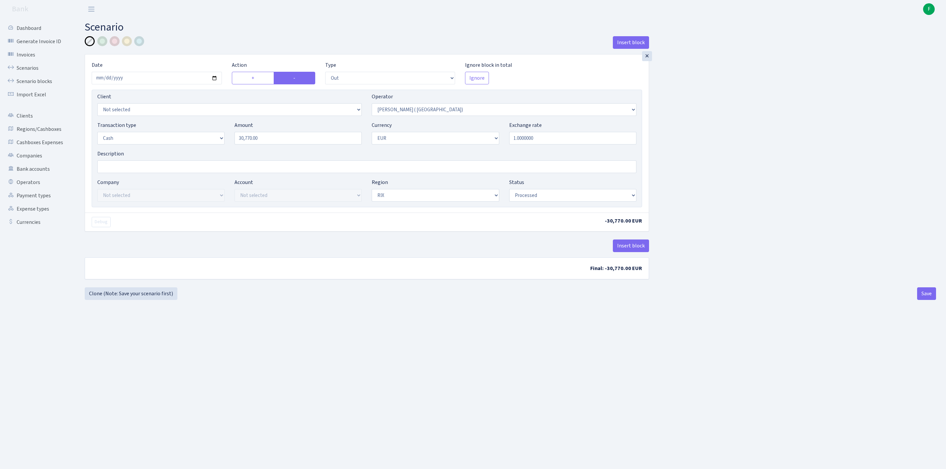
select select "out"
select select "131"
select select "1"
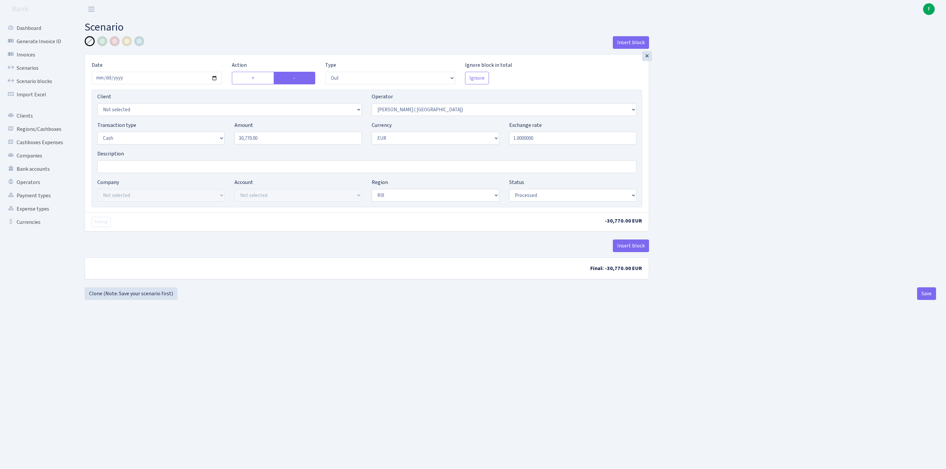
select select "processed"
click at [191, 84] on input "2025-10-02" at bounding box center [157, 78] width 130 height 13
type input "[DATE]"
select select "4"
drag, startPoint x: 280, startPoint y: 155, endPoint x: 182, endPoint y: 151, distance: 97.8
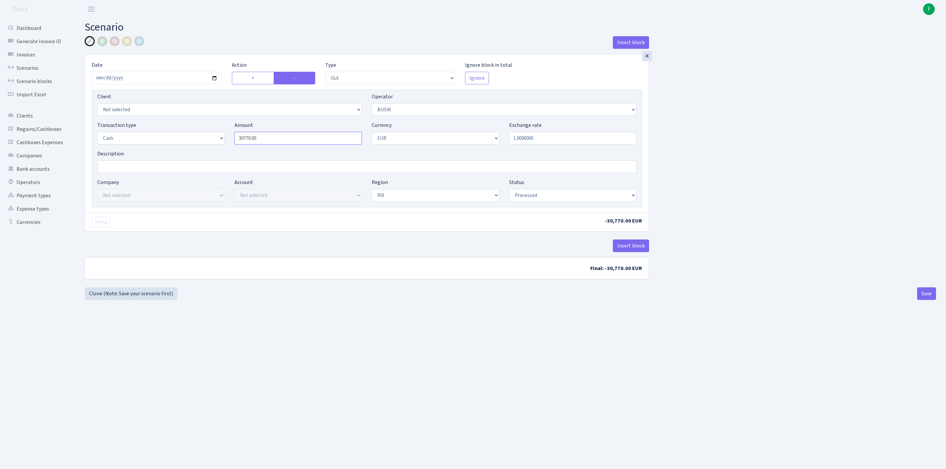
click at [182, 150] on div "Transaction type Not selected 981 ELF FISH crypto GIRT IVO dekl MM-BALTIC eur U…" at bounding box center [366, 135] width 549 height 29
type input "4,900.00"
click at [927, 300] on button "Save" at bounding box center [926, 293] width 19 height 13
select select "out"
select select "4"
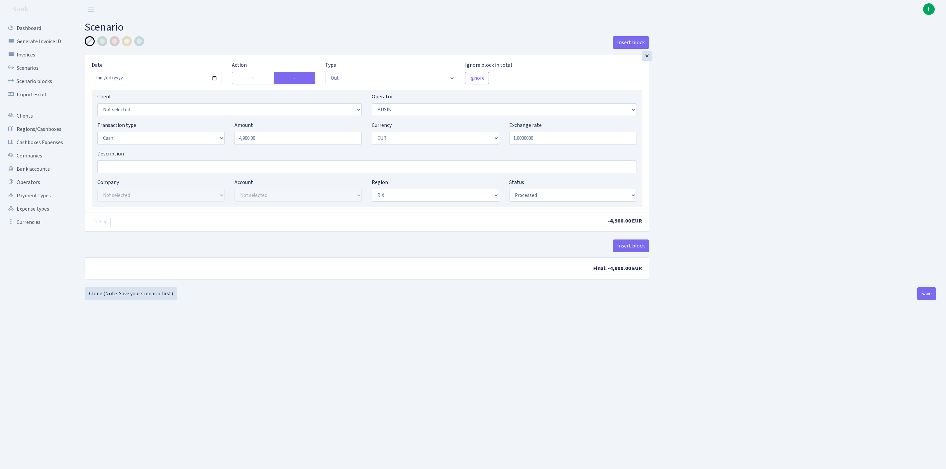
select select "1"
select select "processed"
click at [132, 300] on link "Clone (Note: Save your scenario first)" at bounding box center [131, 293] width 93 height 13
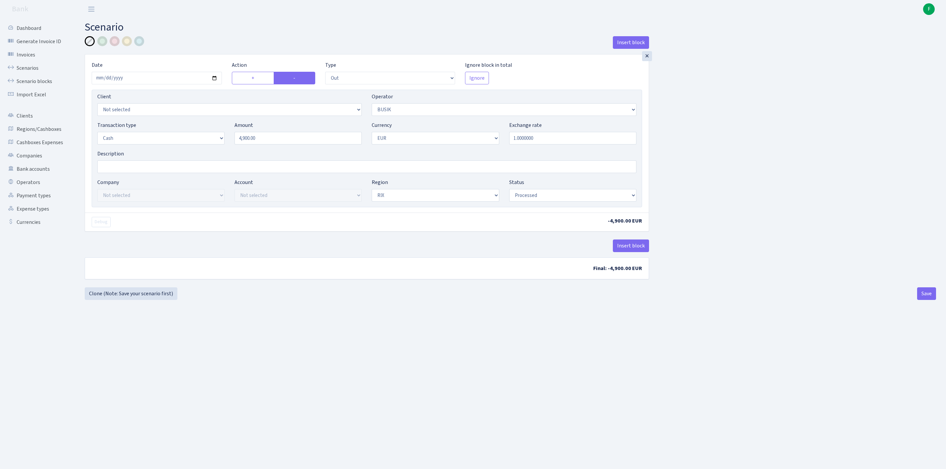
select select "out"
select select "4"
select select "1"
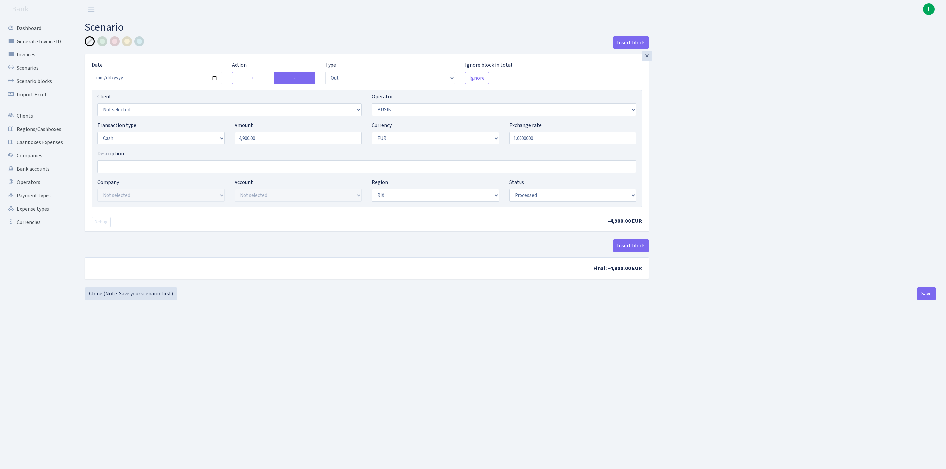
select select "processed"
select select "20"
drag, startPoint x: 277, startPoint y: 152, endPoint x: 195, endPoint y: 154, distance: 81.7
click at [195, 150] on div "Transaction type Not selected 981 ELF FISH crypto GIRT IVO dekl MM-BALTIC eur U…" at bounding box center [366, 135] width 549 height 29
type input "9,240.00"
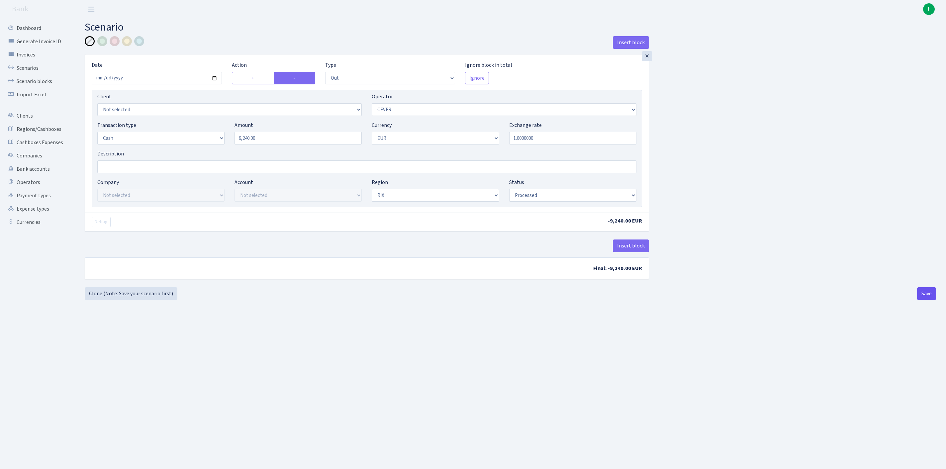
click at [921, 300] on button "Save" at bounding box center [926, 293] width 19 height 13
select select "out"
select select "20"
select select "1"
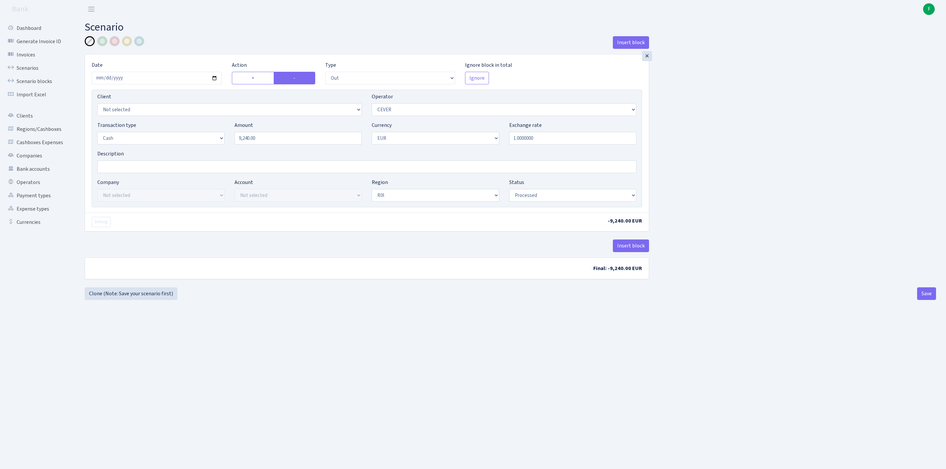
select select "1"
select select "processed"
click at [123, 300] on link "Clone (Note: Save your scenario first)" at bounding box center [131, 293] width 93 height 13
select select "out"
select select "20"
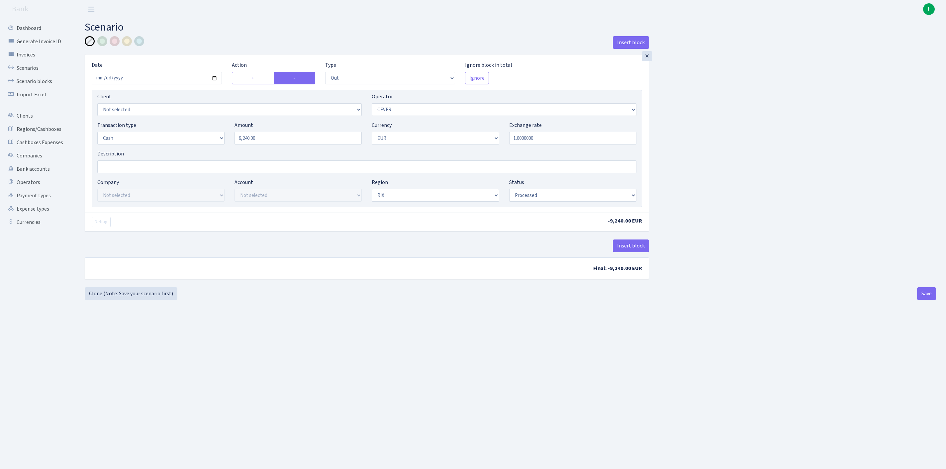
select select "1"
select select "processed"
select select "388"
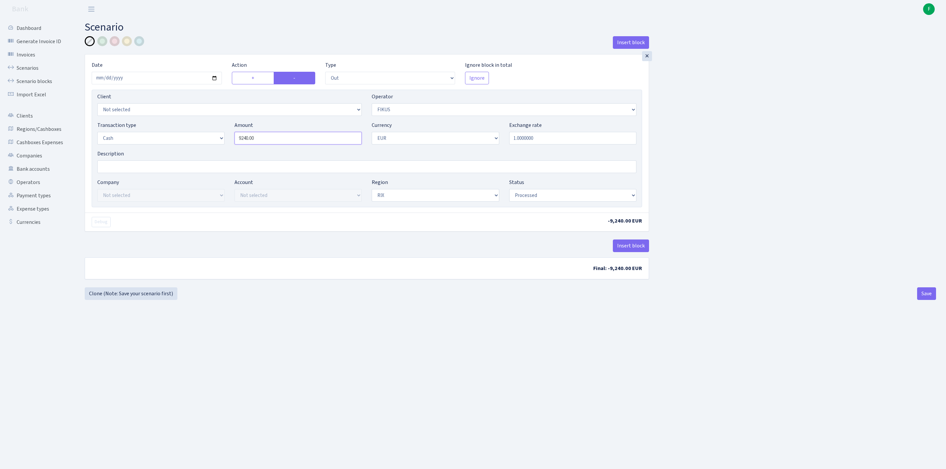
drag, startPoint x: 272, startPoint y: 152, endPoint x: 205, endPoint y: 148, distance: 67.2
click at [205, 148] on div "Transaction type Not selected 981 ELF FISH crypto [PERSON_NAME] MM-BALTIC eur U…" at bounding box center [366, 135] width 549 height 29
type input "44,550.00"
click at [926, 300] on button "Save" at bounding box center [926, 293] width 19 height 13
select select "out"
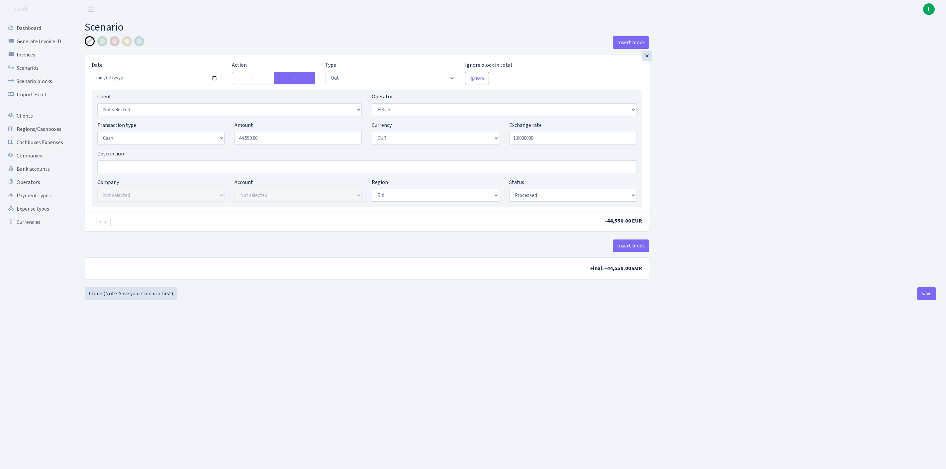
select select "388"
select select "1"
select select "processed"
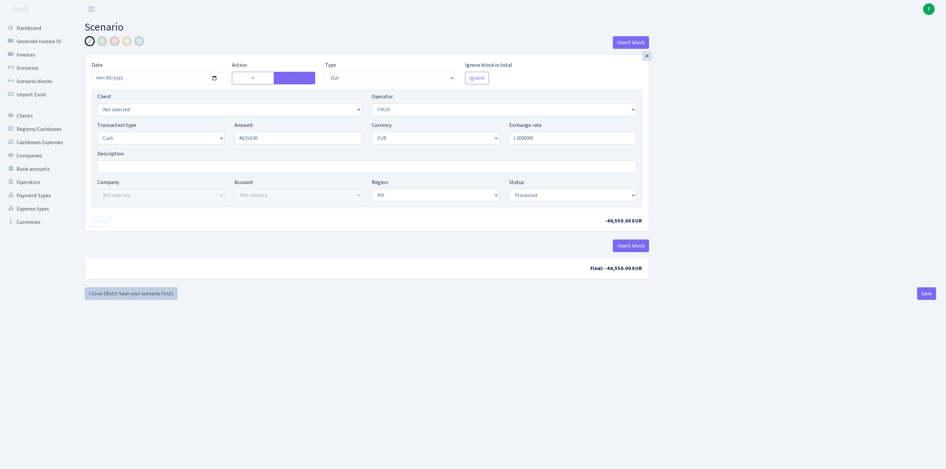
click at [130, 300] on link "Clone (Note: Save your scenario first)" at bounding box center [131, 293] width 93 height 13
select select "out"
select select "388"
select select "1"
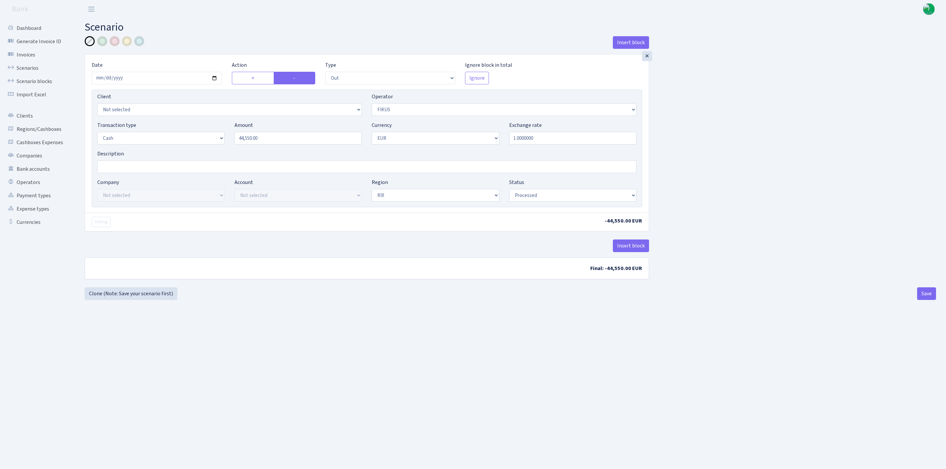
select select "1"
select select "processed"
select select "10"
drag, startPoint x: 272, startPoint y: 154, endPoint x: 175, endPoint y: 149, distance: 97.2
click at [175, 149] on div "Transaction type Not selected 981 ELF FISH crypto GIRT IVO dekl MM-BALTIC eur U…" at bounding box center [366, 135] width 549 height 29
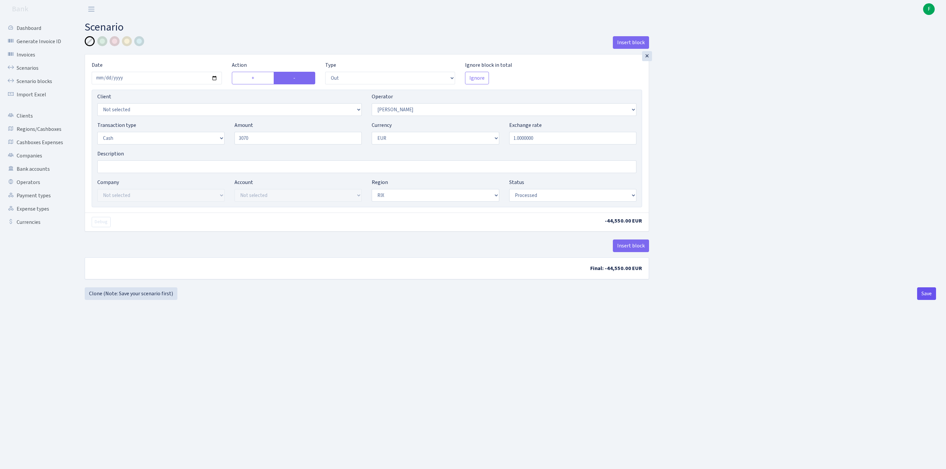
type input "3,070.00"
click at [924, 300] on button "Save" at bounding box center [926, 293] width 19 height 13
select select "out"
select select "10"
select select "1"
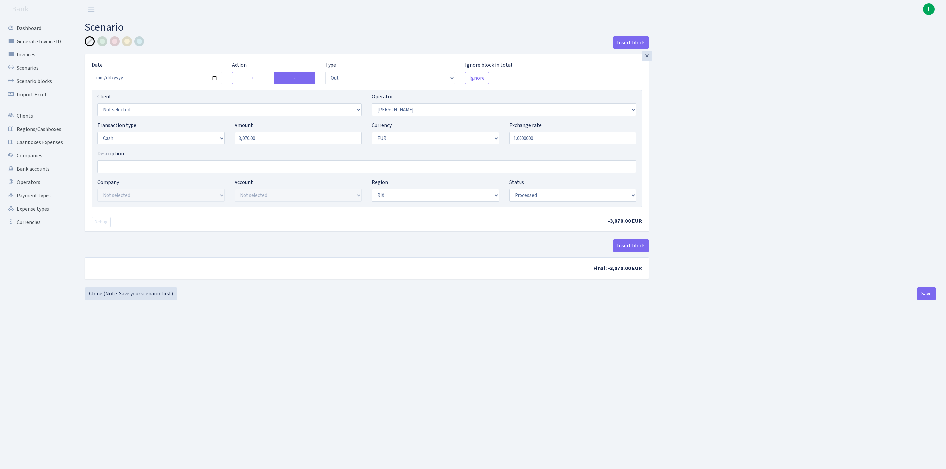
select select "1"
select select "processed"
click at [129, 300] on link "Clone (Note: Save your scenario first)" at bounding box center [131, 293] width 93 height 13
select select "out"
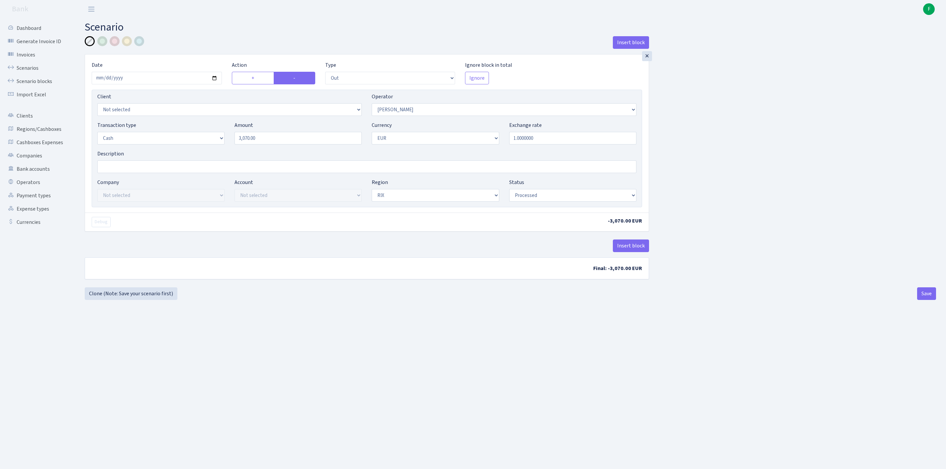
select select "10"
select select "1"
select select "processed"
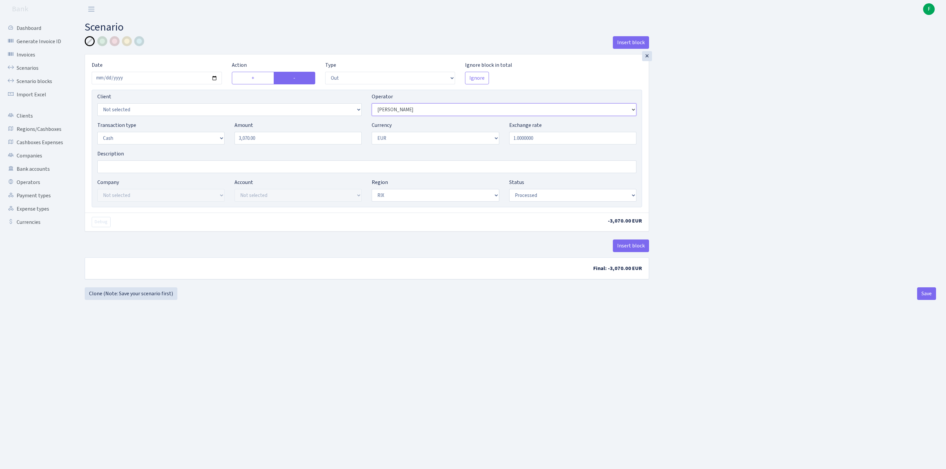
select select "2"
drag, startPoint x: 282, startPoint y: 151, endPoint x: 195, endPoint y: 149, distance: 86.4
click at [195, 149] on div "Transaction type Not selected 981 ELF FISH crypto GIRT IVO dekl MM-BALTIC eur U…" at bounding box center [366, 135] width 549 height 29
type input "39,570.00"
click at [921, 300] on button "Save" at bounding box center [926, 293] width 19 height 13
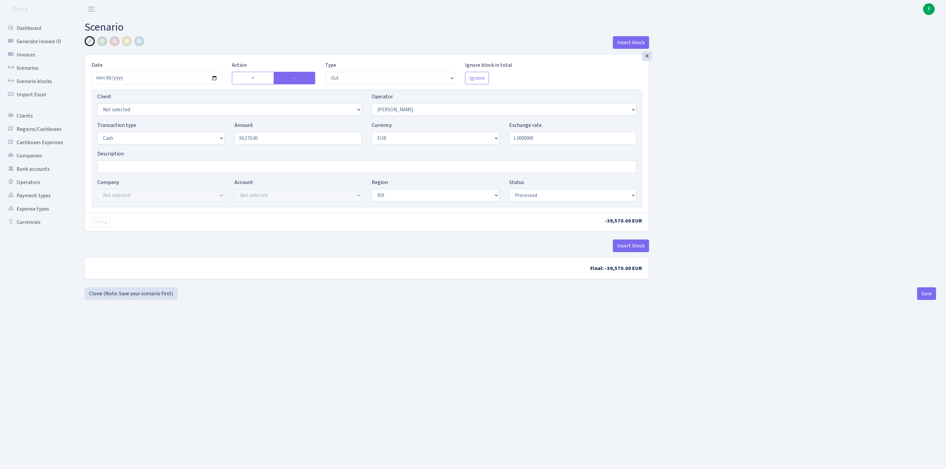
select select "out"
select select "2"
select select "1"
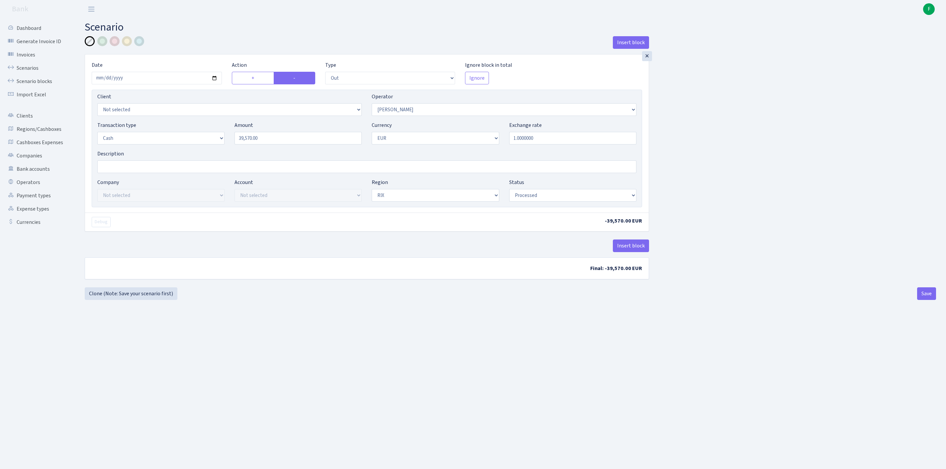
select select "processed"
click at [146, 300] on link "Clone (Note: Save your scenario first)" at bounding box center [131, 293] width 93 height 13
select select "out"
select select "2"
select select "1"
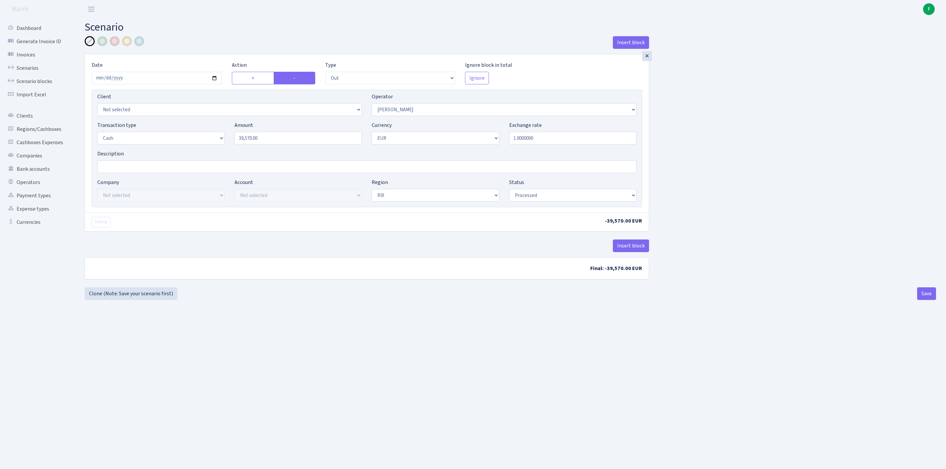
select select "1"
select select "processed"
select select "14"
drag, startPoint x: 276, startPoint y: 154, endPoint x: 187, endPoint y: 151, distance: 89.8
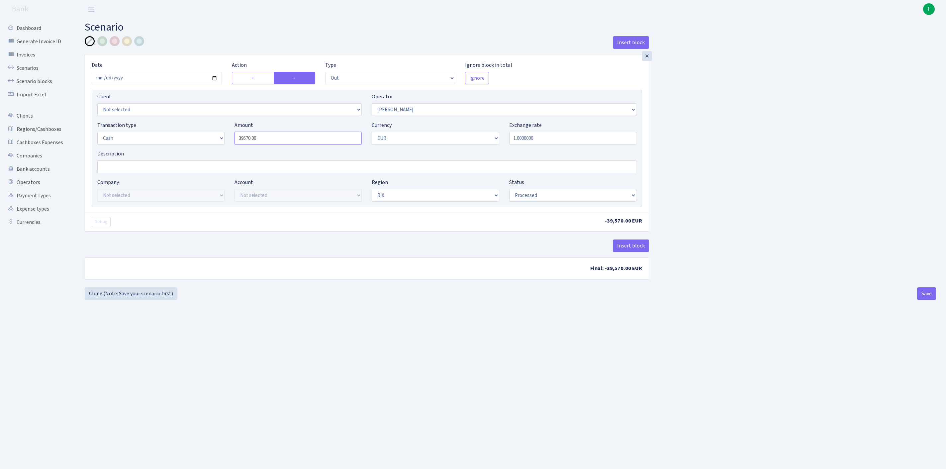
click at [187, 150] on div "Transaction type Not selected 981 ELF FISH crypto [PERSON_NAME] MM-BALTIC eur U…" at bounding box center [366, 135] width 549 height 29
type input "4,940.00"
click at [922, 300] on button "Save" at bounding box center [926, 293] width 19 height 13
select select "out"
select select "14"
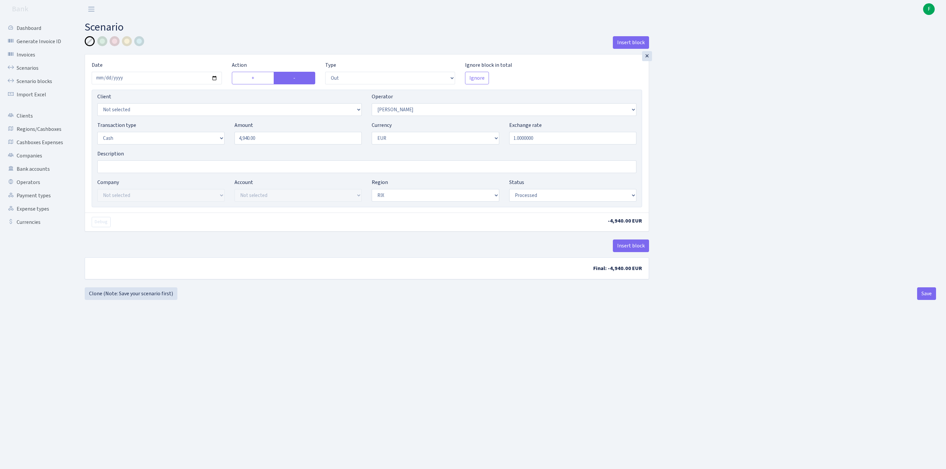
select select "1"
select select "processed"
click at [29, 149] on link "Cashboxes Expenses" at bounding box center [36, 142] width 66 height 13
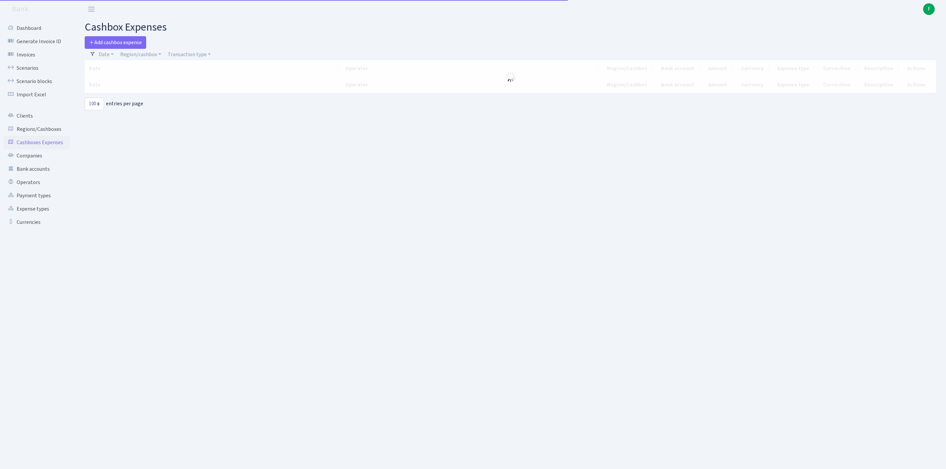
select select "100"
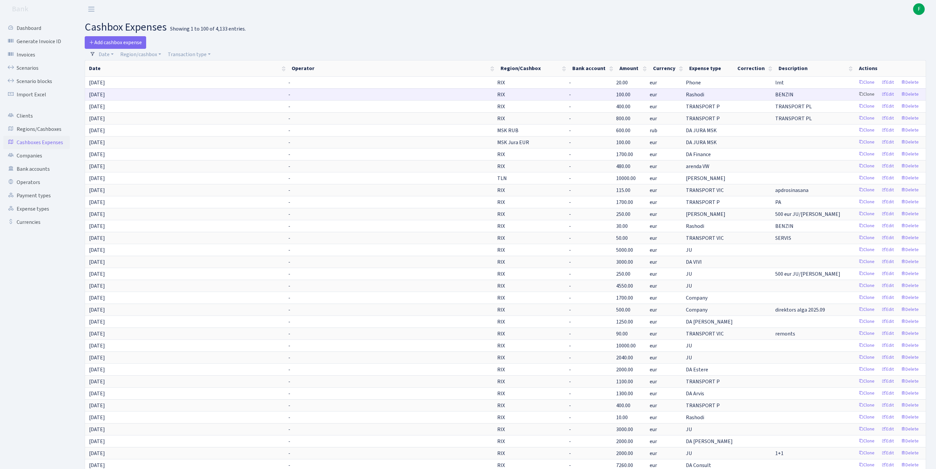
click at [856, 100] on link "Clone" at bounding box center [867, 94] width 22 height 10
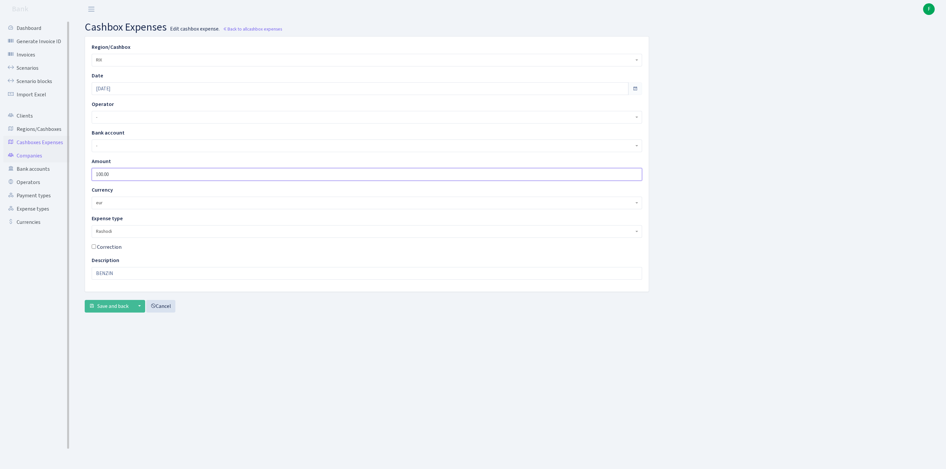
drag, startPoint x: 130, startPoint y: 187, endPoint x: 23, endPoint y: 182, distance: 106.4
click at [25, 182] on div "Dashboard Generate Invoice ID Invoices Scenarios Scenario blocks Import Excel C…" at bounding box center [473, 235] width 946 height 434
type input "30"
click at [149, 92] on input "[DATE]" at bounding box center [360, 88] width 537 height 13
click at [140, 131] on td "3" at bounding box center [140, 128] width 10 height 10
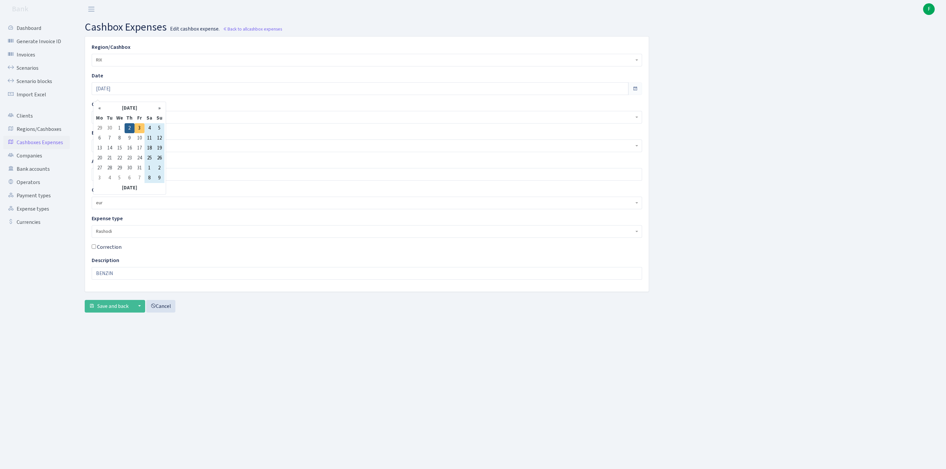
type input "[DATE]"
click at [111, 310] on span "Save and back" at bounding box center [112, 306] width 31 height 7
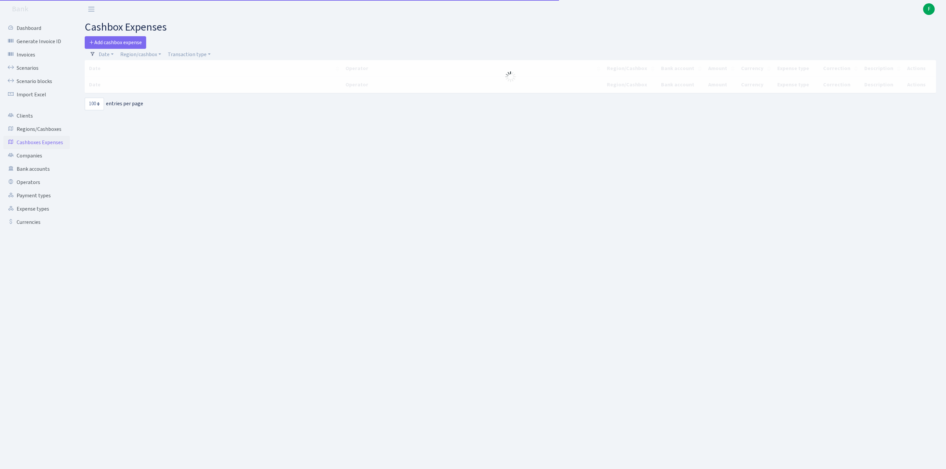
select select "100"
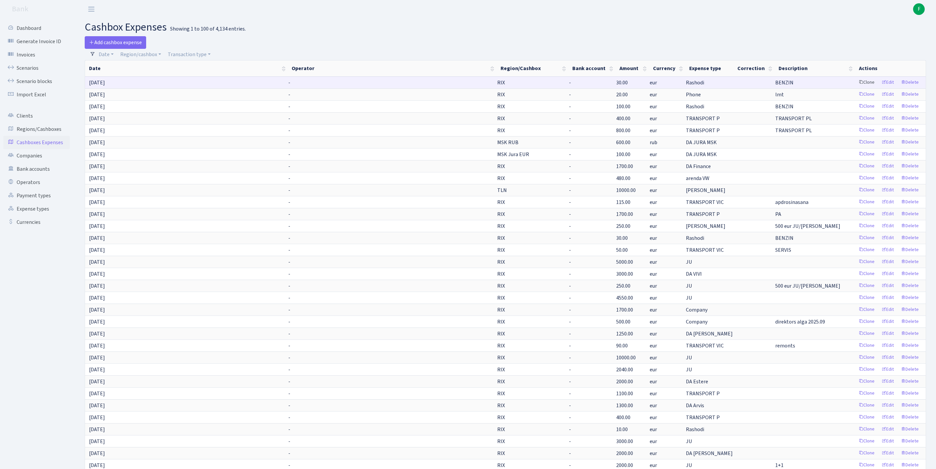
click at [856, 88] on link "Clone" at bounding box center [867, 82] width 22 height 10
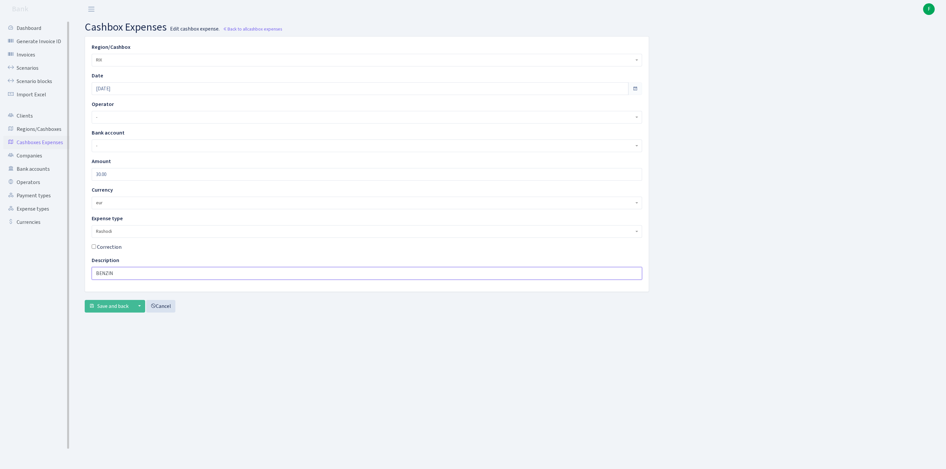
drag, startPoint x: 128, startPoint y: 296, endPoint x: 39, endPoint y: 296, distance: 89.0
click at [55, 296] on div "Dashboard Generate Invoice ID Invoices Scenarios Scenario blocks Import Excel C…" at bounding box center [473, 235] width 946 height 434
drag, startPoint x: 121, startPoint y: 189, endPoint x: 42, endPoint y: 176, distance: 80.2
click at [42, 176] on div "Dashboard Generate Invoice ID Invoices Scenarios Scenario blocks Import Excel C…" at bounding box center [473, 235] width 946 height 434
type input "10"
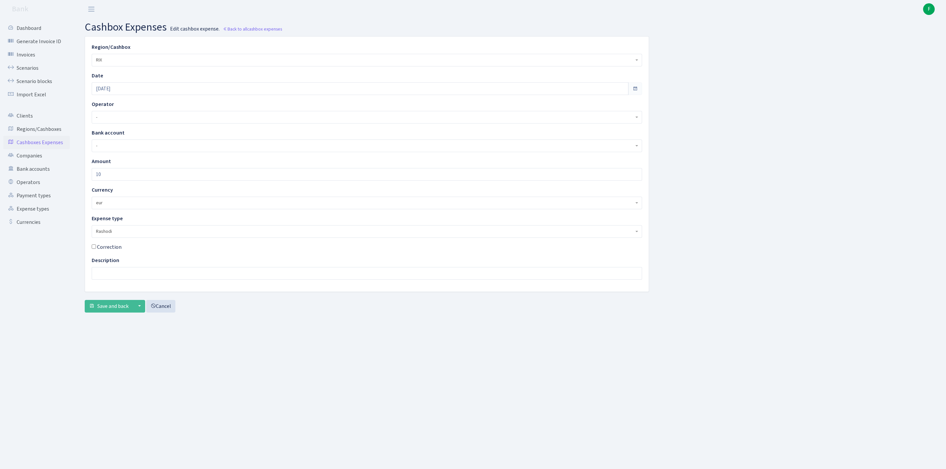
click at [239, 381] on main "cashbox expenses Edit cashbox expense. Back to all cashbox expenses Region/Cash…" at bounding box center [510, 235] width 871 height 434
click at [118, 310] on span "Save and back" at bounding box center [112, 306] width 31 height 7
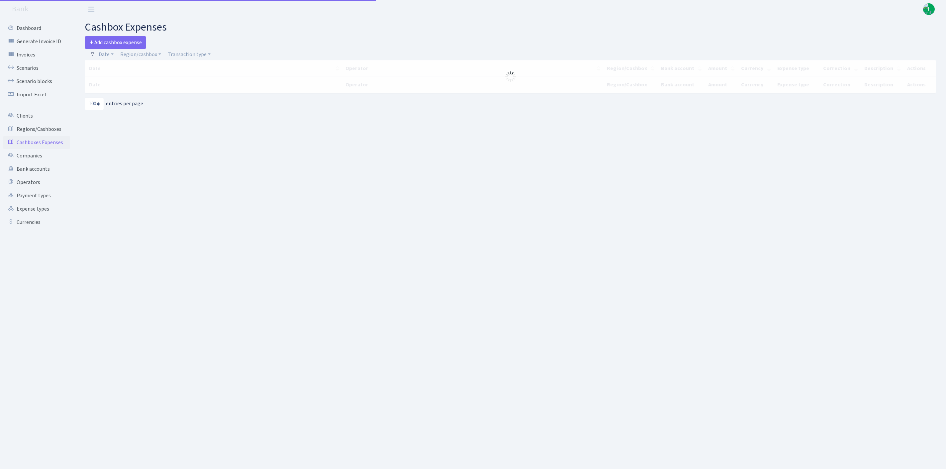
select select "100"
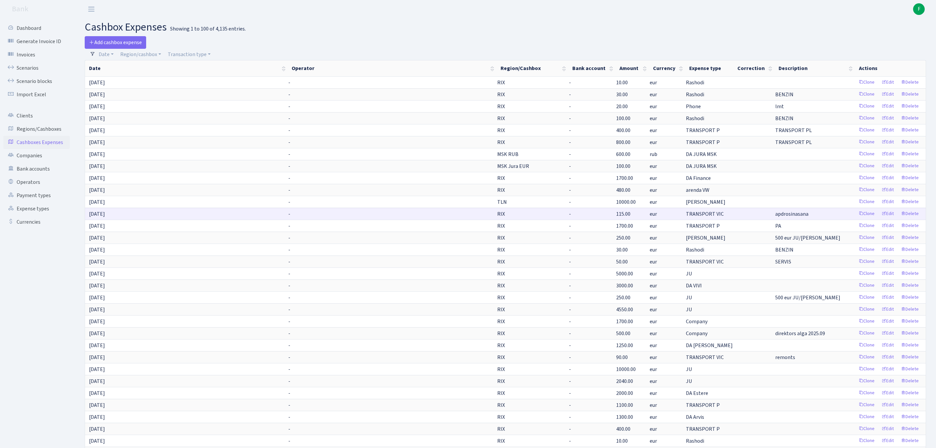
scroll to position [448, 0]
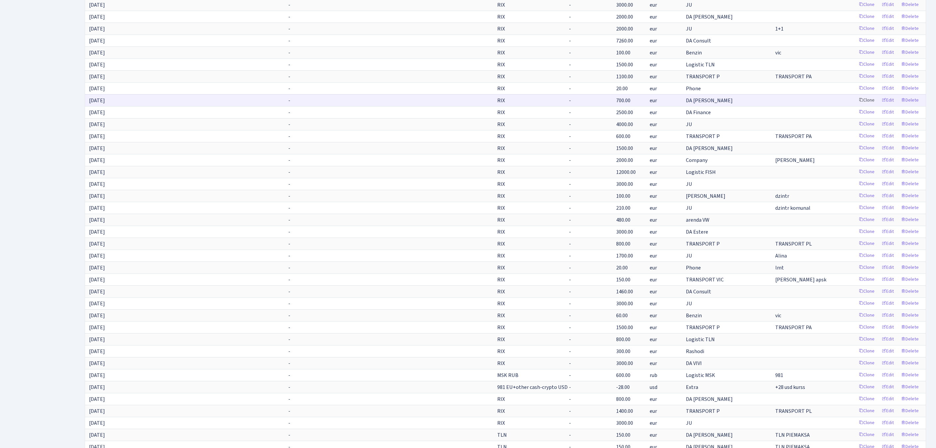
click at [856, 106] on link "Clone" at bounding box center [867, 100] width 22 height 10
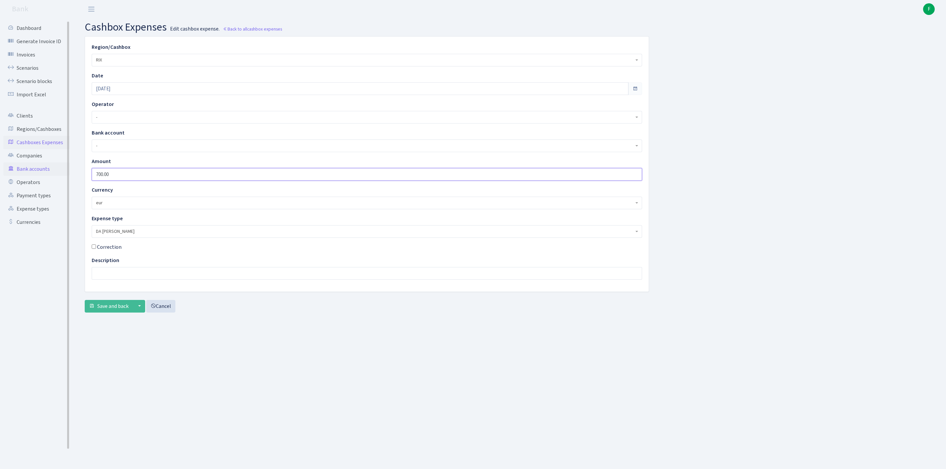
drag, startPoint x: 128, startPoint y: 187, endPoint x: 29, endPoint y: 187, distance: 99.0
click at [29, 187] on div "Dashboard Generate Invoice ID Invoices Scenarios Scenario blocks Import Excel C…" at bounding box center [473, 235] width 946 height 434
type input "1000"
click at [128, 94] on input "[DATE]" at bounding box center [360, 88] width 537 height 13
click at [162, 108] on th "»" at bounding box center [159, 108] width 10 height 10
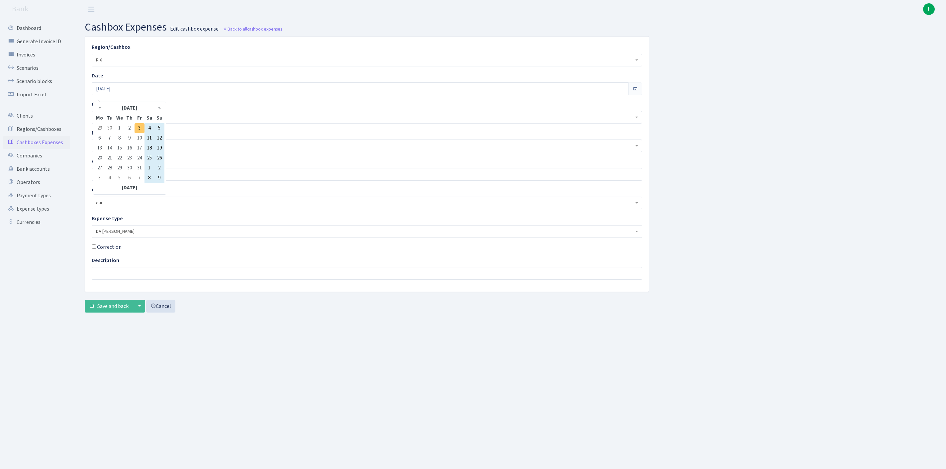
click at [140, 128] on td "3" at bounding box center [140, 128] width 10 height 10
type input "[DATE]"
click at [120, 310] on span "Save and back" at bounding box center [112, 306] width 31 height 7
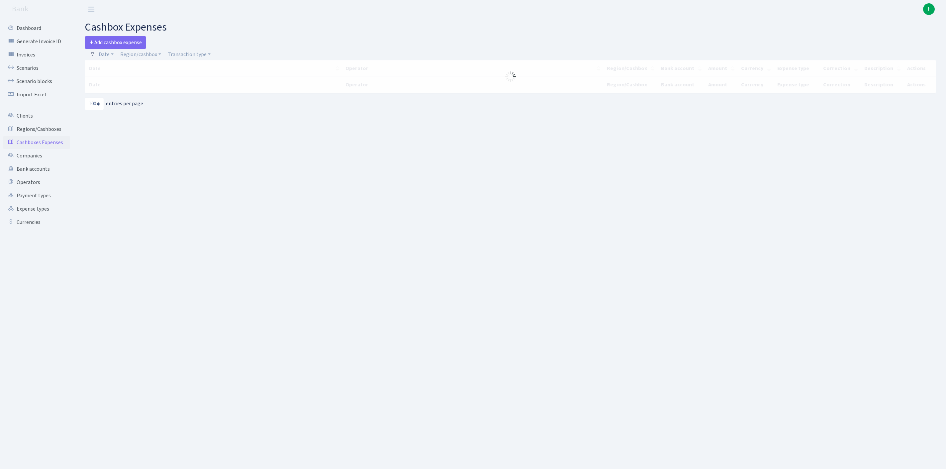
select select "100"
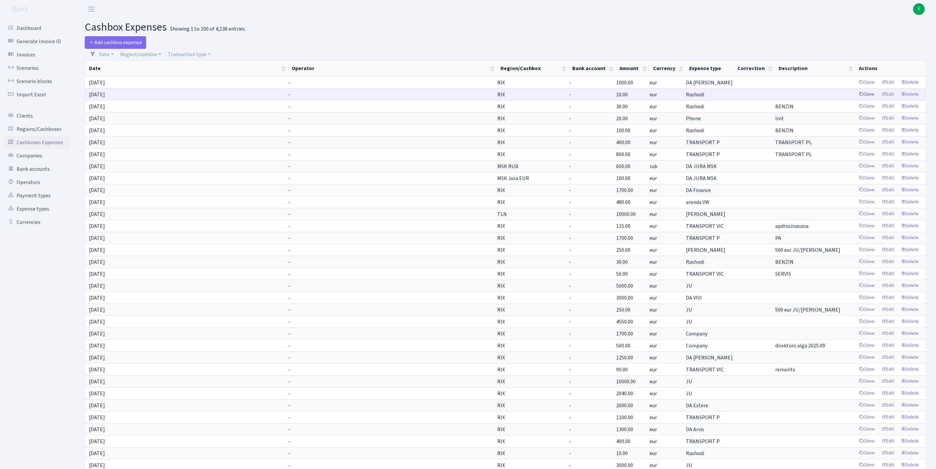
click at [856, 100] on link "Clone" at bounding box center [867, 94] width 22 height 10
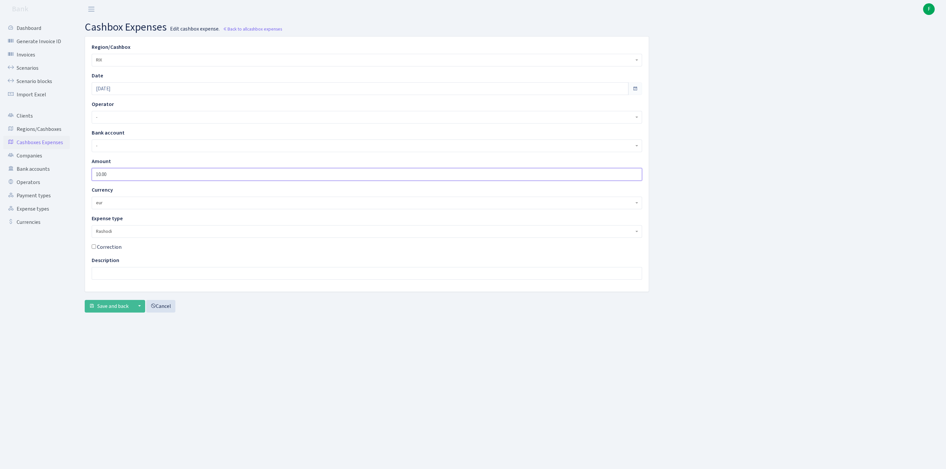
drag, startPoint x: 43, startPoint y: 183, endPoint x: 0, endPoint y: 183, distance: 42.5
click at [0, 183] on div "Dashboard Generate Invoice ID Invoices Scenarios Scenario blocks Import Excel C…" at bounding box center [473, 235] width 946 height 434
type input "300"
click at [110, 310] on span "Save and back" at bounding box center [112, 306] width 31 height 7
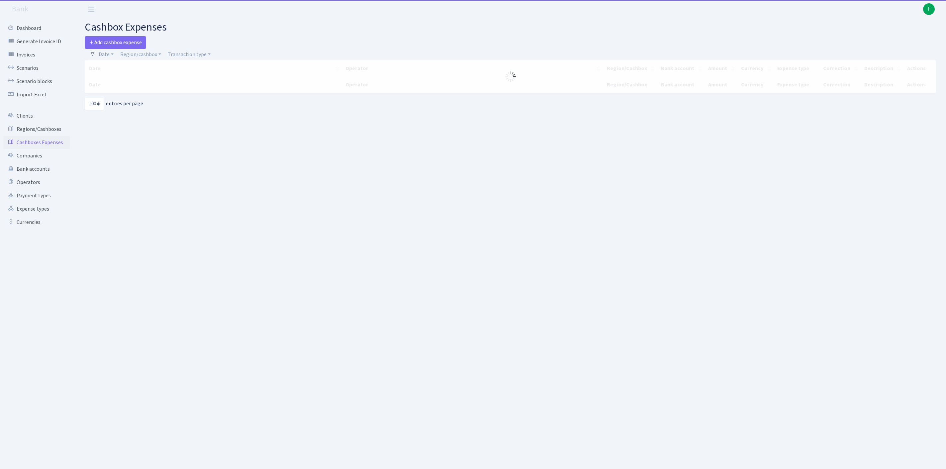
select select "100"
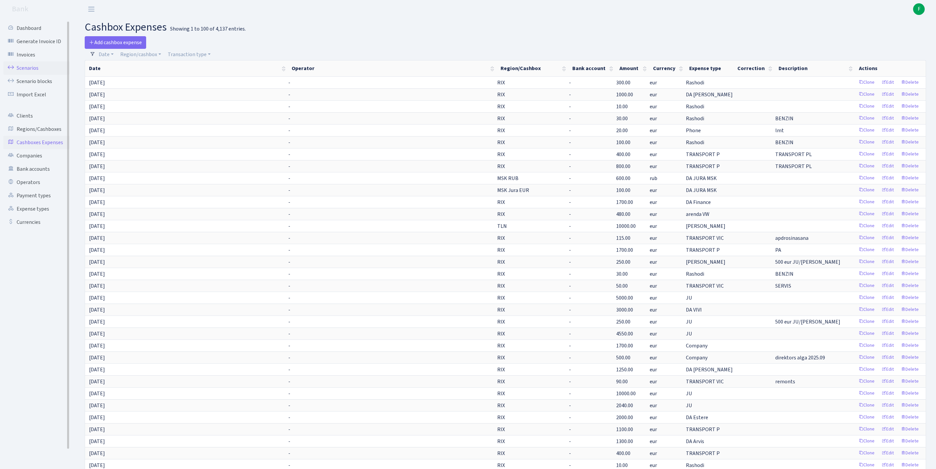
click at [33, 70] on link "Scenarios" at bounding box center [36, 67] width 66 height 13
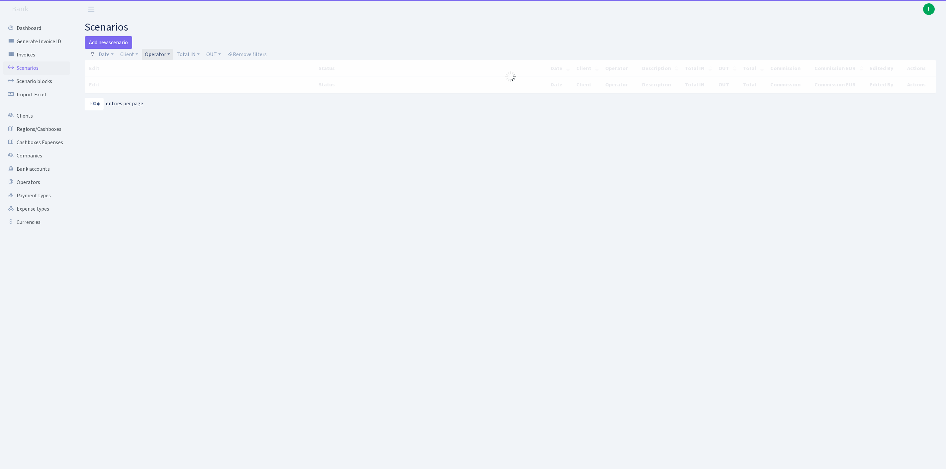
select select "100"
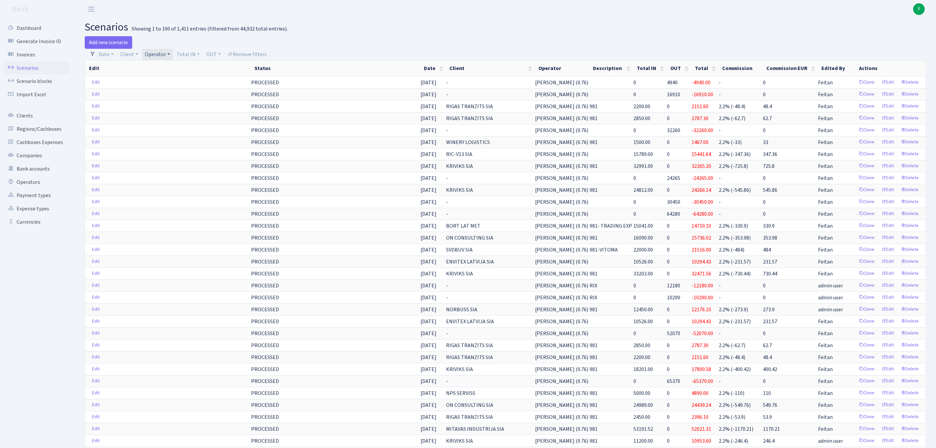
click at [173, 54] on link "Operator" at bounding box center [157, 54] width 31 height 11
click at [187, 70] on span "× ULDIS" at bounding box center [167, 66] width 40 height 7
click at [173, 56] on link "Operator" at bounding box center [157, 54] width 31 height 11
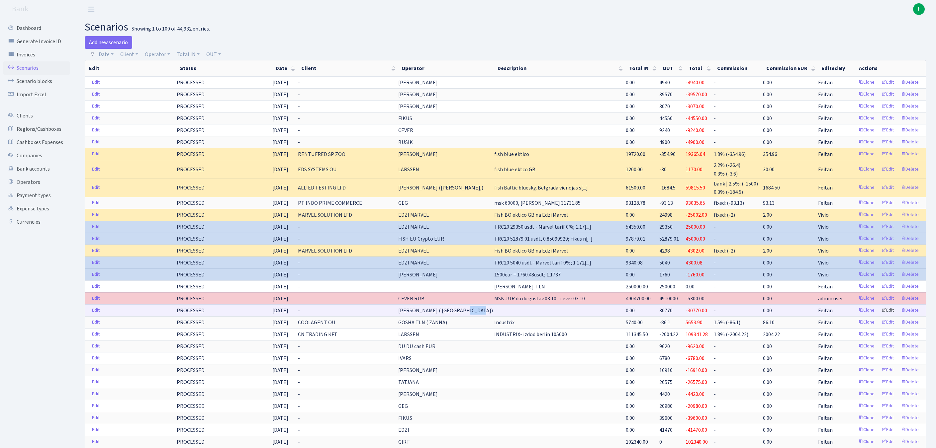
click at [879, 316] on link "Edit" at bounding box center [888, 311] width 18 height 10
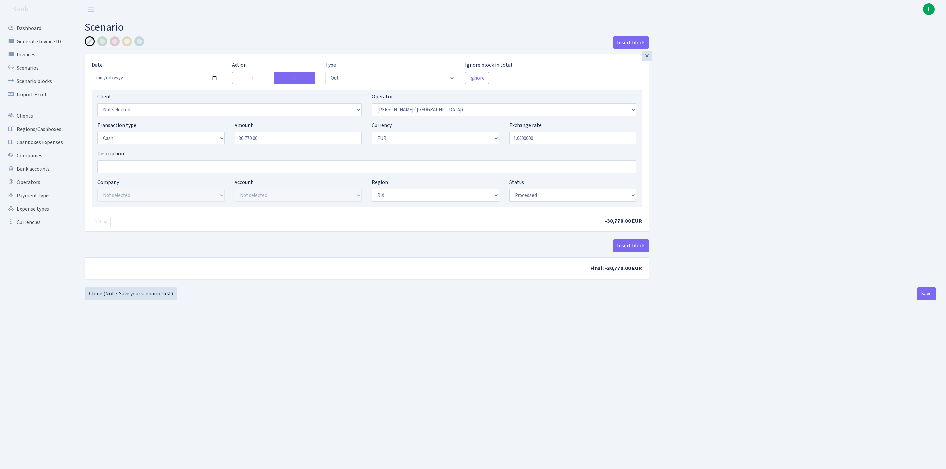
select select "out"
select select "131"
select select "1"
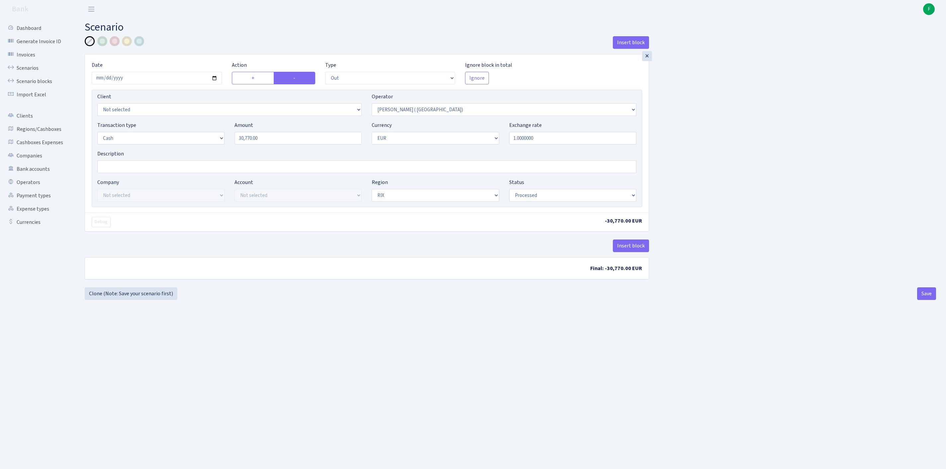
select select "processed"
click at [166, 83] on input "2025-10-02" at bounding box center [157, 78] width 130 height 13
type input "[DATE]"
click at [924, 300] on button "Save" at bounding box center [926, 293] width 19 height 13
select select "out"
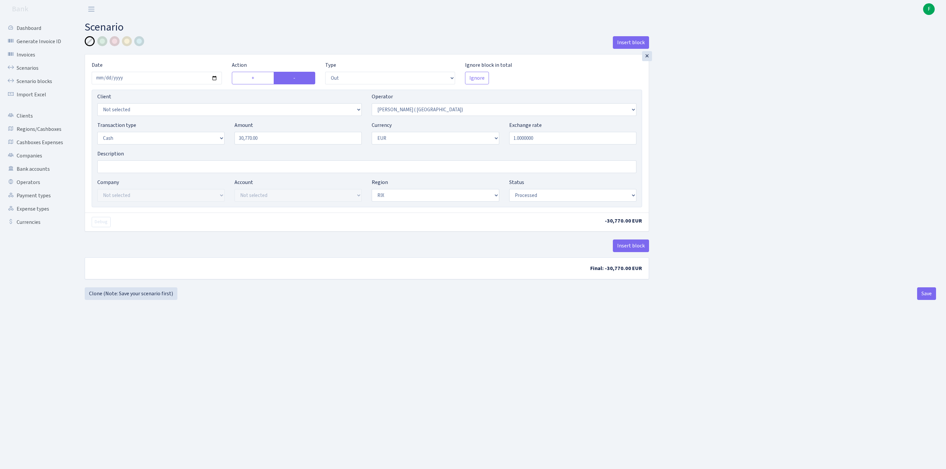
select select "131"
select select "1"
select select "processed"
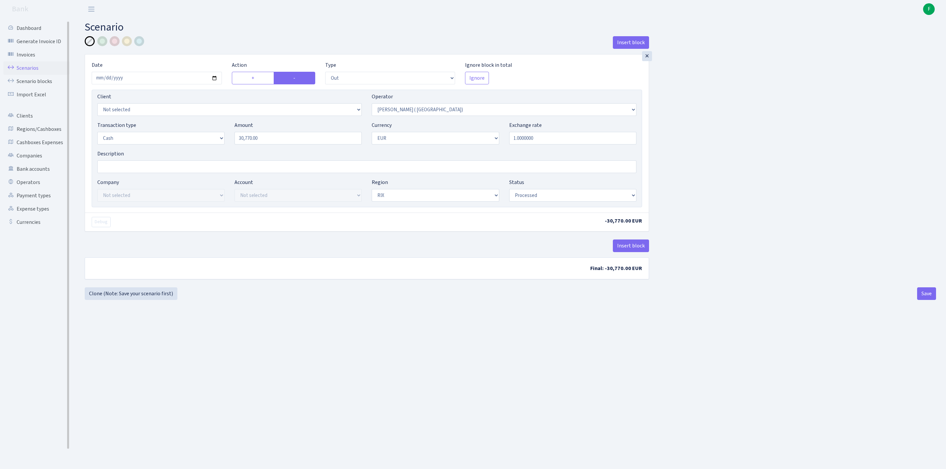
click at [33, 72] on link "Scenarios" at bounding box center [36, 67] width 66 height 13
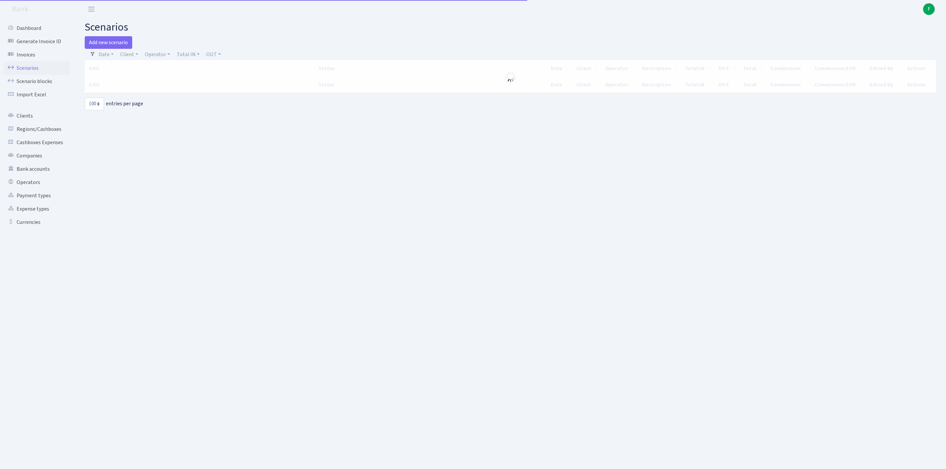
select select "100"
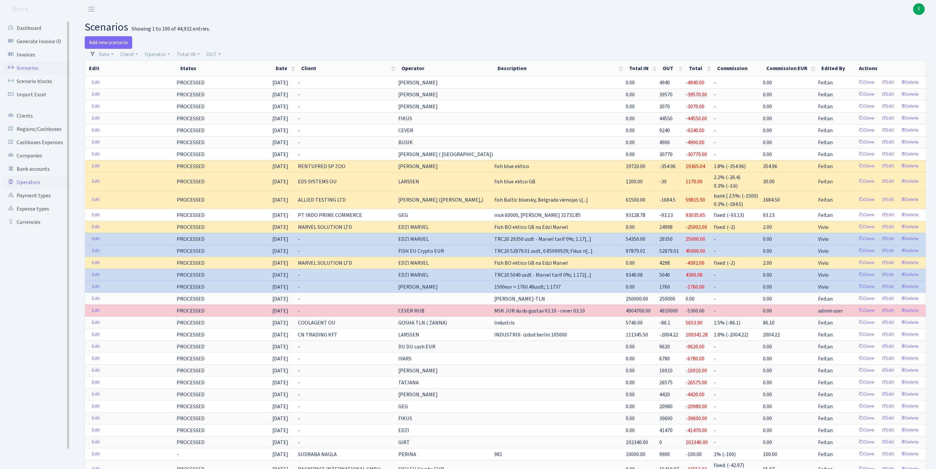
click at [33, 189] on link "Operators" at bounding box center [36, 182] width 66 height 13
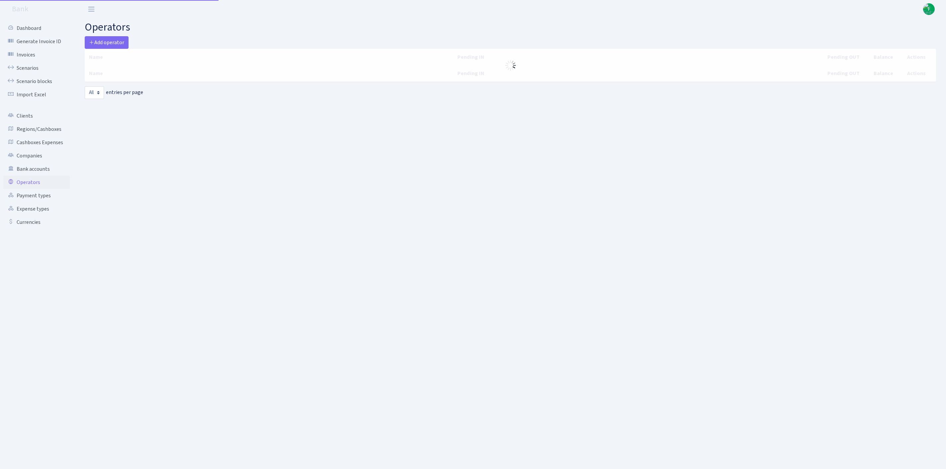
select select "-1"
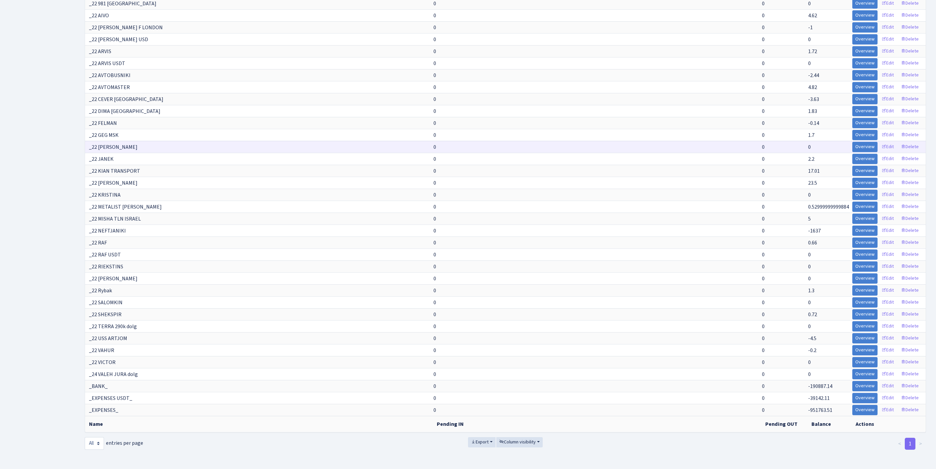
scroll to position [6187, 0]
click at [471, 439] on span "Export" at bounding box center [480, 442] width 18 height 7
click at [476, 390] on span "Excel" at bounding box center [481, 393] width 11 height 7
